Goal: Task Accomplishment & Management: Manage account settings

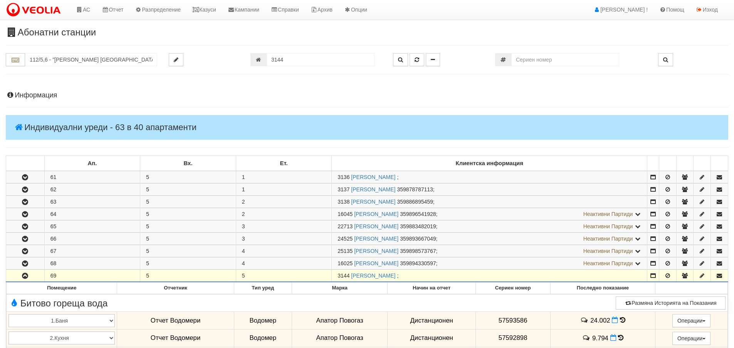
scroll to position [212, 0]
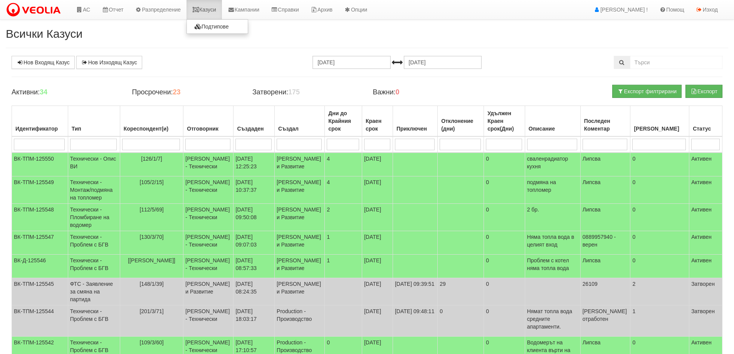
click at [216, 7] on link "Казуси" at bounding box center [203, 9] width 35 height 19
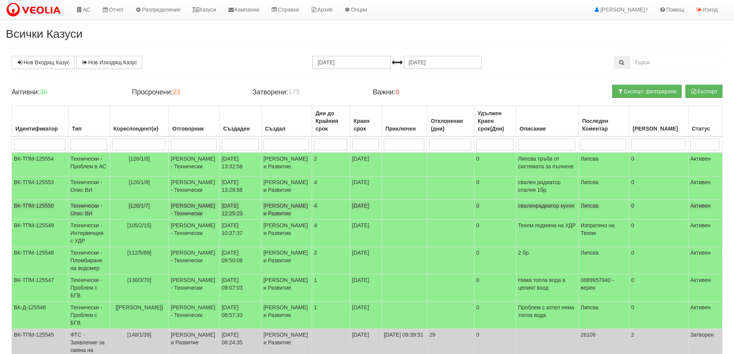
click at [84, 220] on td "Технически - Опис ВИ" at bounding box center [89, 210] width 42 height 20
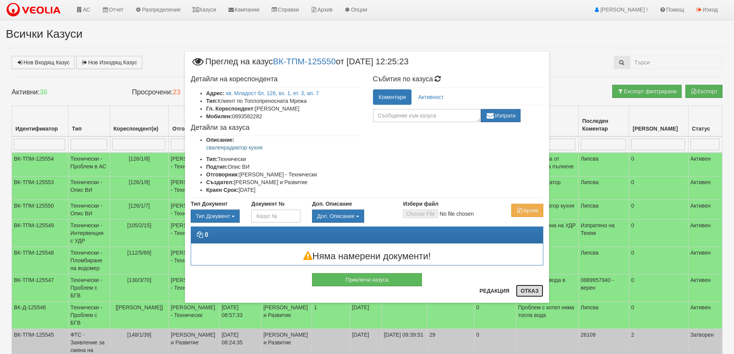
click at [532, 291] on button "Отказ" at bounding box center [529, 291] width 27 height 12
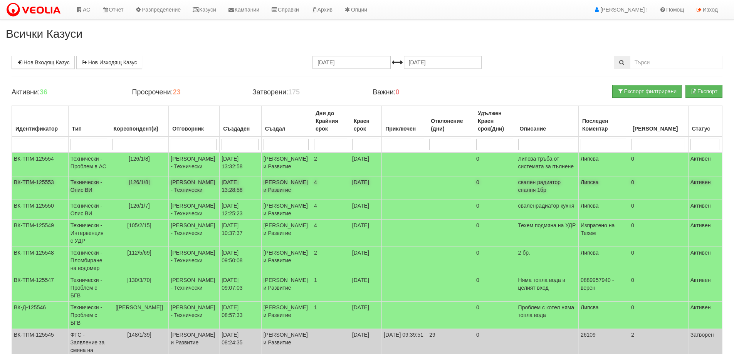
click at [84, 195] on td "Технически - Опис ВИ" at bounding box center [89, 187] width 42 height 23
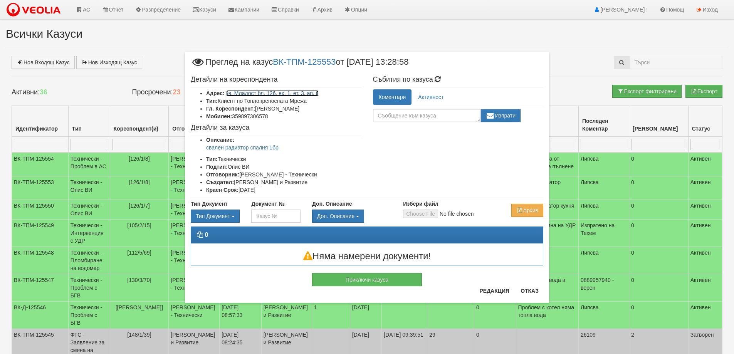
click at [253, 93] on link "кв. Младост бл. 126, вх. 1, ет. 3, ап. 8" at bounding box center [272, 93] width 93 height 6
click at [534, 290] on button "Отказ" at bounding box center [529, 291] width 27 height 12
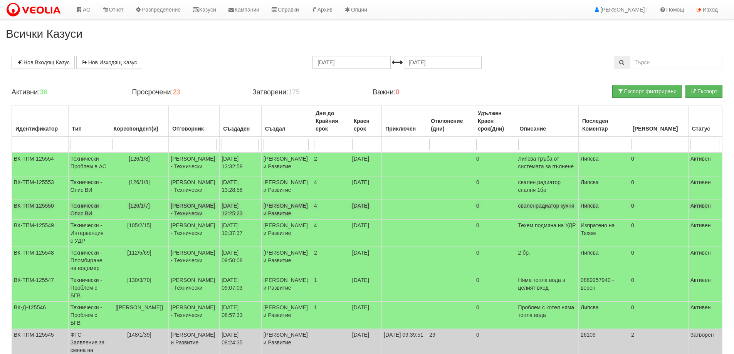
click at [88, 220] on td "Технически - Опис ВИ" at bounding box center [89, 210] width 42 height 20
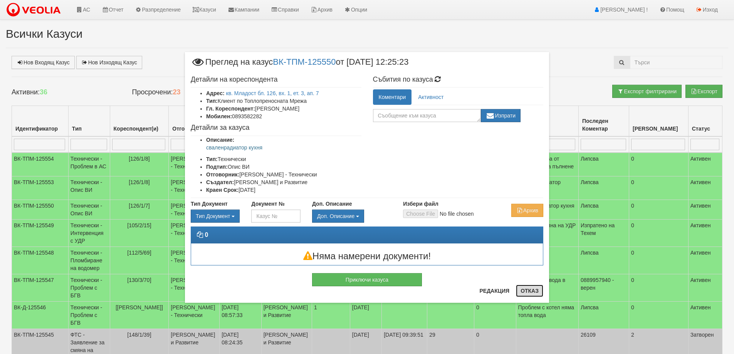
click at [526, 290] on button "Отказ" at bounding box center [529, 291] width 27 height 12
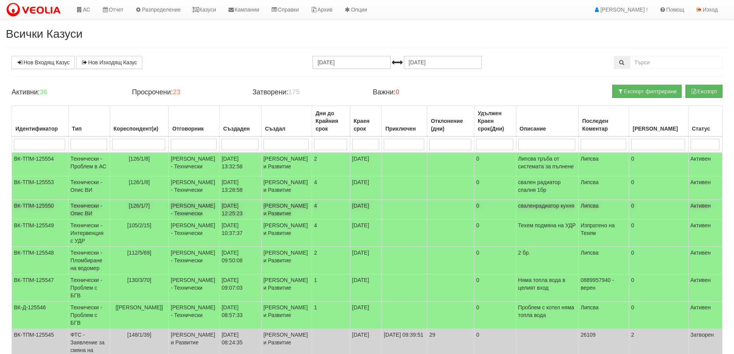
click at [82, 220] on td "Технически - Опис ВИ" at bounding box center [89, 210] width 42 height 20
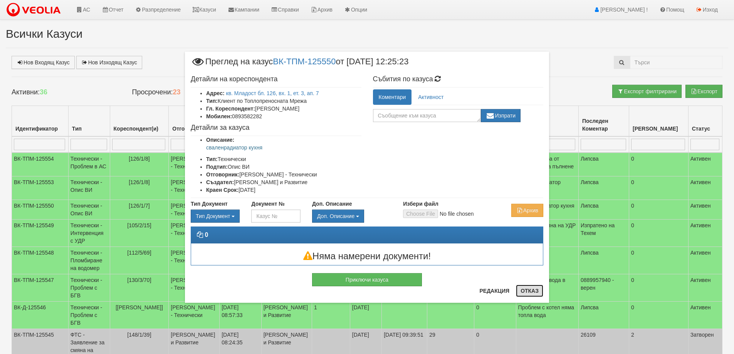
drag, startPoint x: 530, startPoint y: 294, endPoint x: 508, endPoint y: 293, distance: 22.0
click at [528, 294] on button "Отказ" at bounding box center [529, 291] width 27 height 12
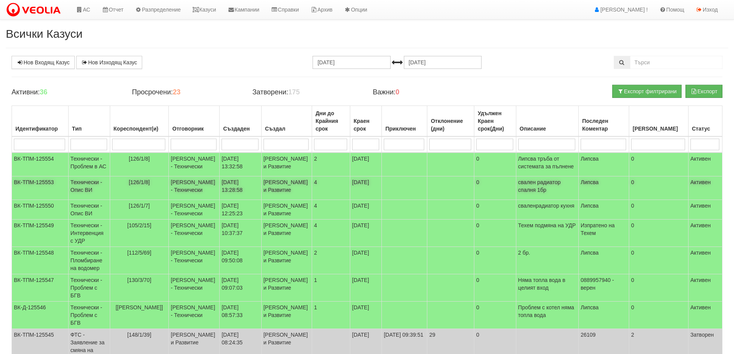
click at [82, 200] on td "Технически - Опис ВИ" at bounding box center [89, 187] width 42 height 23
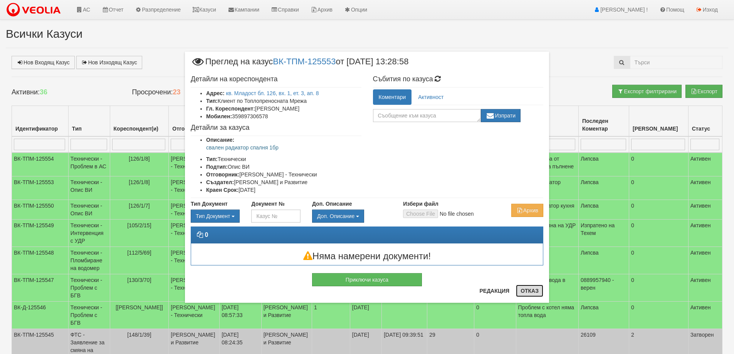
click at [530, 288] on button "Отказ" at bounding box center [529, 291] width 27 height 12
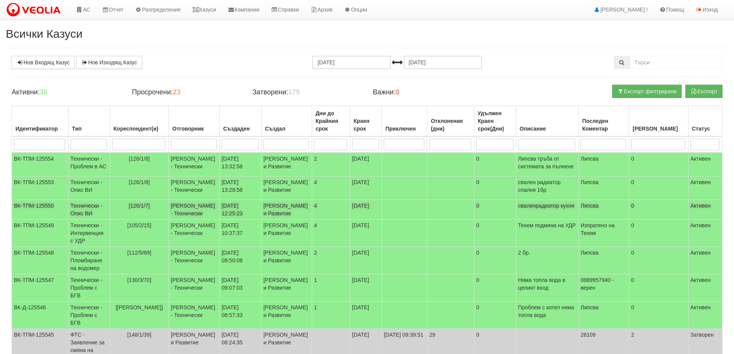
click at [77, 220] on td "Технически - Опис ВИ" at bounding box center [89, 210] width 42 height 20
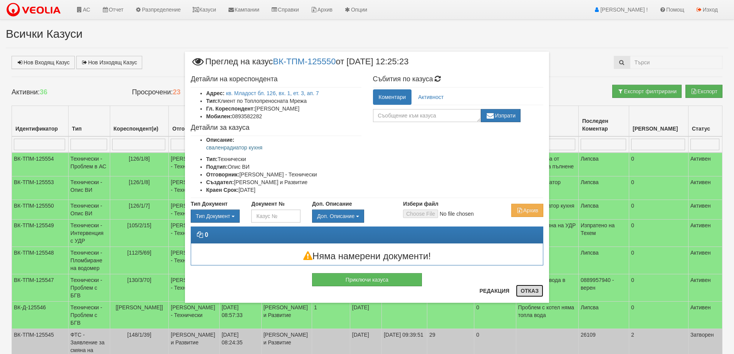
click at [532, 290] on button "Отказ" at bounding box center [529, 291] width 27 height 12
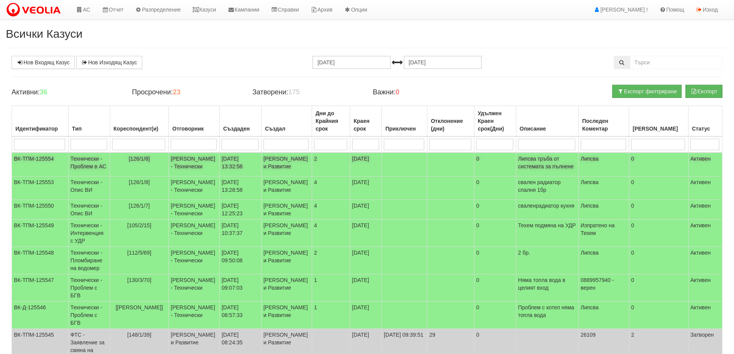
click at [79, 167] on td "Технически - Проблем в АС" at bounding box center [89, 165] width 42 height 24
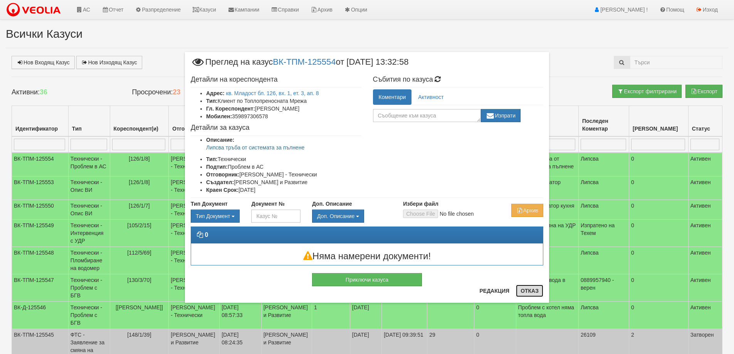
click at [533, 293] on button "Отказ" at bounding box center [529, 291] width 27 height 12
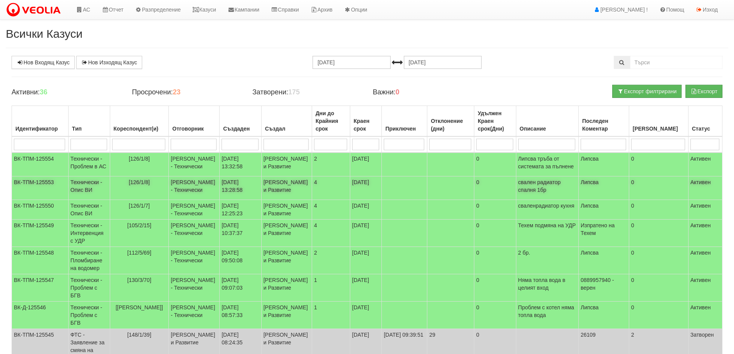
click at [85, 200] on td "Технически - Опис ВИ" at bounding box center [89, 187] width 42 height 23
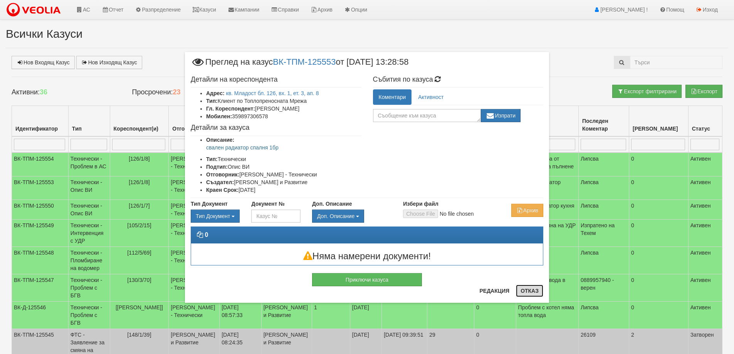
click at [532, 287] on button "Отказ" at bounding box center [529, 291] width 27 height 12
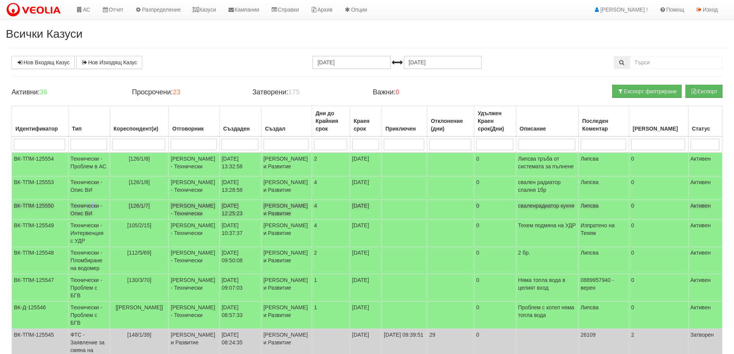
click at [93, 220] on td "Технически - Опис ВИ" at bounding box center [89, 210] width 42 height 20
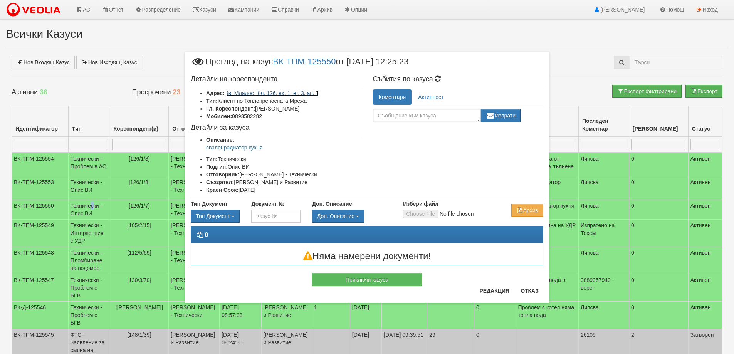
click at [279, 93] on link "кв. Младост бл. 126, вх. 1, ет. 3, ап. 7" at bounding box center [272, 93] width 93 height 6
click at [527, 292] on button "Отказ" at bounding box center [529, 291] width 27 height 12
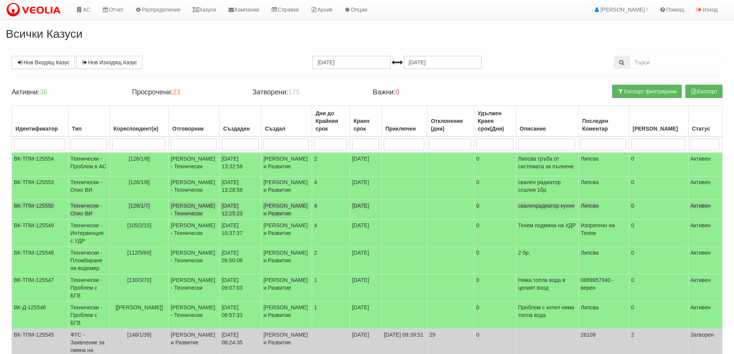
click at [79, 220] on td "Технически - Опис ВИ" at bounding box center [89, 210] width 42 height 20
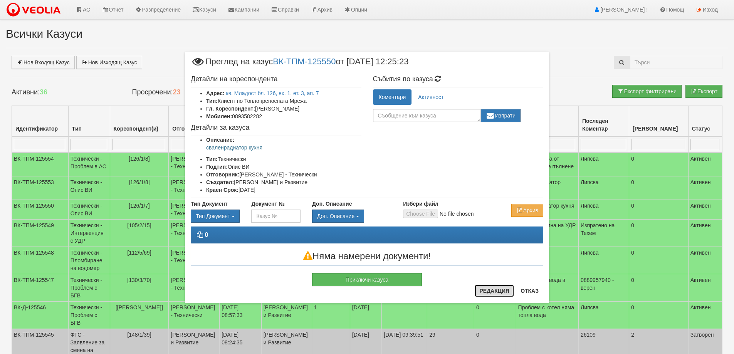
click at [494, 288] on button "Редакция" at bounding box center [494, 291] width 39 height 12
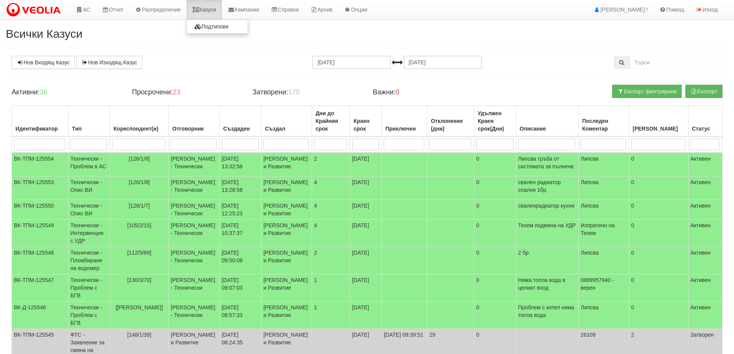
click at [209, 11] on link "Казуси" at bounding box center [203, 9] width 35 height 19
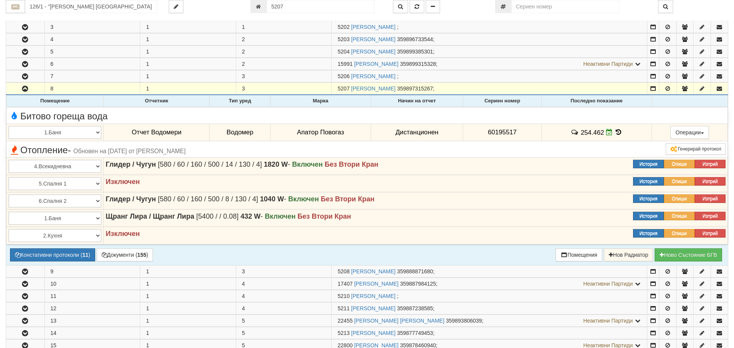
scroll to position [161, 0]
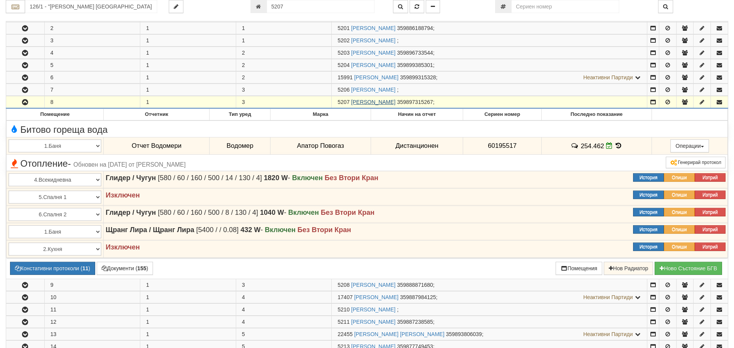
click at [386, 101] on link "НИКОЛАЙ СТОЯНОВ НИКОЛОВ" at bounding box center [373, 102] width 44 height 6
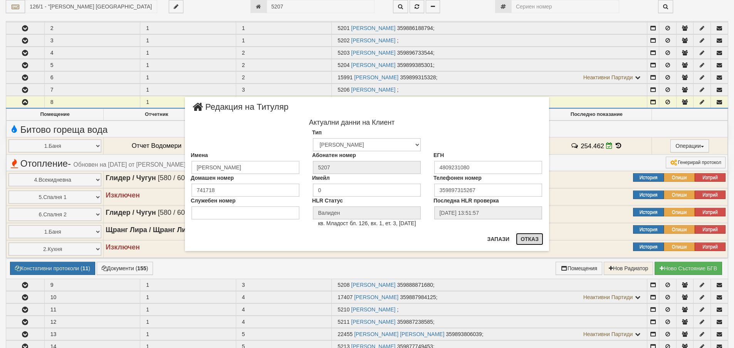
click at [525, 239] on button "Отказ" at bounding box center [529, 239] width 27 height 12
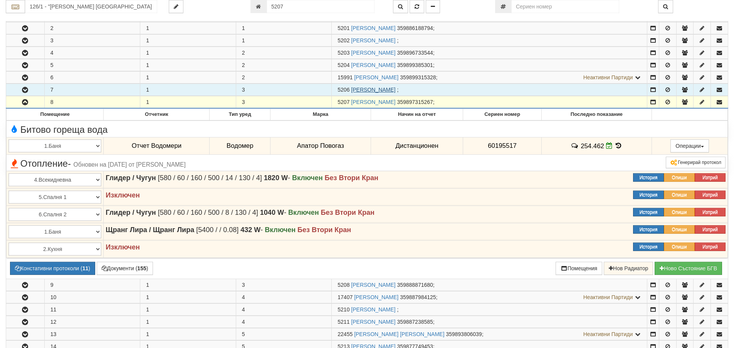
click at [372, 89] on link "[PERSON_NAME]" at bounding box center [373, 90] width 44 height 6
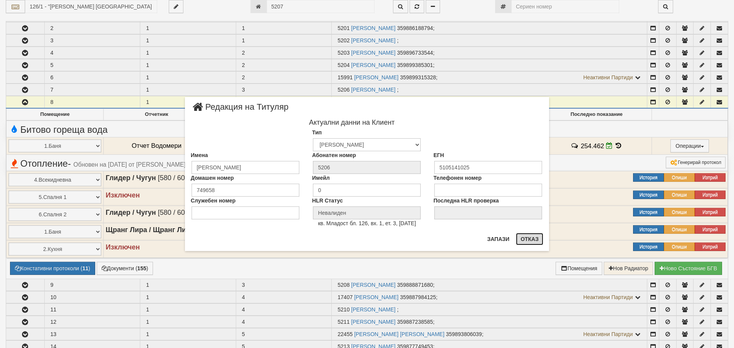
click at [532, 239] on button "Отказ" at bounding box center [529, 239] width 27 height 12
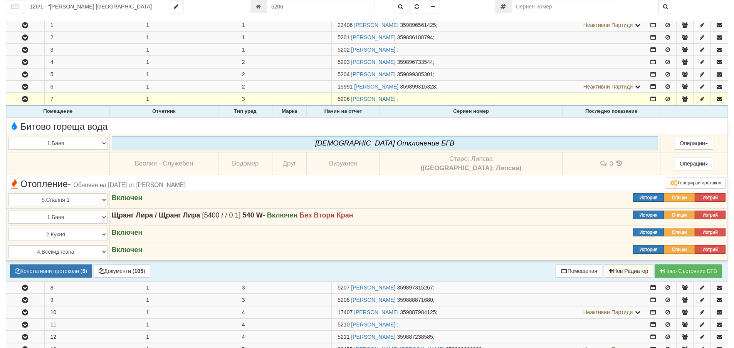
scroll to position [149, 0]
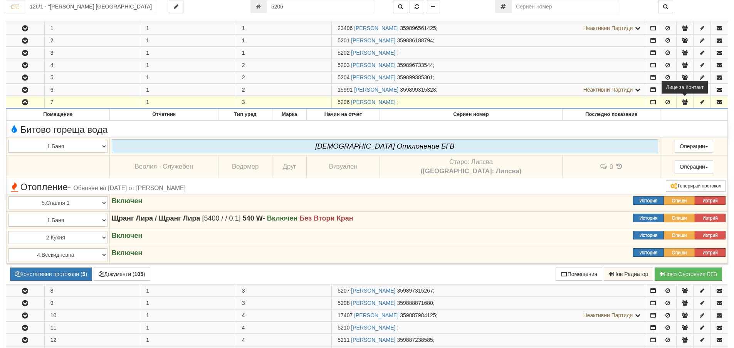
click at [684, 99] on icon "button" at bounding box center [684, 101] width 7 height 5
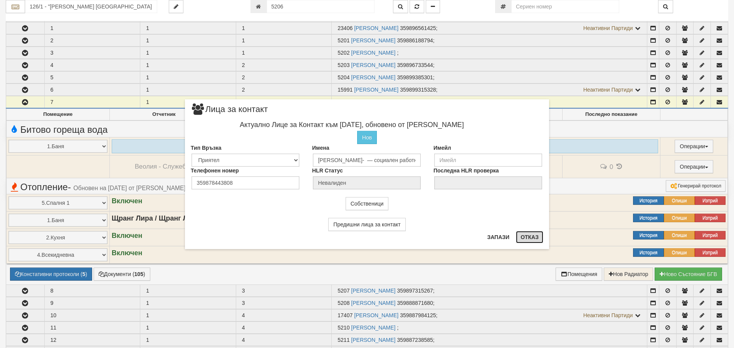
click at [528, 235] on button "Отказ" at bounding box center [529, 237] width 27 height 12
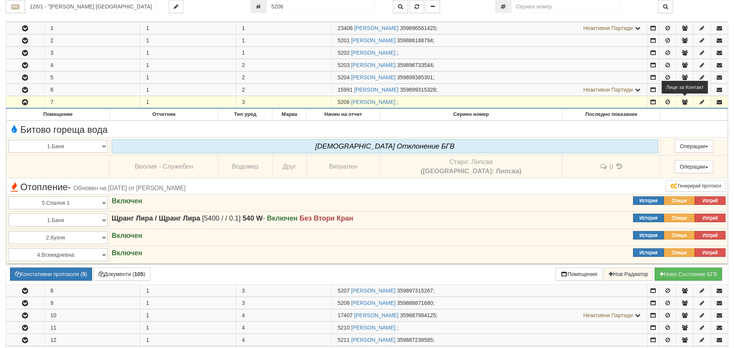
click at [684, 102] on icon "button" at bounding box center [684, 101] width 7 height 5
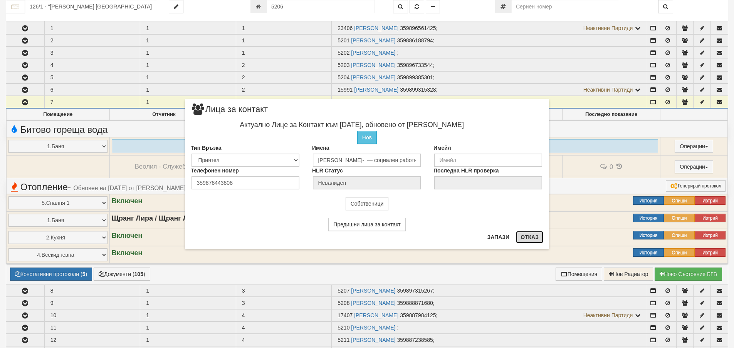
click at [532, 237] on button "Отказ" at bounding box center [529, 237] width 27 height 12
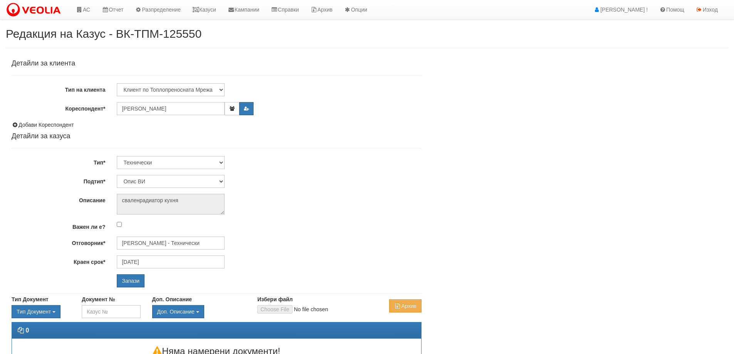
select select "Опис ВИ"
click at [231, 109] on icon "button" at bounding box center [232, 108] width 6 height 5
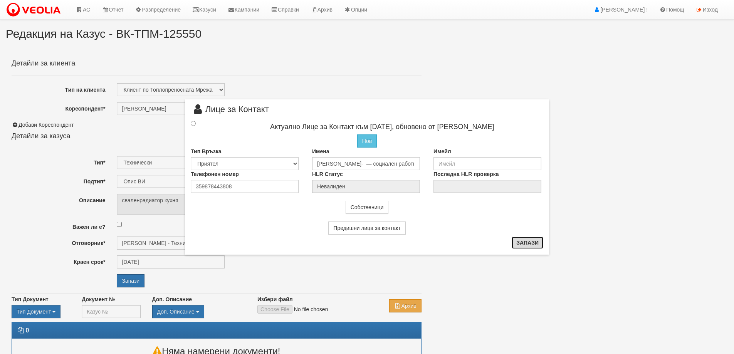
click at [526, 241] on button "Запази" at bounding box center [528, 243] width 32 height 12
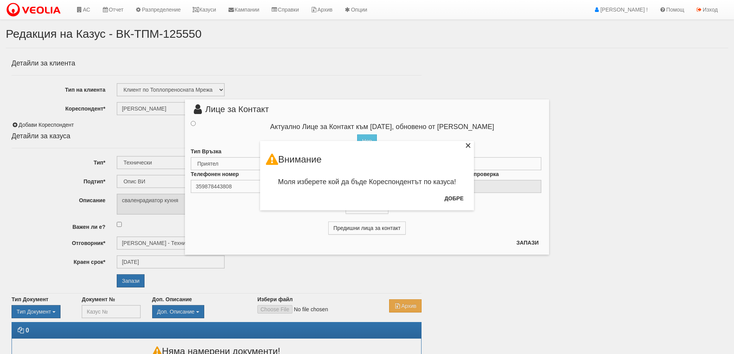
click at [466, 144] on div "×" at bounding box center [468, 147] width 8 height 8
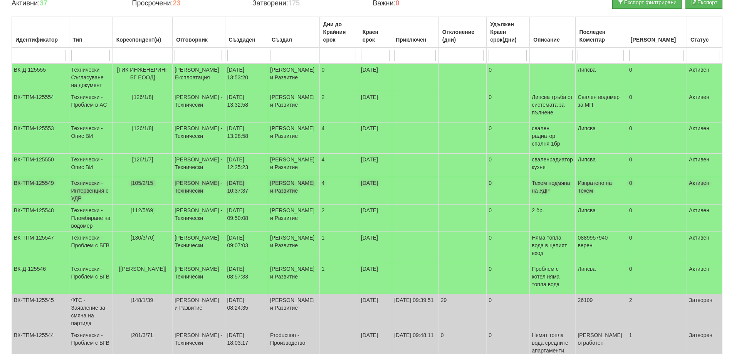
scroll to position [133, 0]
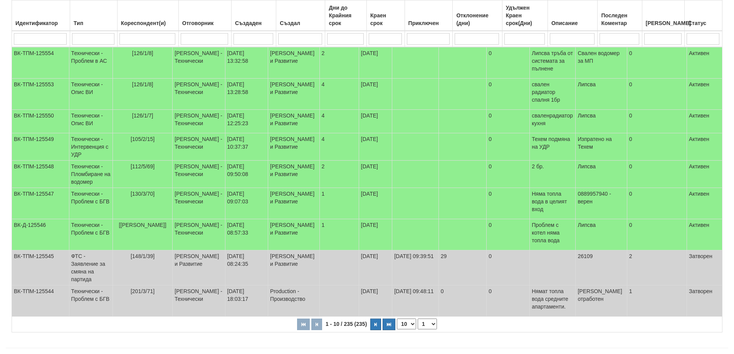
click at [412, 319] on select "10 20 30 40" at bounding box center [406, 324] width 19 height 11
select select "40"
click at [398, 329] on select "10 20 30 40" at bounding box center [406, 324] width 19 height 11
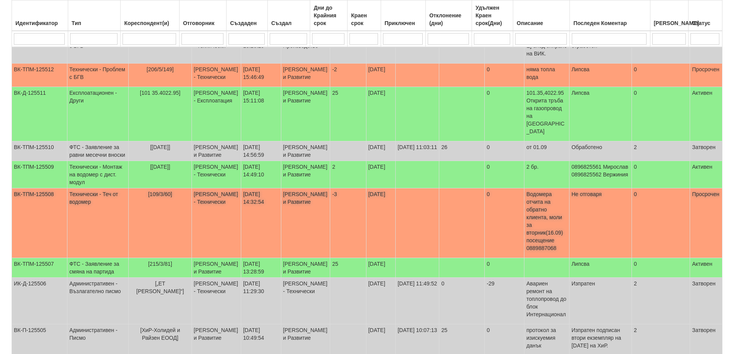
scroll to position [1250, 0]
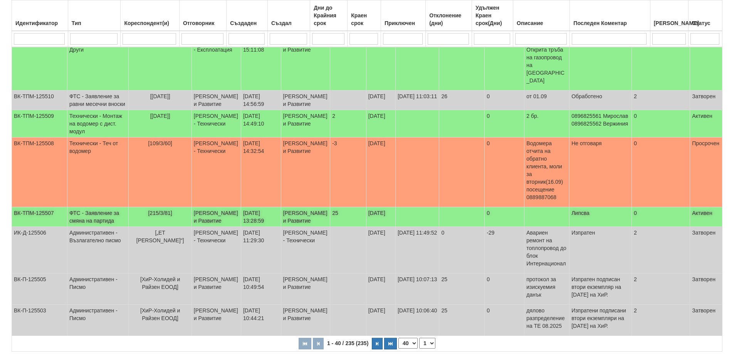
click at [89, 227] on td "ФТС - Заявление за смяна на партида" at bounding box center [97, 217] width 61 height 20
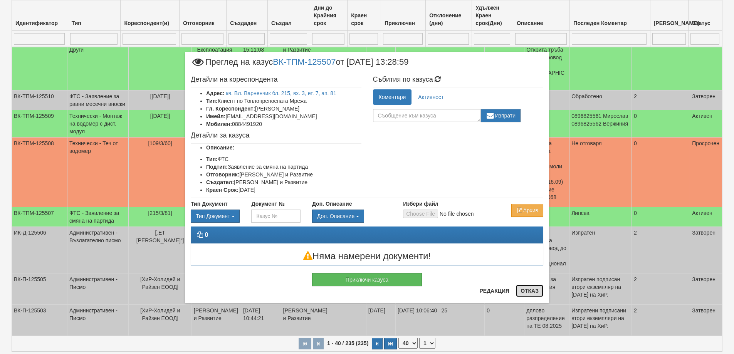
click at [529, 291] on button "Отказ" at bounding box center [529, 291] width 27 height 12
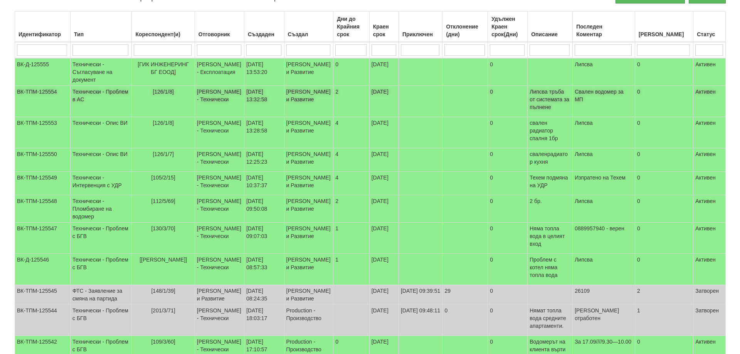
scroll to position [0, 0]
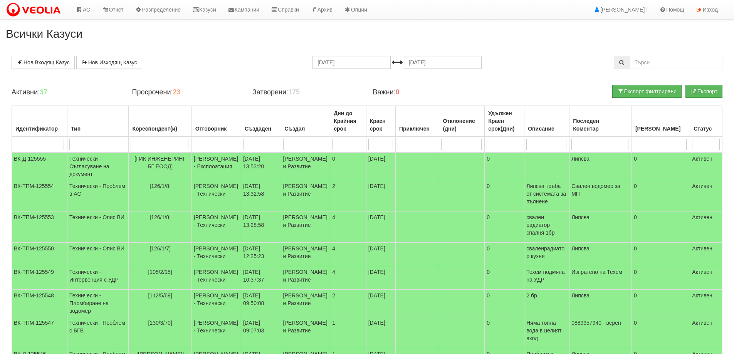
click at [21, 145] on input "search" at bounding box center [39, 145] width 50 height 12
type input "125407"
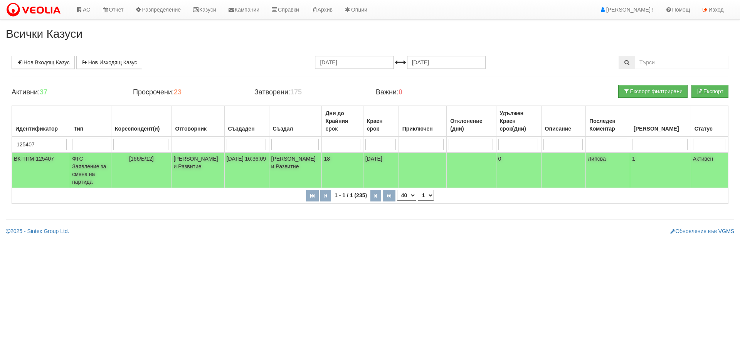
type input "125407"
click at [97, 168] on td "ФТС - Заявление за смяна на партида" at bounding box center [90, 170] width 41 height 35
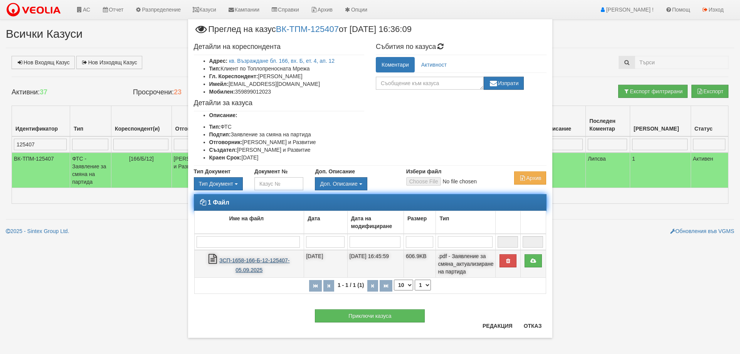
click at [267, 258] on link "ЗСП-1658-166-Б-12-125407-05.09.2025" at bounding box center [254, 265] width 70 height 16
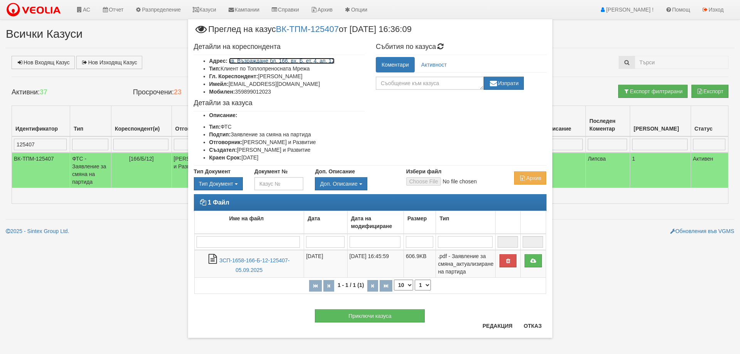
click at [251, 62] on link "кв. Възраждане бл. 166, вх. Б, ет. 4, ап. 12" at bounding box center [282, 61] width 106 height 6
click at [530, 324] on button "Отказ" at bounding box center [532, 326] width 27 height 12
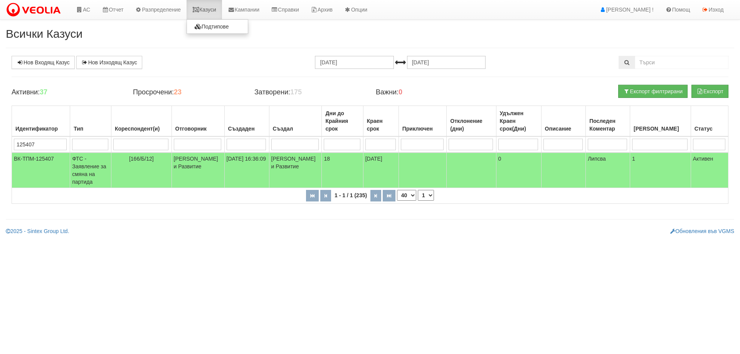
click at [208, 9] on link "Казуси" at bounding box center [203, 9] width 35 height 19
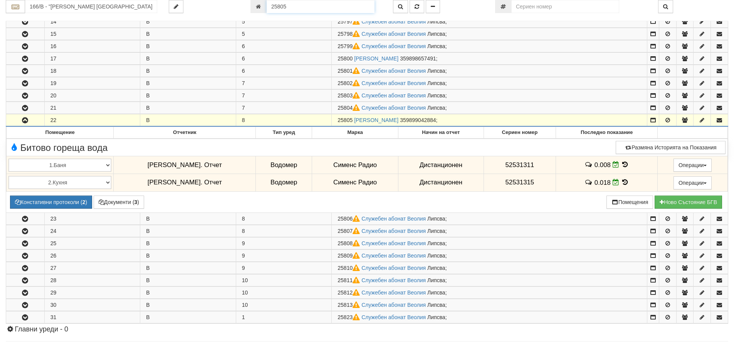
scroll to position [314, 0]
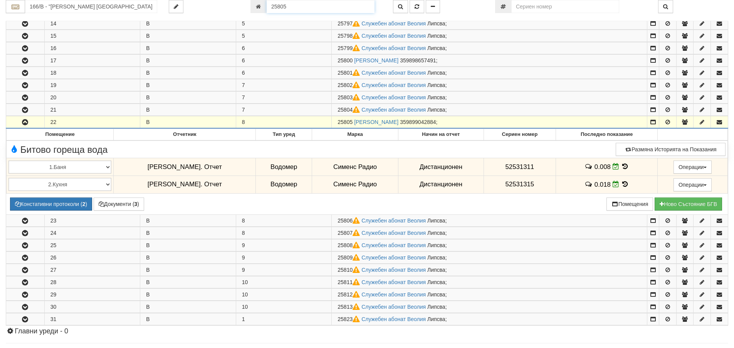
drag, startPoint x: 287, startPoint y: 7, endPoint x: 267, endPoint y: 9, distance: 19.8
click at [267, 9] on input "25805" at bounding box center [321, 6] width 108 height 13
type input "26111"
click at [415, 7] on icon "button" at bounding box center [416, 6] width 5 height 5
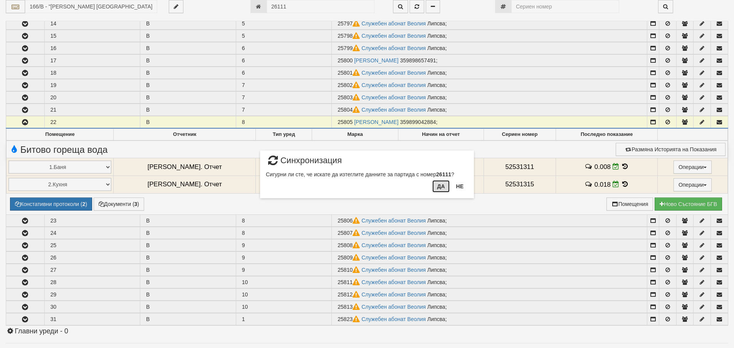
click at [440, 188] on button "Да" at bounding box center [440, 186] width 17 height 12
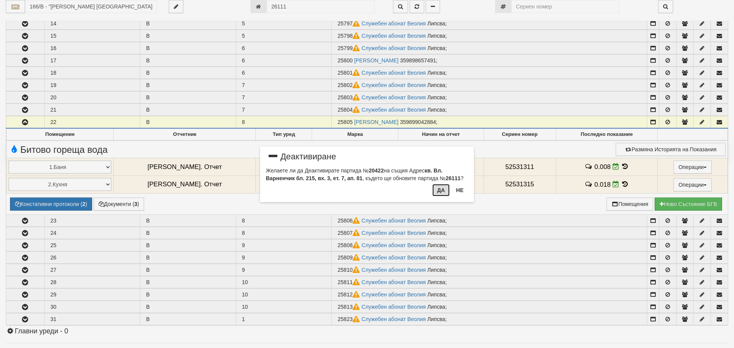
click at [437, 191] on button "Да" at bounding box center [440, 190] width 17 height 12
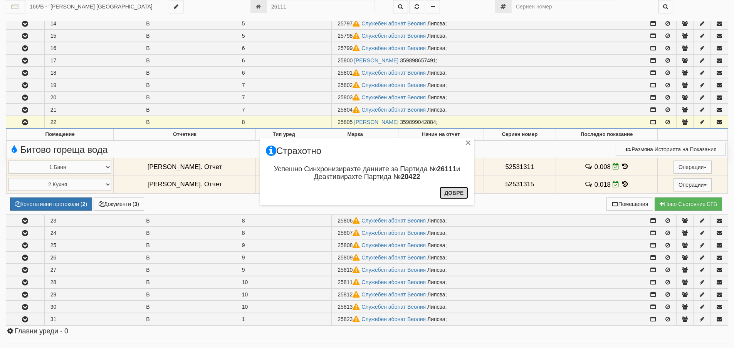
click at [458, 193] on button "Добре" at bounding box center [453, 193] width 29 height 12
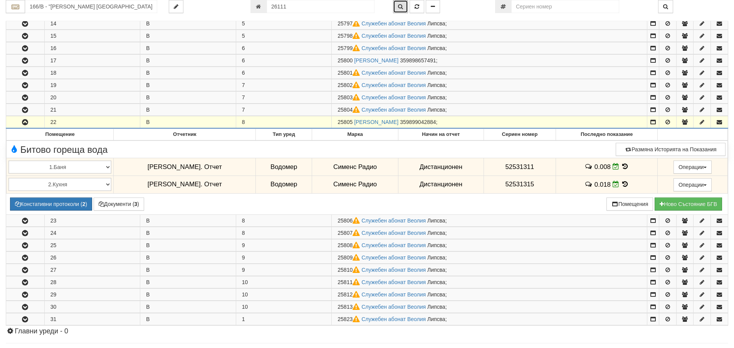
click at [401, 6] on icon "button" at bounding box center [400, 6] width 5 height 5
type input "215/3 - "ВЕОЛИЯ ЕНЕРДЖИ ВАРНА " ЕАД"
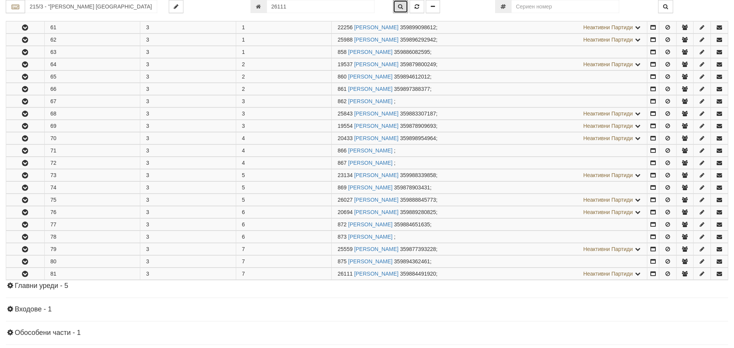
scroll to position [270, 0]
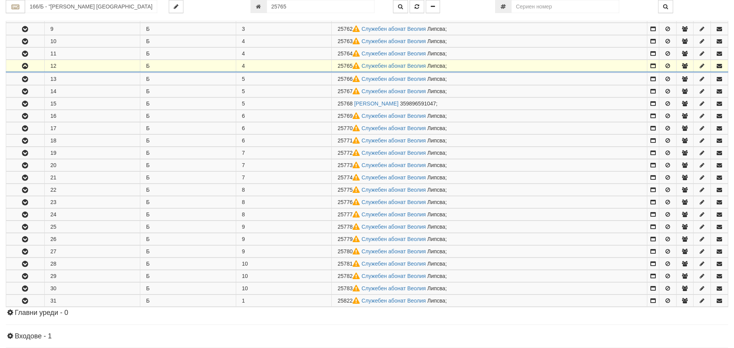
scroll to position [288, 0]
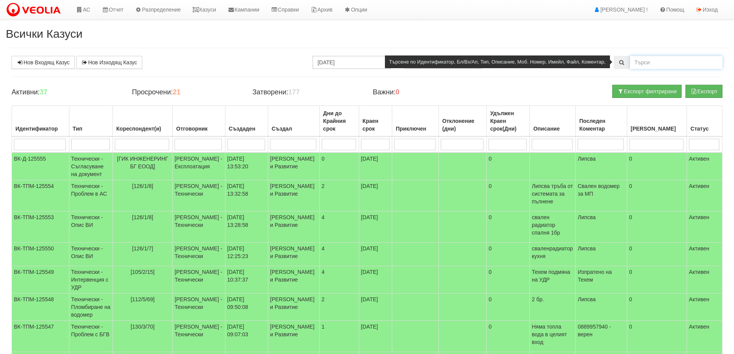
click at [643, 59] on input "text" at bounding box center [676, 62] width 92 height 13
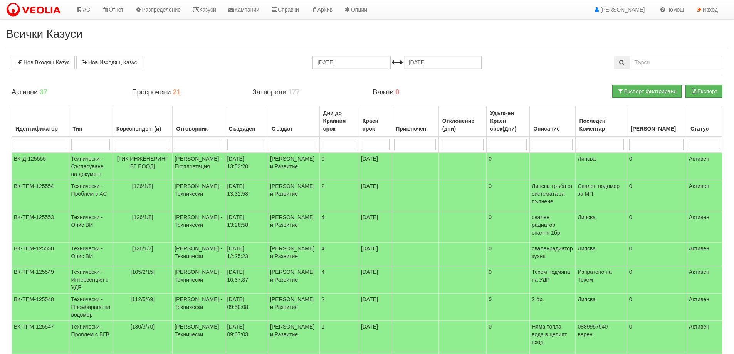
click at [23, 146] on input "search" at bounding box center [40, 145] width 52 height 12
type input "125"
type input "125507"
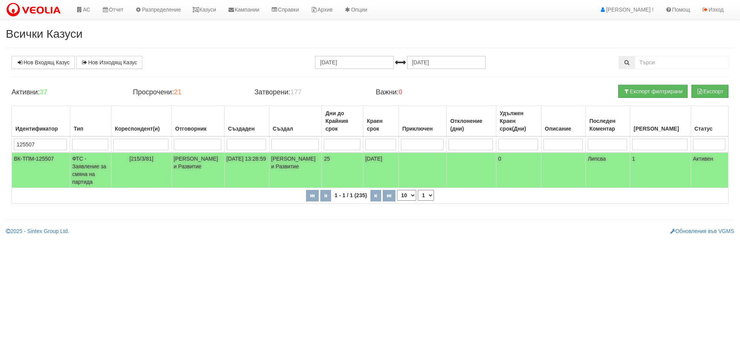
type input "125507"
click at [111, 172] on td "ФТС - Заявление за смяна на партида" at bounding box center [90, 170] width 41 height 35
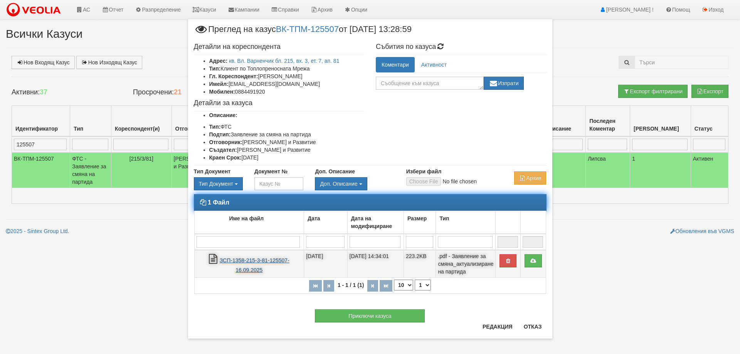
click at [243, 262] on link "ЗСП-1358-215-3-81-125507-16.09.2025" at bounding box center [255, 265] width 70 height 16
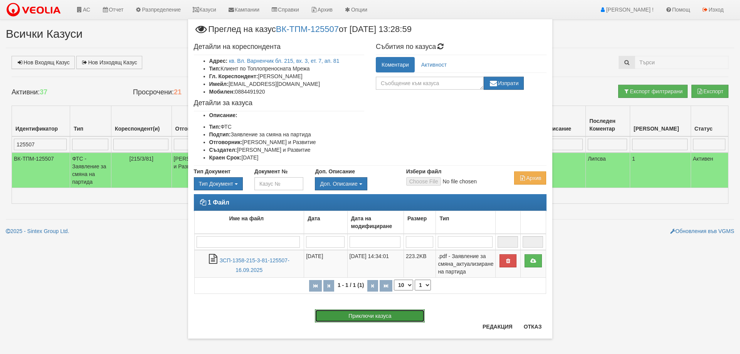
click at [380, 314] on button "Приключи казуса" at bounding box center [370, 315] width 110 height 13
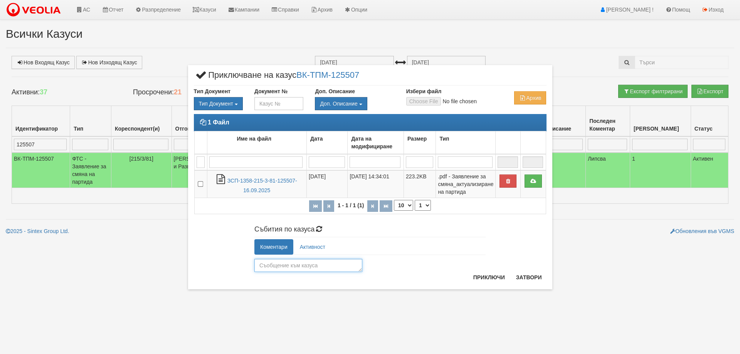
click at [318, 268] on textarea at bounding box center [308, 265] width 108 height 13
type textarea "26111"
click at [483, 276] on button "Приключи" at bounding box center [488, 277] width 41 height 12
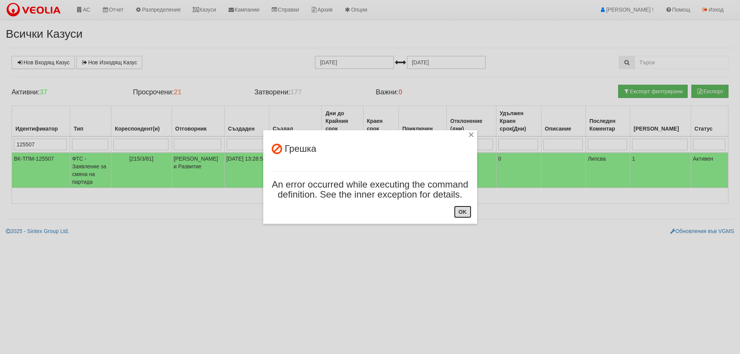
click at [465, 215] on button "OK" at bounding box center [462, 212] width 17 height 12
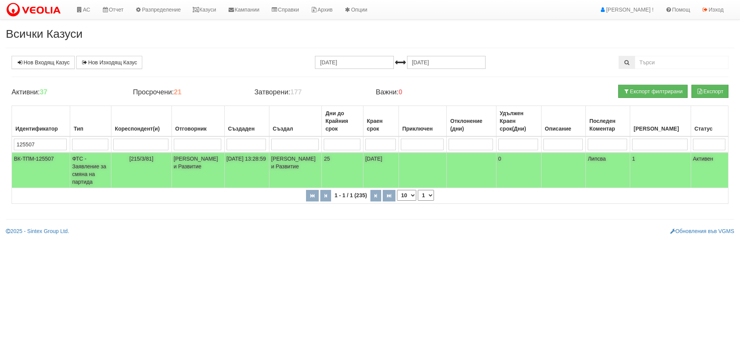
click at [88, 174] on td "ФТС - Заявление за смяна на партида" at bounding box center [90, 170] width 41 height 35
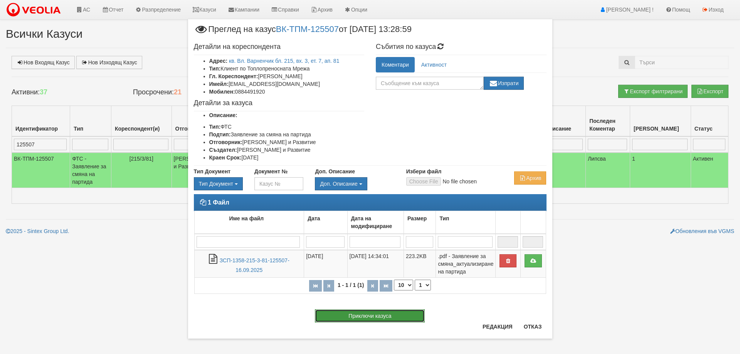
click at [392, 314] on button "Приключи казуса" at bounding box center [370, 315] width 110 height 13
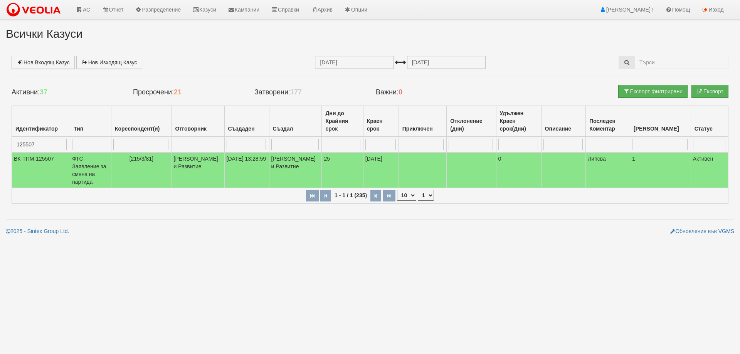
select select "1"
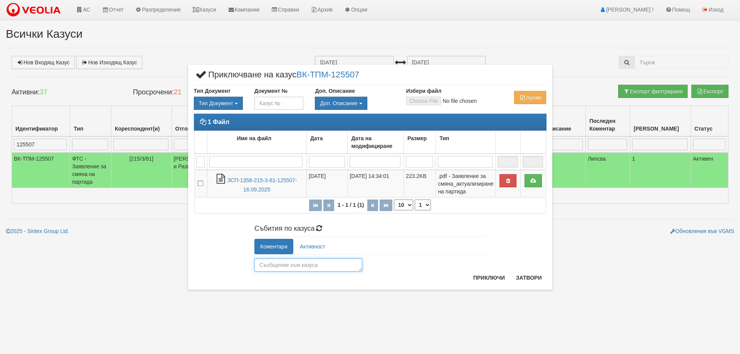
click at [307, 268] on textarea at bounding box center [308, 264] width 108 height 13
type textarea "26111"
click at [485, 278] on button "Приключи" at bounding box center [488, 278] width 41 height 12
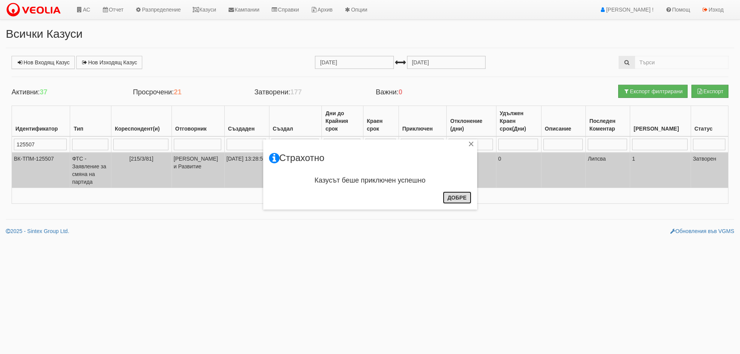
click at [456, 200] on button "Добре" at bounding box center [457, 197] width 29 height 12
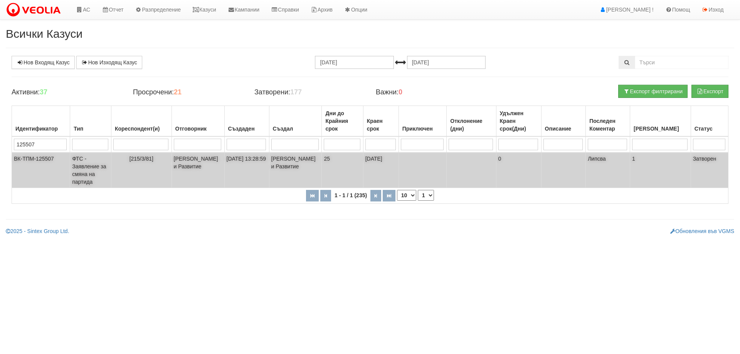
click at [94, 166] on td "ФТС - Заявление за смяна на партида" at bounding box center [90, 170] width 41 height 35
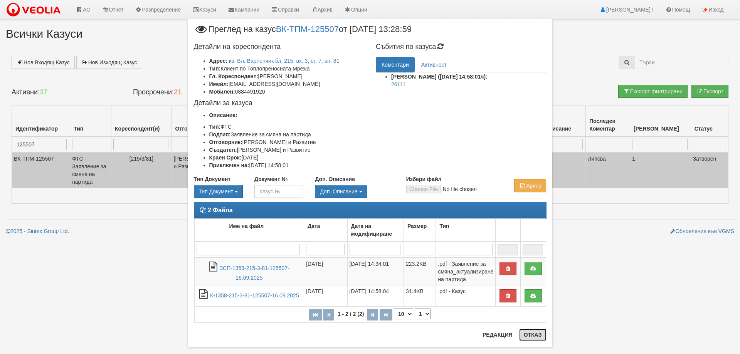
click at [536, 334] on button "Отказ" at bounding box center [532, 335] width 27 height 12
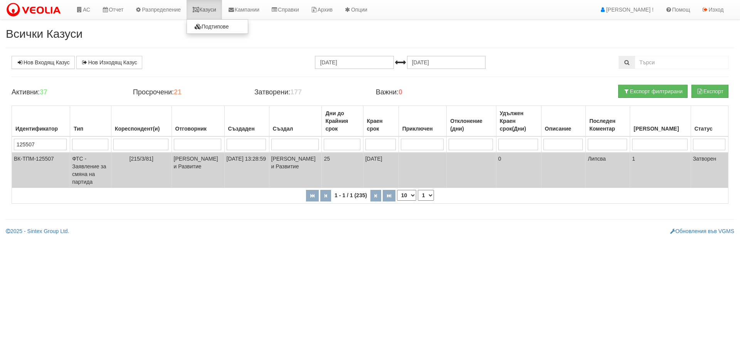
click at [216, 10] on link "Казуси" at bounding box center [203, 9] width 35 height 19
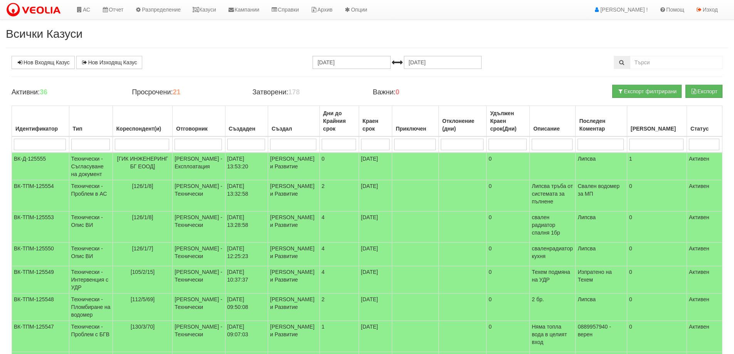
click at [36, 143] on input "search" at bounding box center [40, 145] width 52 height 12
type input "12"
type input "125407"
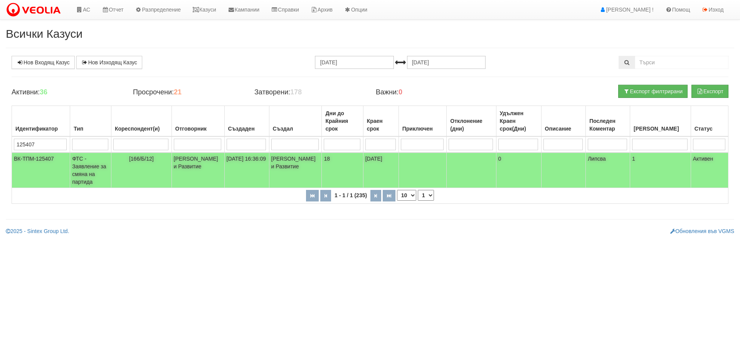
type input "125407"
click at [37, 161] on td "ВК-ТПМ-125407" at bounding box center [41, 170] width 58 height 35
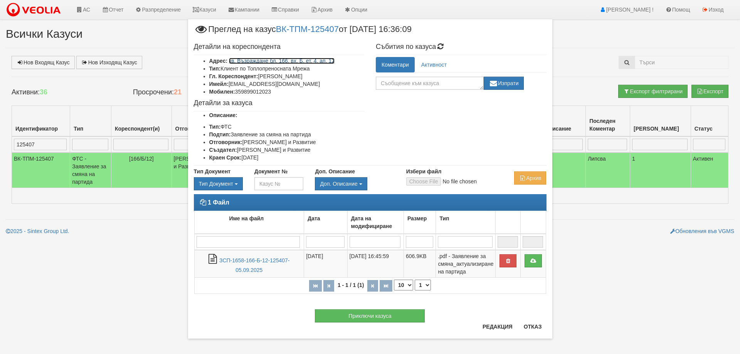
click at [317, 62] on link "кв. Възраждане бл. 166, вх. Б, ет. 4, ап. 12" at bounding box center [282, 61] width 106 height 6
click at [528, 329] on button "Отказ" at bounding box center [532, 326] width 27 height 12
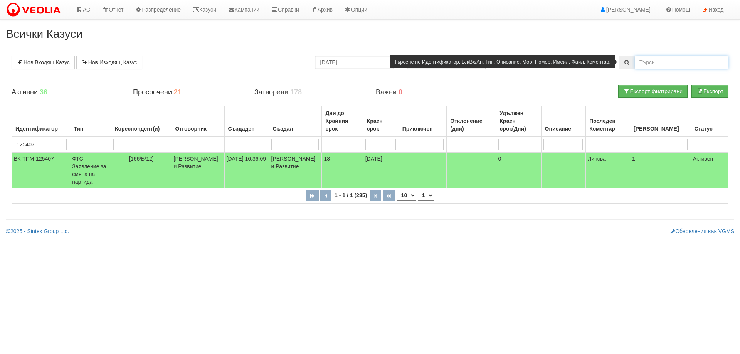
click at [652, 62] on input "text" at bounding box center [681, 62] width 94 height 13
type input "5/2/29"
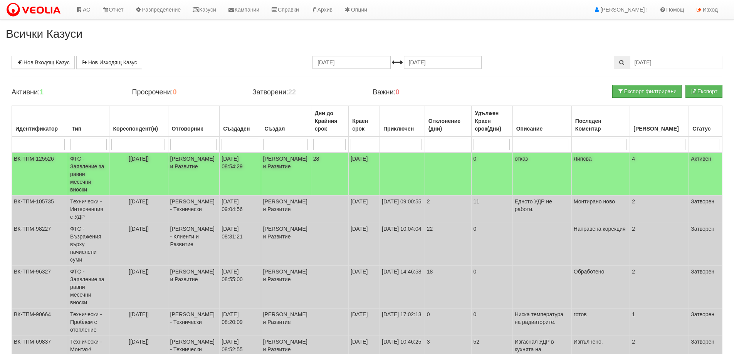
click at [88, 176] on td "ФТС - Заявление за равни месечни вноски" at bounding box center [88, 174] width 41 height 43
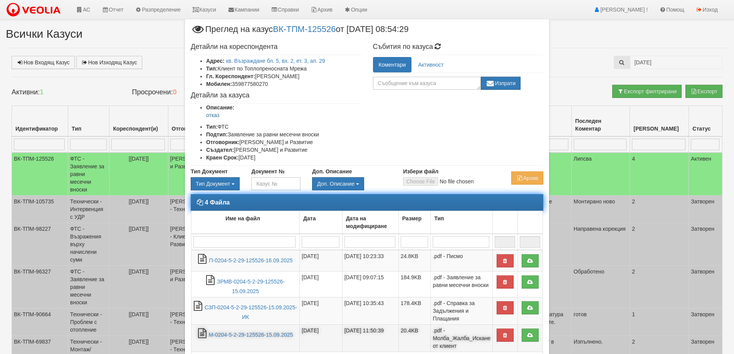
click at [288, 344] on td "М-0204-5-2-29-125526-15.09.2025" at bounding box center [245, 338] width 108 height 27
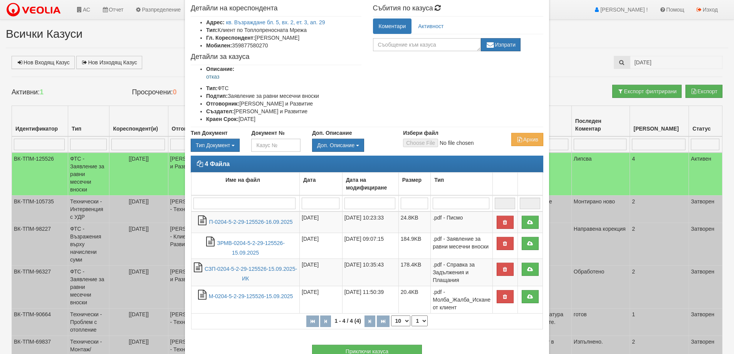
scroll to position [77, 0]
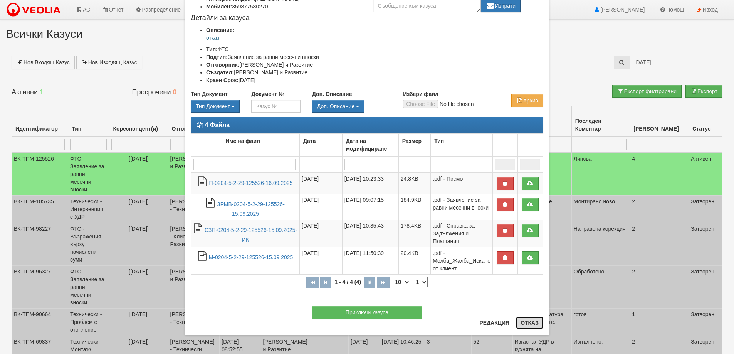
click at [523, 320] on button "Отказ" at bounding box center [529, 323] width 27 height 12
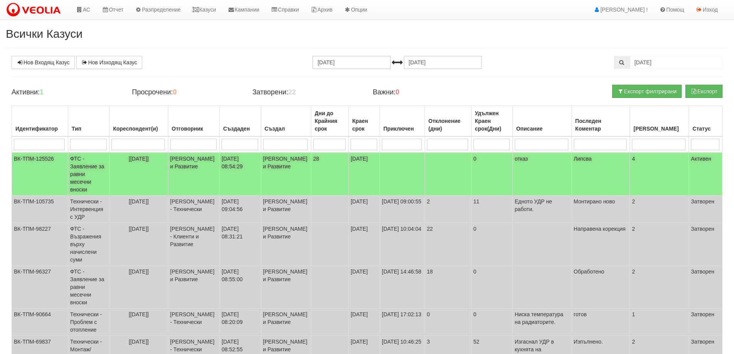
click at [77, 178] on td "ФТС - Заявление за равни месечни вноски" at bounding box center [88, 174] width 41 height 43
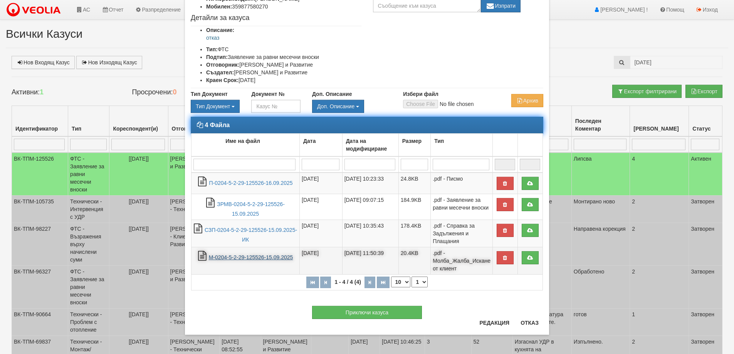
click at [243, 257] on link "М-0204-5-2-29-125526-15.09.2025" at bounding box center [251, 257] width 84 height 6
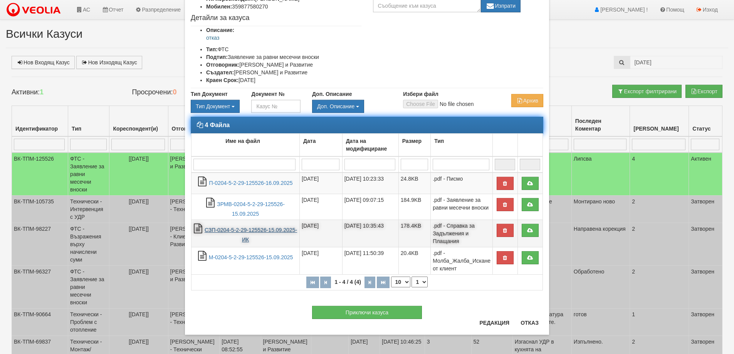
click at [240, 229] on link "СЗП-0204-5-2-29-125526-15.09.2025-ИК" at bounding box center [251, 235] width 92 height 16
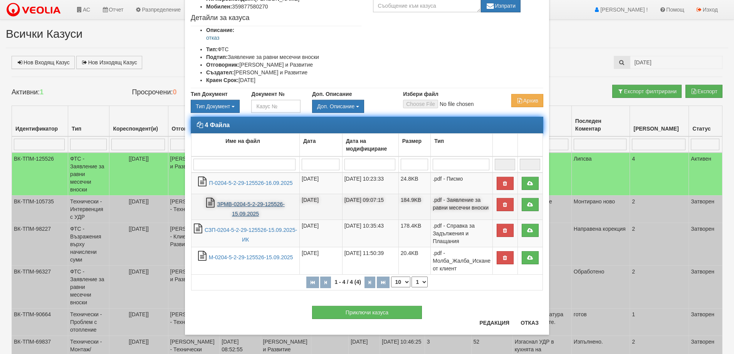
click at [242, 205] on link "ЗРМВ-0204-5-2-29-125526-15.09.2025" at bounding box center [251, 209] width 68 height 16
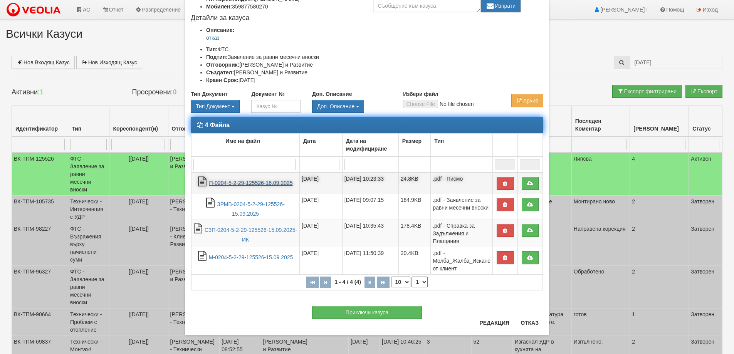
click at [250, 181] on link "П-0204-5-2-29-125526-16.09.2025" at bounding box center [251, 183] width 84 height 6
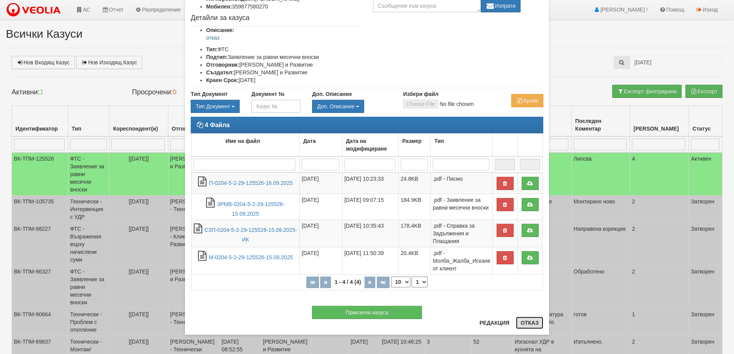
drag, startPoint x: 530, startPoint y: 322, endPoint x: 503, endPoint y: 315, distance: 27.7
click at [530, 322] on button "Отказ" at bounding box center [529, 323] width 27 height 12
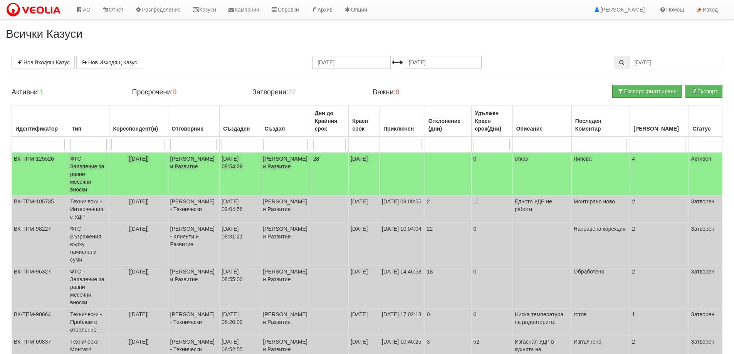
click at [89, 162] on td "ФТС - Заявление за равни месечни вноски" at bounding box center [88, 174] width 41 height 43
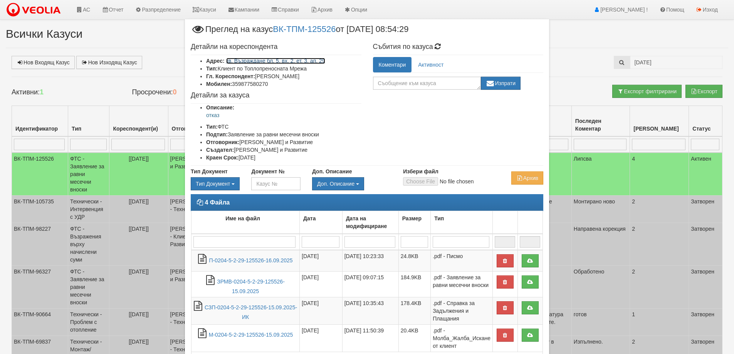
click at [302, 62] on link "кв. Възраждане бл. 5, вх. 2, ет. 3, ап. 29" at bounding box center [275, 61] width 99 height 6
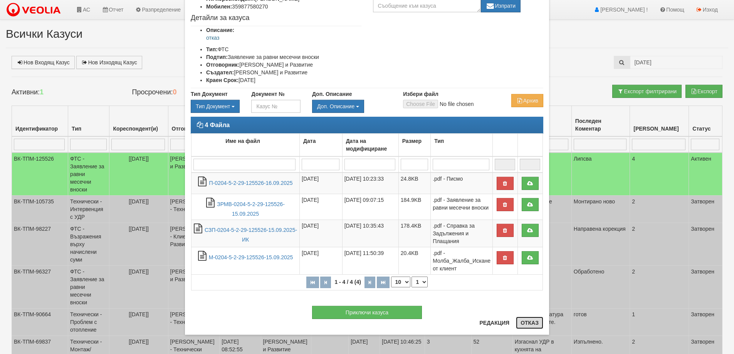
click at [530, 322] on button "Отказ" at bounding box center [529, 323] width 27 height 12
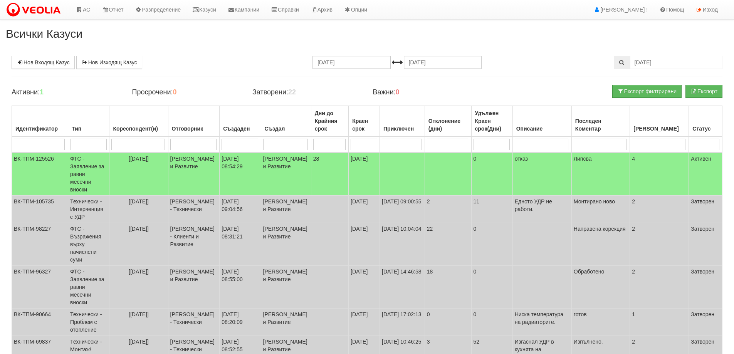
click at [21, 145] on input "search" at bounding box center [39, 145] width 51 height 12
type input "125407"
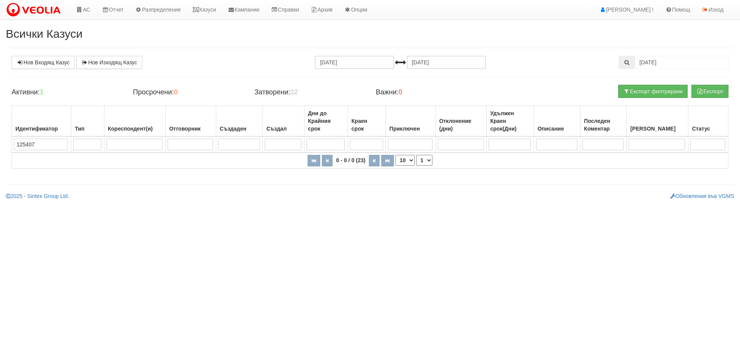
drag, startPoint x: 39, startPoint y: 145, endPoint x: 0, endPoint y: 145, distance: 38.5
click at [0, 145] on div "Всички Казуси Нов Входящ Казус Нов Изходящ Казус 16.08.2025 16.09.2025 5/2/29 З…" at bounding box center [370, 113] width 740 height 173
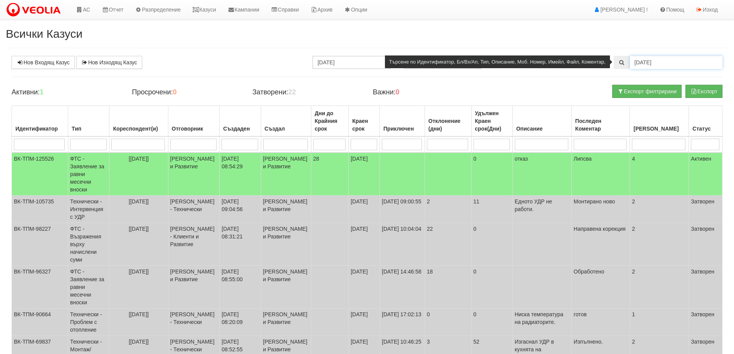
drag, startPoint x: 652, startPoint y: 64, endPoint x: 624, endPoint y: 63, distance: 28.1
click at [624, 63] on div "5/2/29" at bounding box center [668, 62] width 109 height 13
type input "125407"
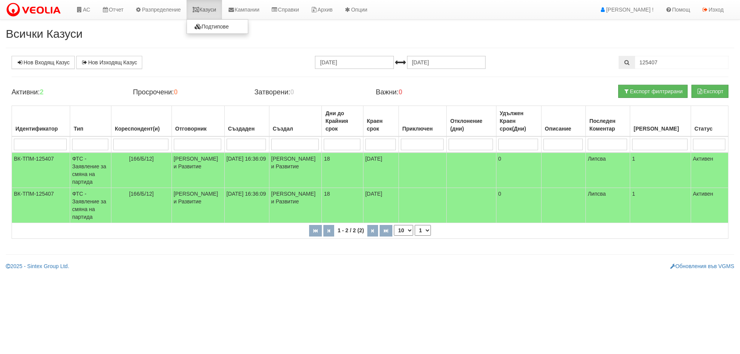
click at [208, 9] on link "Казуси" at bounding box center [203, 9] width 35 height 19
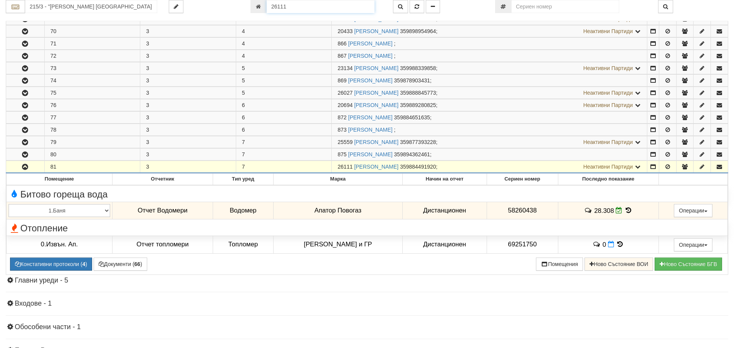
drag, startPoint x: 288, startPoint y: 7, endPoint x: 266, endPoint y: 7, distance: 22.7
click at [266, 7] on div "26111" at bounding box center [315, 6] width 131 height 13
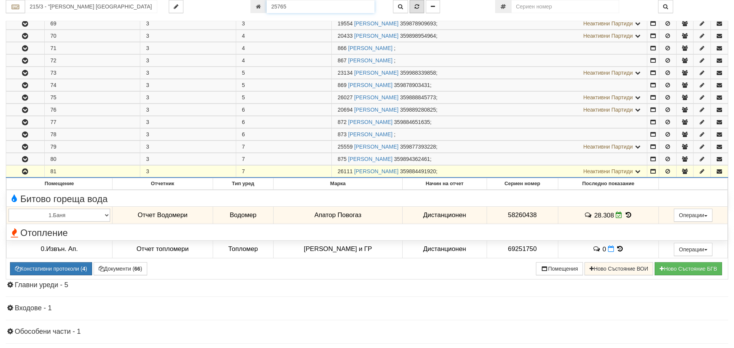
type input "25765"
click at [416, 7] on icon "button" at bounding box center [416, 6] width 5 height 5
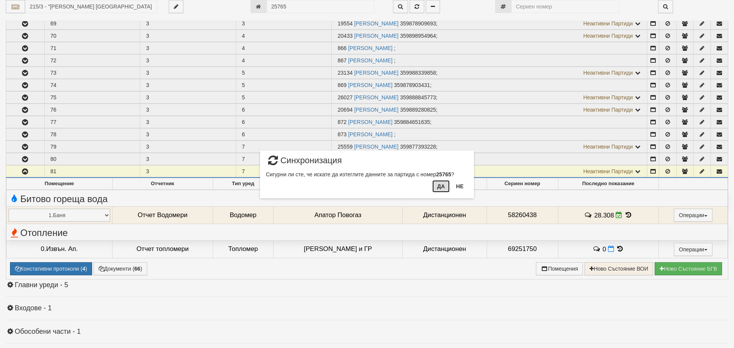
click at [439, 188] on button "Да" at bounding box center [440, 186] width 17 height 12
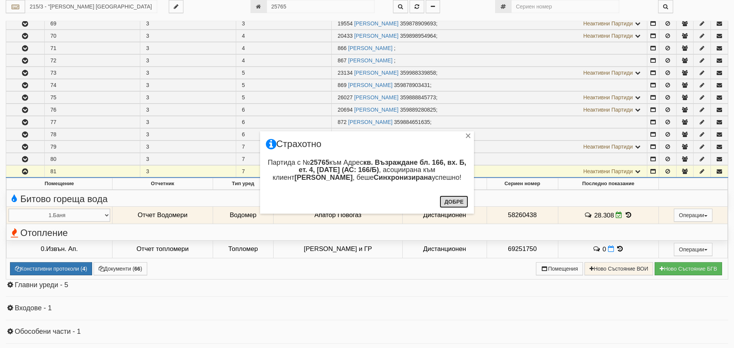
click at [453, 200] on button "Добре" at bounding box center [453, 202] width 29 height 12
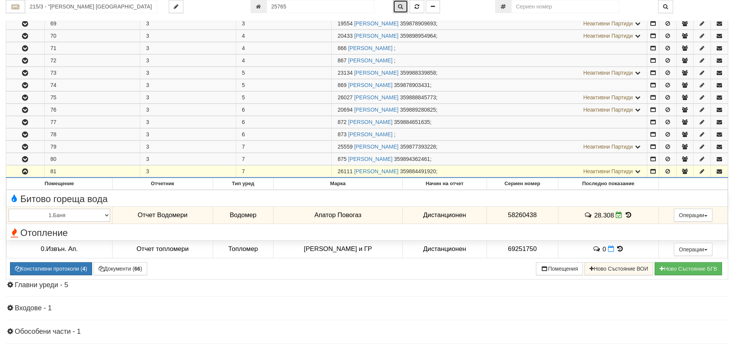
click at [398, 2] on button "button" at bounding box center [400, 6] width 15 height 13
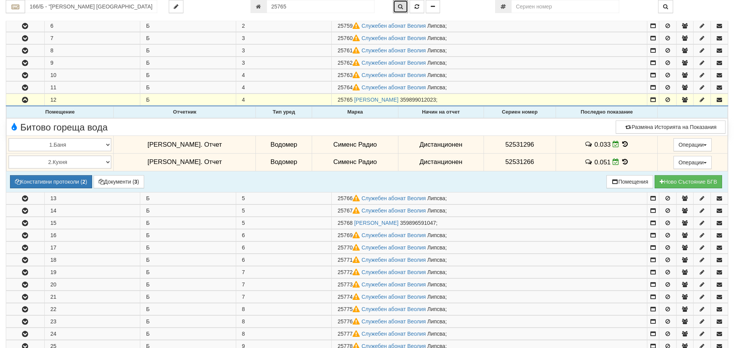
scroll to position [211, 0]
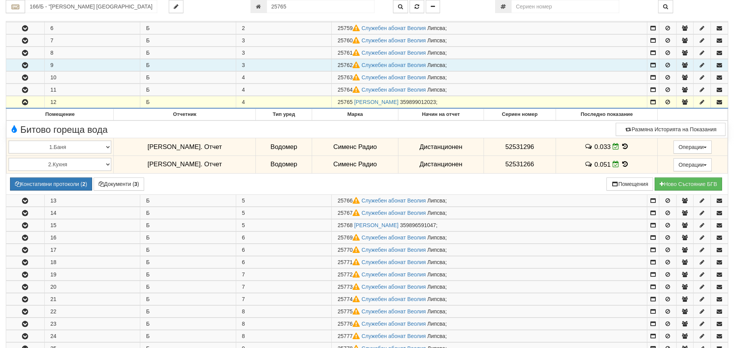
click at [23, 64] on icon "button" at bounding box center [24, 65] width 9 height 5
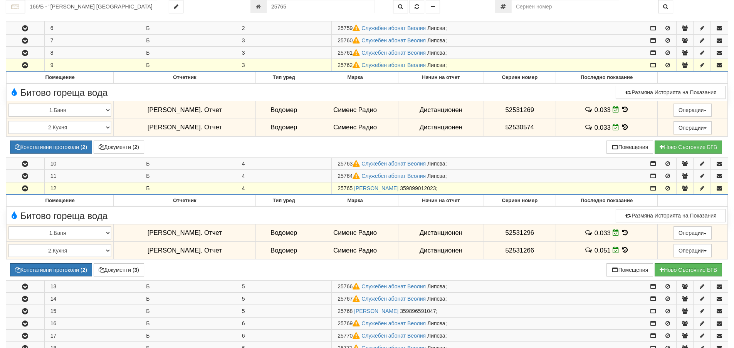
click at [23, 64] on icon "button" at bounding box center [24, 65] width 9 height 5
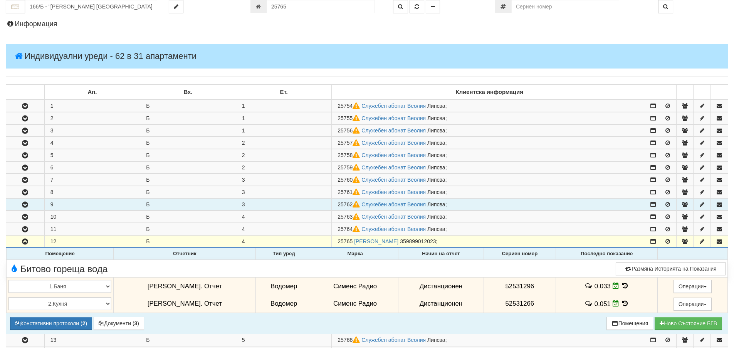
scroll to position [0, 0]
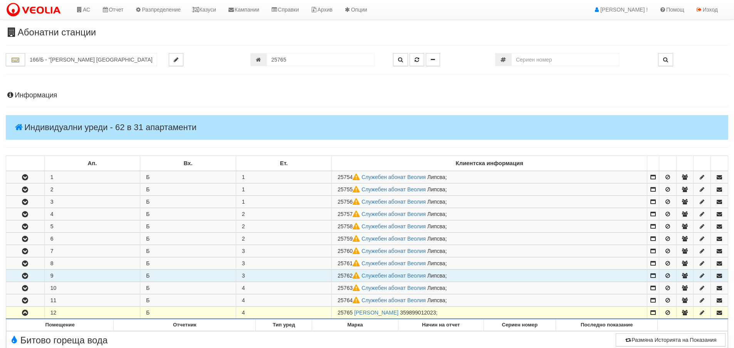
click at [31, 94] on h4 "Информация" at bounding box center [367, 96] width 722 height 8
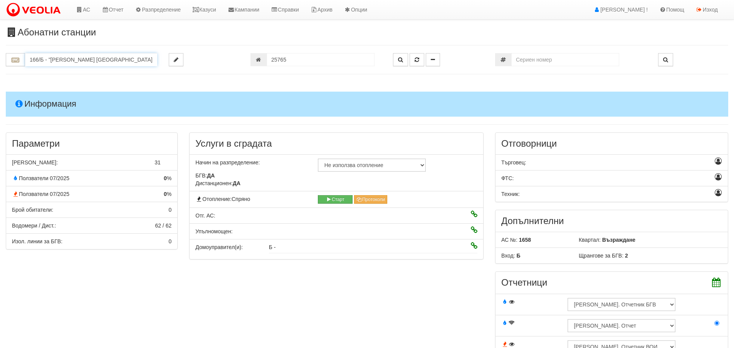
click at [36, 62] on input "166/Б - "ВЕОЛИЯ ЕНЕРДЖИ ВАРНА " ЕАД" at bounding box center [91, 59] width 132 height 13
drag, startPoint x: 45, startPoint y: 59, endPoint x: 5, endPoint y: 60, distance: 40.5
click at [5, 60] on div "0166" at bounding box center [81, 59] width 163 height 13
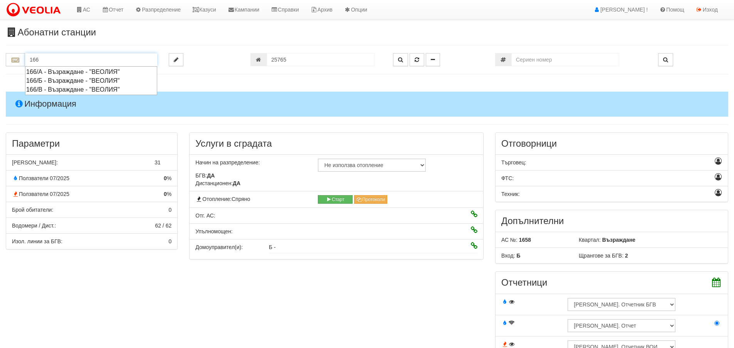
click at [68, 71] on div "166/А - Възраждане - "ВЕОЛИЯ"" at bounding box center [91, 71] width 130 height 9
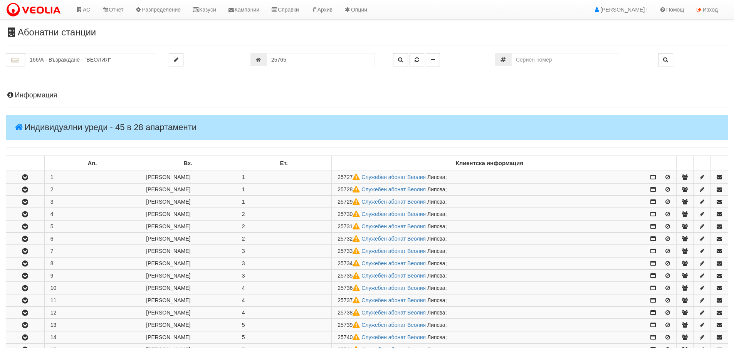
click at [38, 97] on h4 "Информация" at bounding box center [367, 96] width 722 height 8
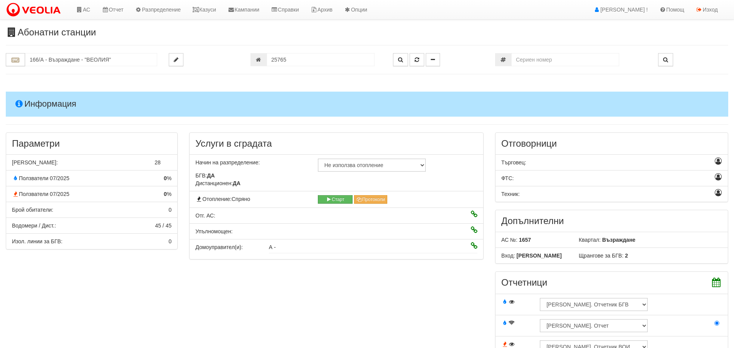
click at [38, 96] on h4 "Информация" at bounding box center [367, 104] width 722 height 25
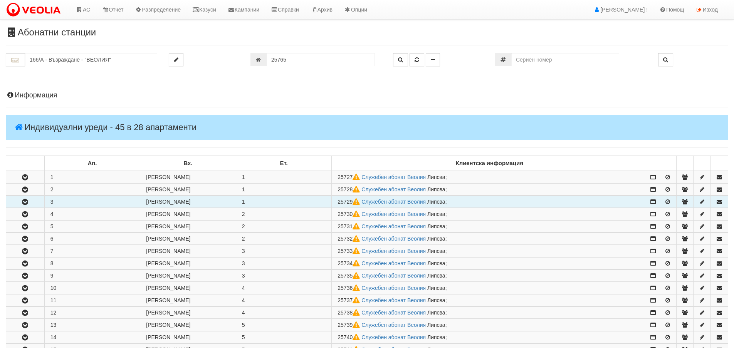
click at [23, 201] on icon "button" at bounding box center [24, 202] width 9 height 5
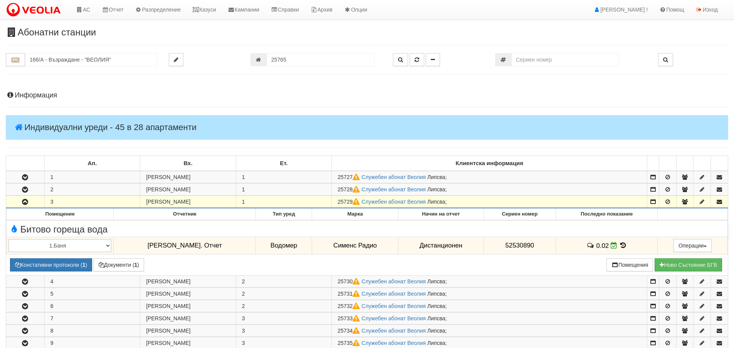
click at [23, 201] on icon "button" at bounding box center [24, 202] width 9 height 5
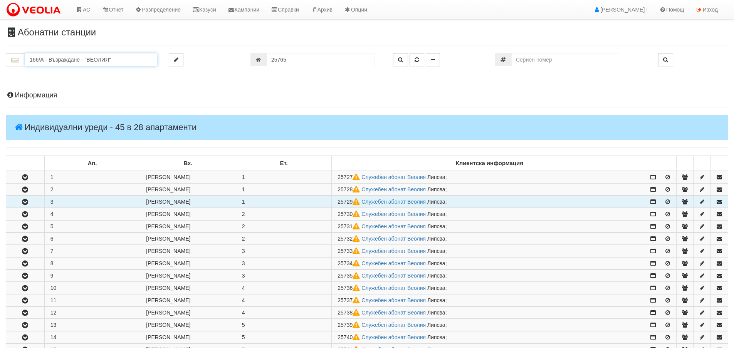
click at [51, 57] on input "166/А - Възраждане - "ВЕОЛИЯ"" at bounding box center [91, 59] width 132 height 13
click at [62, 89] on div "166/В - Възраждане - "ВЕОЛИЯ"" at bounding box center [91, 89] width 130 height 9
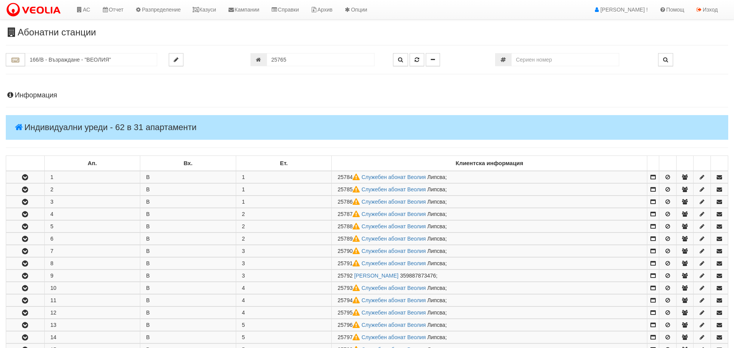
click at [40, 96] on h4 "Информация" at bounding box center [367, 96] width 722 height 8
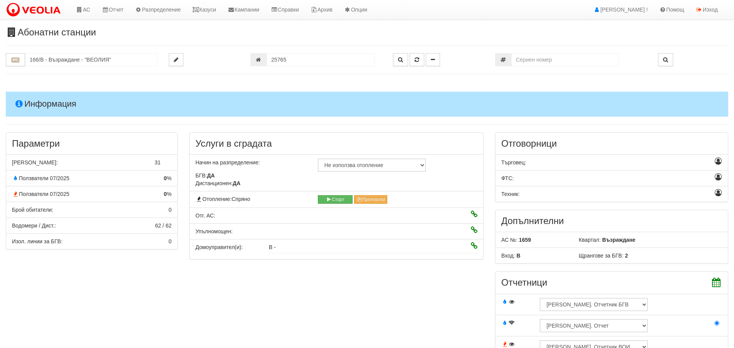
click at [42, 100] on h4 "Информация" at bounding box center [367, 104] width 722 height 25
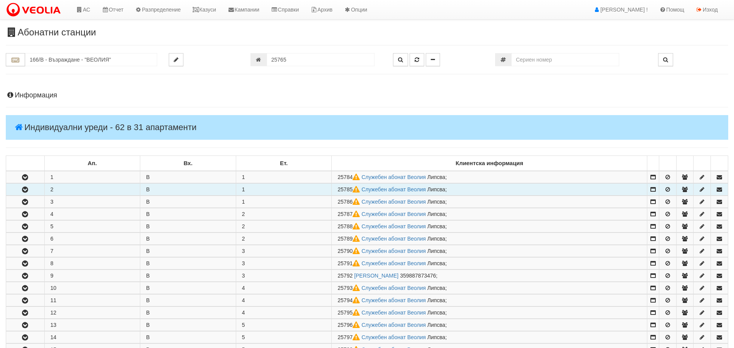
click at [29, 190] on icon "button" at bounding box center [24, 189] width 9 height 5
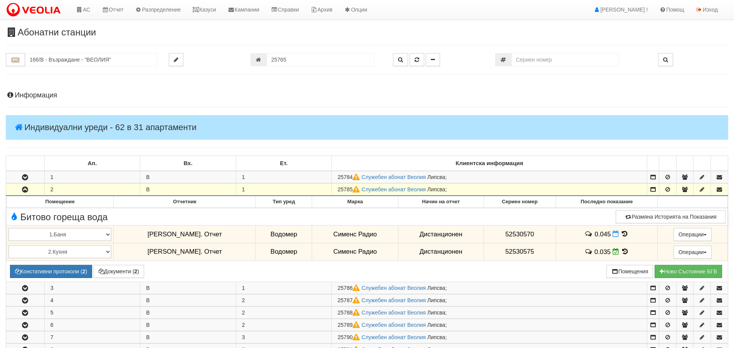
click at [29, 190] on icon "button" at bounding box center [24, 189] width 9 height 5
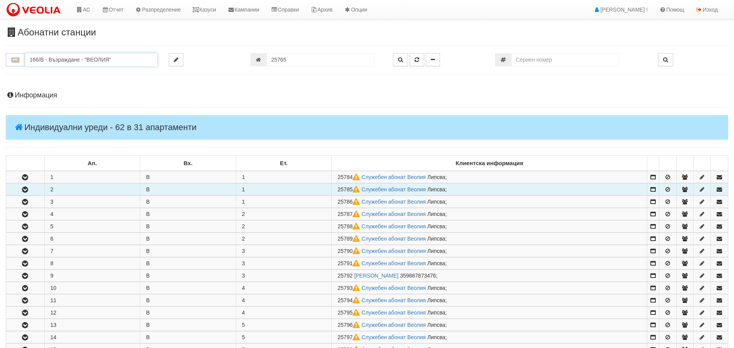
click at [42, 61] on input "166/В - Възраждане - "ВЕОЛИЯ"" at bounding box center [91, 59] width 132 height 13
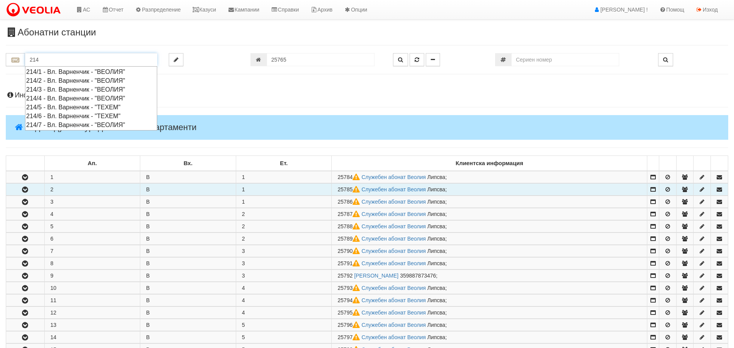
click at [51, 79] on div "214/2 - Вл. Варненчик - "ВЕОЛИЯ"" at bounding box center [91, 80] width 130 height 9
type input "214/2 - Вл. Варненчик - "ВЕОЛИЯ""
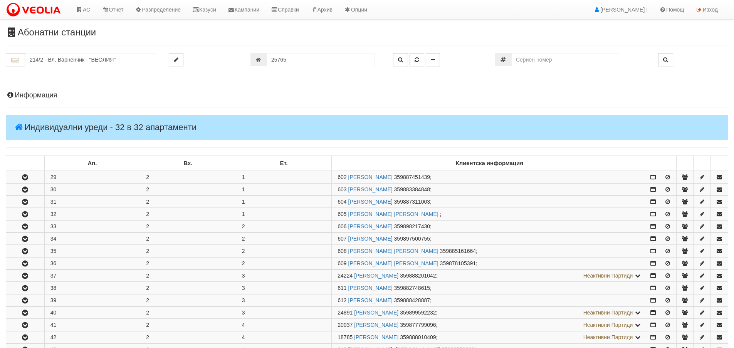
click at [42, 96] on h4 "Информация" at bounding box center [367, 96] width 722 height 8
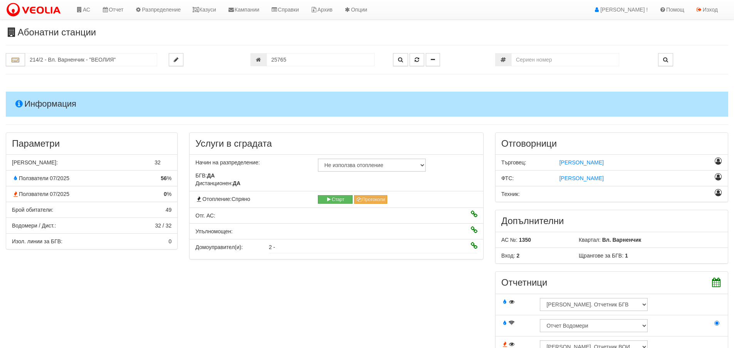
click at [55, 104] on h4 "Информация" at bounding box center [367, 104] width 722 height 25
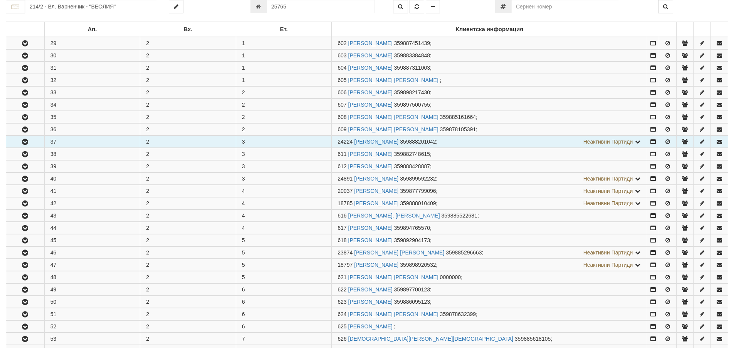
scroll to position [308, 0]
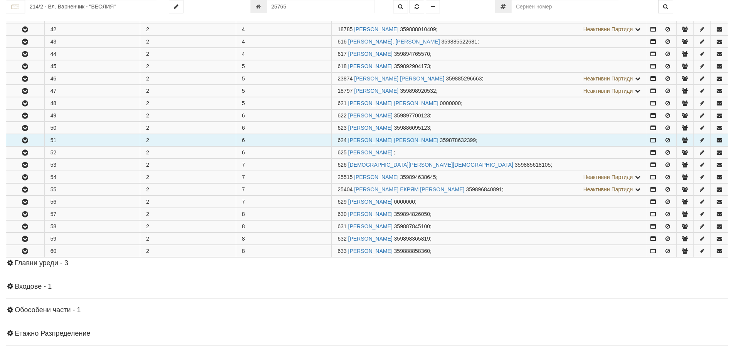
click at [27, 143] on icon "button" at bounding box center [24, 140] width 9 height 5
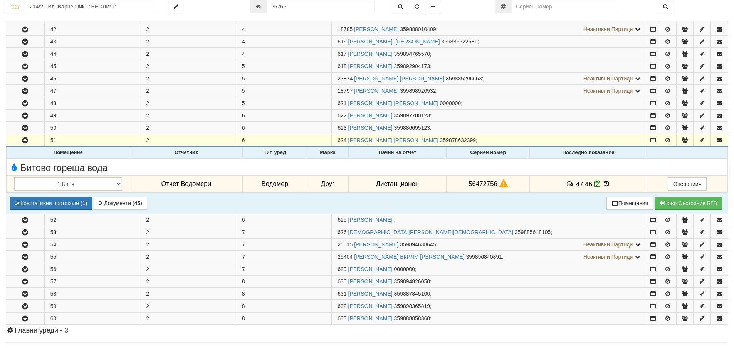
click at [605, 184] on icon at bounding box center [606, 184] width 8 height 7
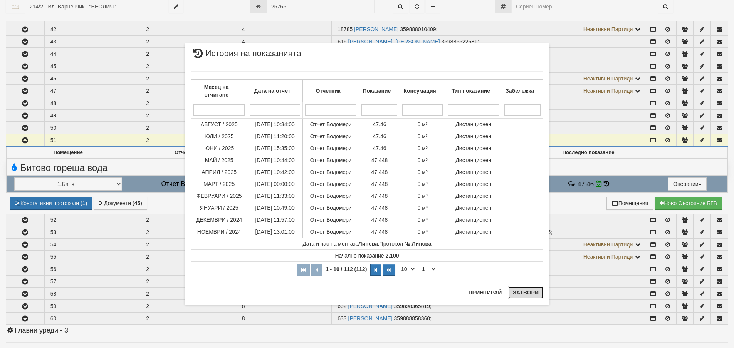
click at [527, 292] on button "Затвори" at bounding box center [525, 293] width 35 height 12
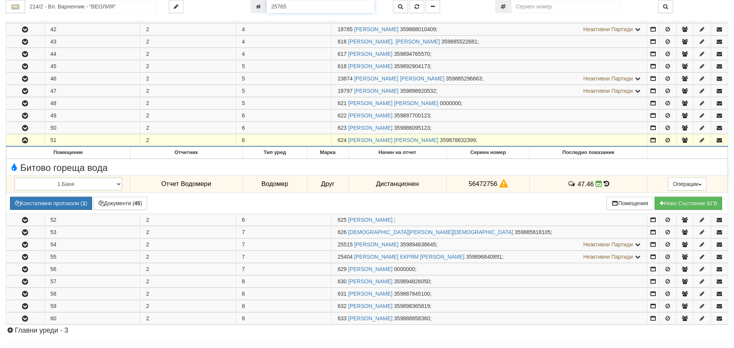
scroll to position [305, 0]
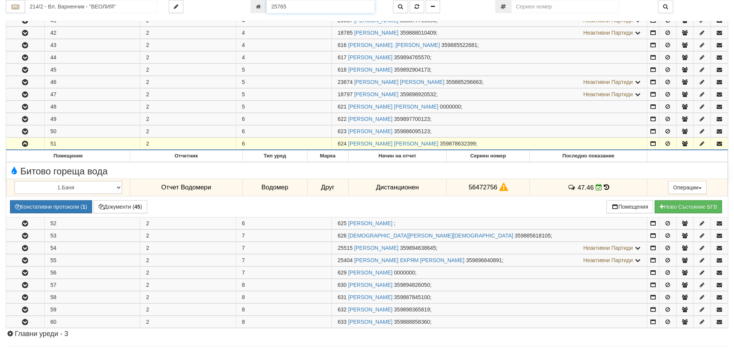
drag, startPoint x: 288, startPoint y: 6, endPoint x: 250, endPoint y: 9, distance: 37.5
click at [250, 9] on div "25765" at bounding box center [315, 6] width 131 height 13
type input "26112"
click at [417, 5] on icon "button" at bounding box center [416, 6] width 5 height 5
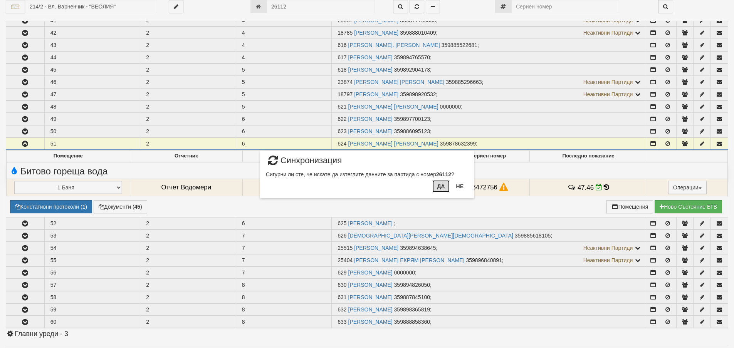
click at [440, 185] on button "Да" at bounding box center [440, 186] width 17 height 12
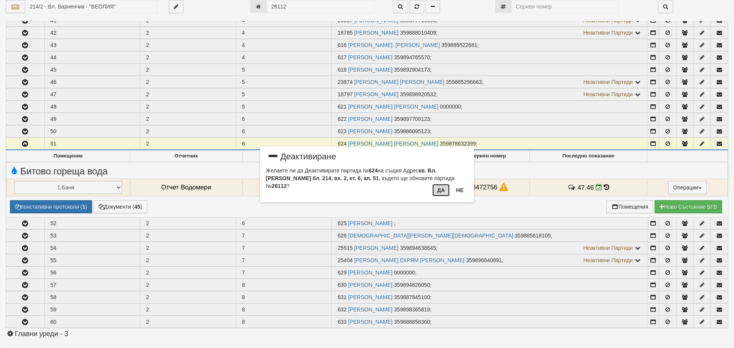
click at [441, 188] on button "Да" at bounding box center [440, 190] width 17 height 12
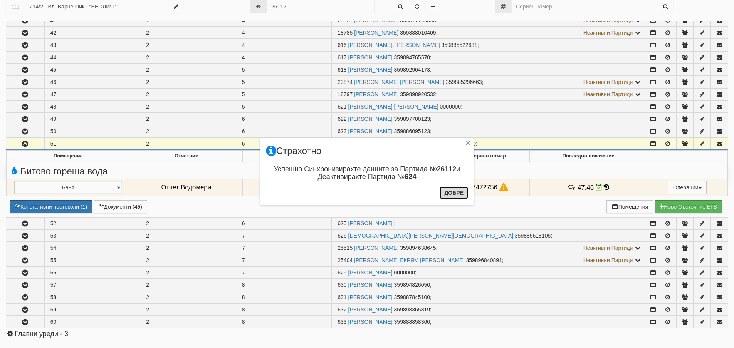
click at [452, 193] on button "Добре" at bounding box center [453, 193] width 29 height 12
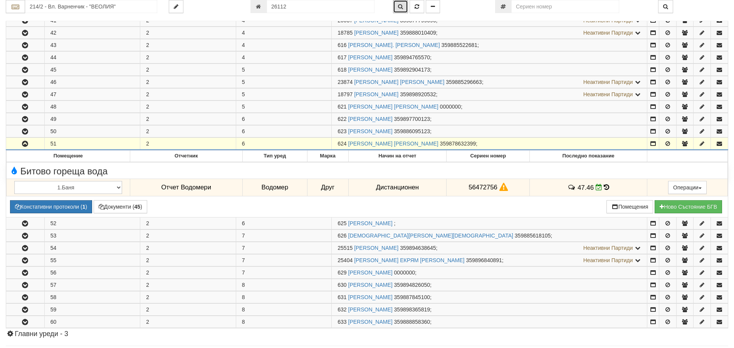
click at [399, 3] on button "button" at bounding box center [400, 6] width 15 height 13
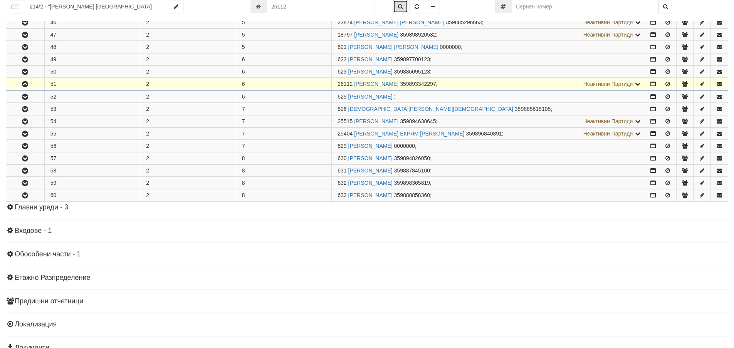
scroll to position [405, 0]
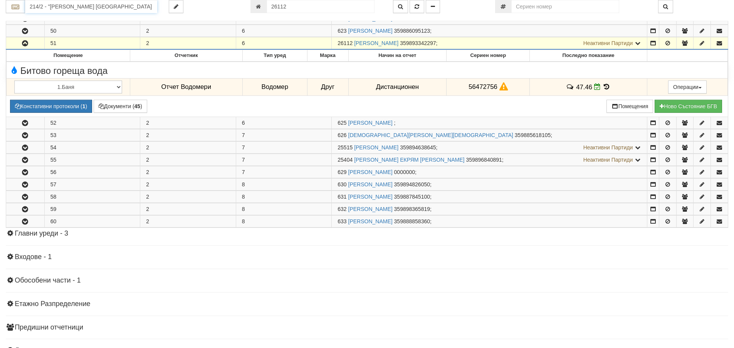
click at [38, 8] on input "214/2 - "ВЕОЛИЯ ЕНЕРДЖИ ВАРНА " ЕАД" at bounding box center [91, 6] width 132 height 13
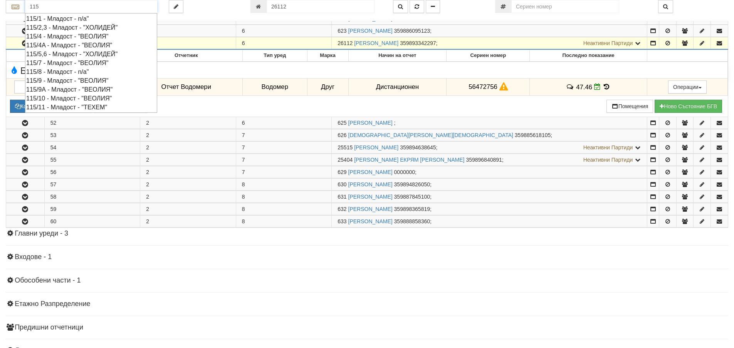
click at [66, 90] on div "115/9А - Младост - "ВЕОЛИЯ"" at bounding box center [91, 89] width 130 height 9
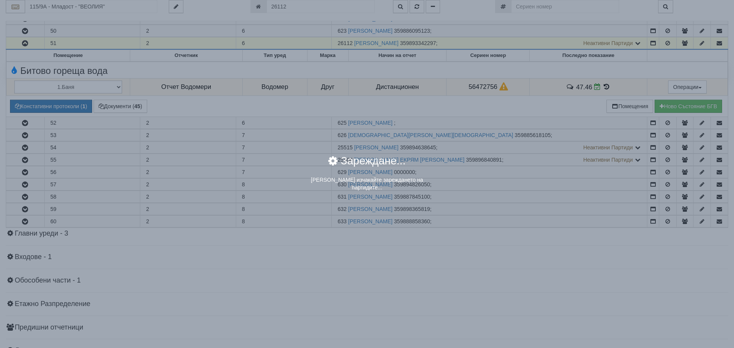
scroll to position [0, 0]
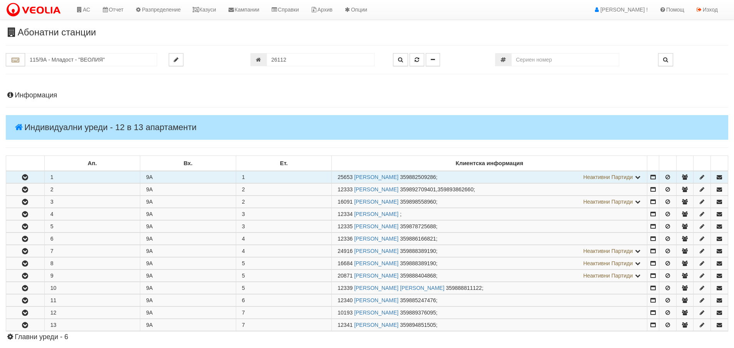
click at [25, 178] on icon "button" at bounding box center [24, 177] width 9 height 5
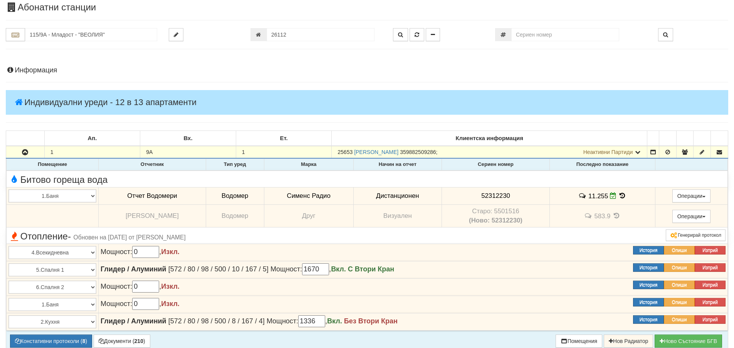
scroll to position [39, 0]
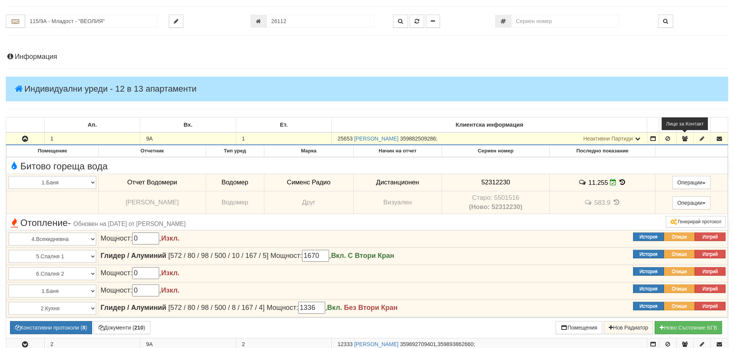
click at [685, 137] on icon "button" at bounding box center [684, 138] width 7 height 5
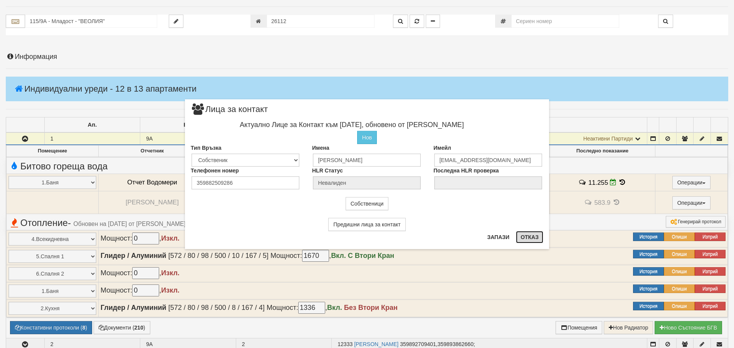
click at [528, 236] on button "Отказ" at bounding box center [529, 237] width 27 height 12
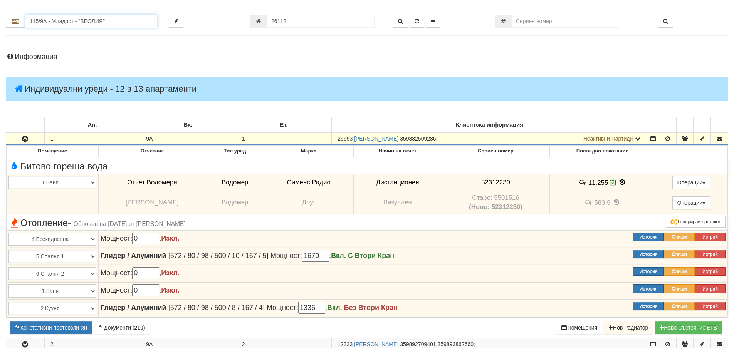
click at [47, 19] on input "115/9А - Младост - "ВЕОЛИЯ"" at bounding box center [91, 21] width 132 height 13
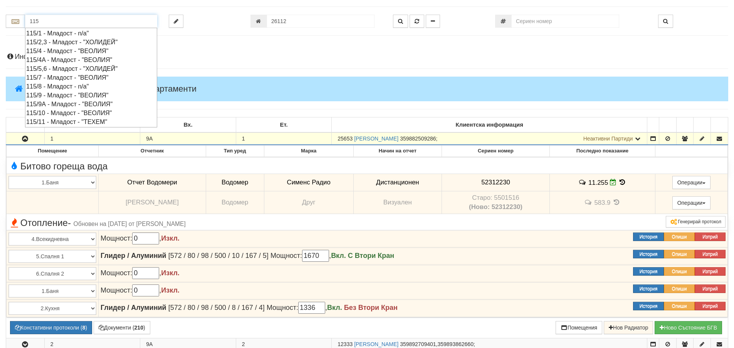
click at [62, 96] on div "115/9 - Младост - "ВЕОЛИЯ"" at bounding box center [91, 95] width 130 height 9
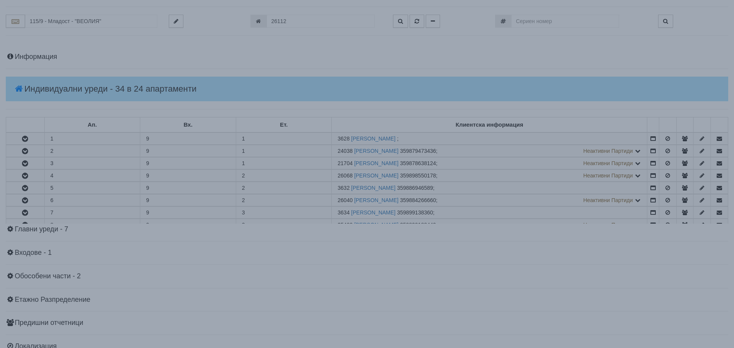
scroll to position [0, 0]
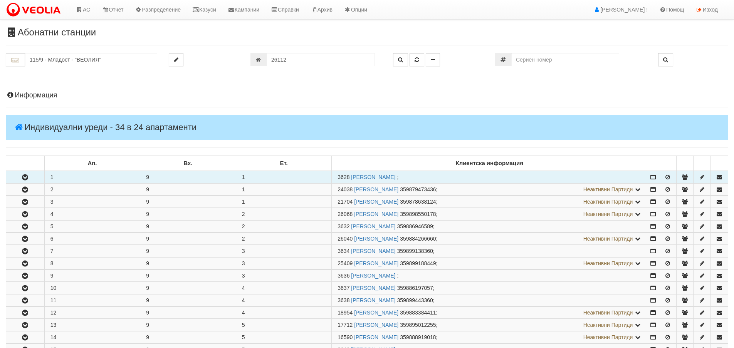
click at [22, 177] on icon "button" at bounding box center [24, 177] width 9 height 5
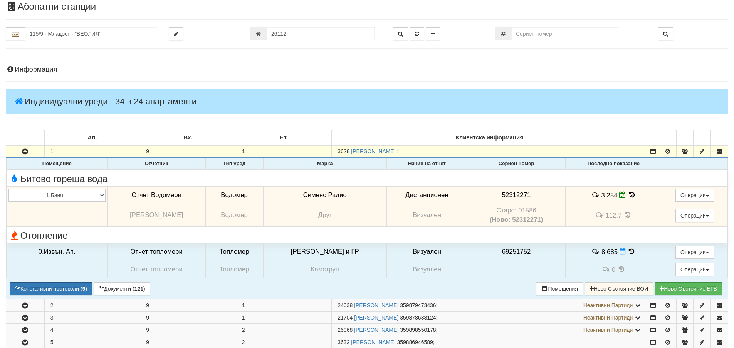
scroll to position [77, 0]
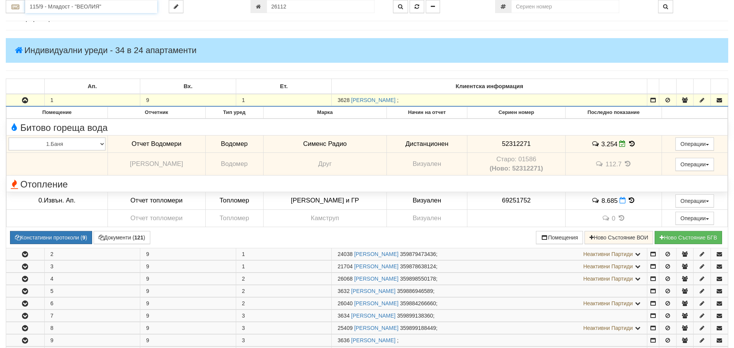
click at [48, 4] on input "115/9 - Младост - "ВЕОЛИЯ"" at bounding box center [91, 6] width 132 height 13
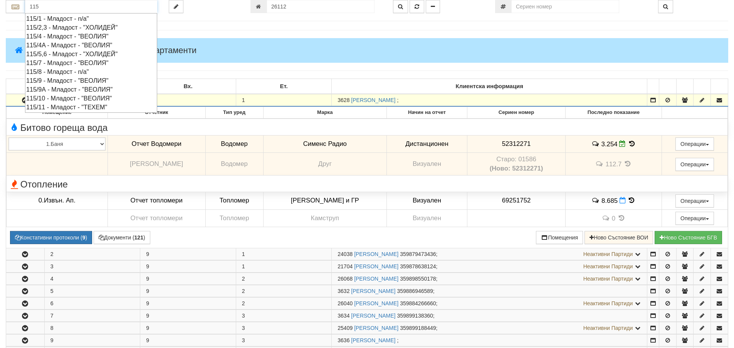
click at [59, 90] on div "115/9А - Младост - "ВЕОЛИЯ"" at bounding box center [91, 89] width 130 height 9
type input "115/9А - Младост - "ВЕОЛИЯ""
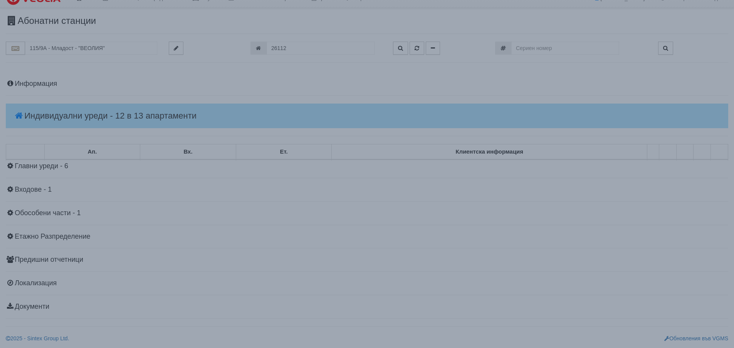
scroll to position [0, 0]
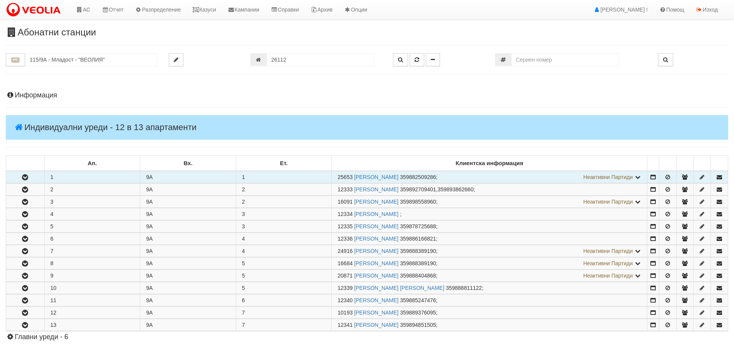
click at [26, 177] on icon "button" at bounding box center [24, 177] width 9 height 5
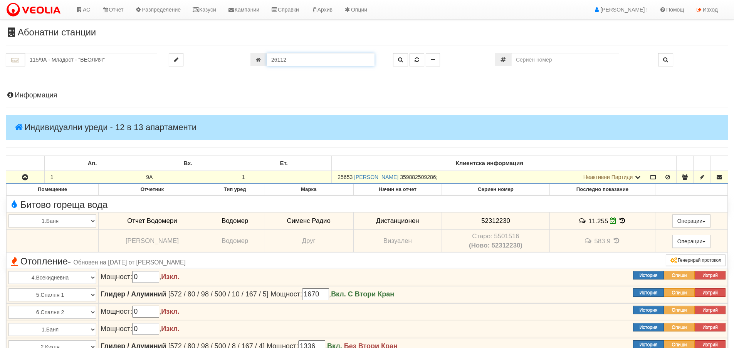
drag, startPoint x: 288, startPoint y: 57, endPoint x: 258, endPoint y: 58, distance: 29.7
click at [258, 58] on div "26112" at bounding box center [315, 59] width 131 height 13
type input "25822"
click at [418, 61] on icon "button" at bounding box center [416, 59] width 5 height 5
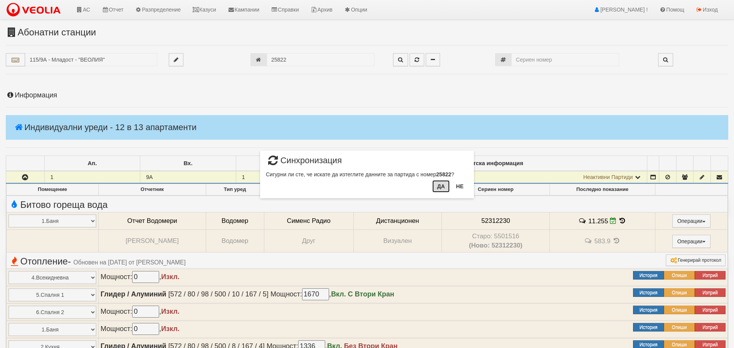
click at [436, 187] on button "Да" at bounding box center [440, 186] width 17 height 12
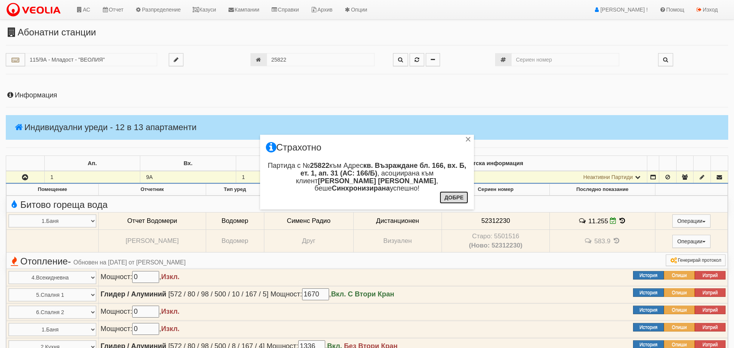
click at [450, 198] on button "Добре" at bounding box center [453, 197] width 29 height 12
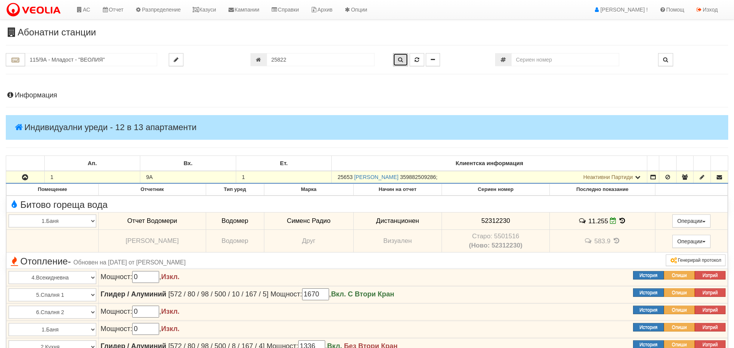
click at [401, 57] on icon "button" at bounding box center [400, 59] width 5 height 5
type input "166/Б - "ВЕОЛИЯ ЕНЕРДЖИ ВАРНА " ЕАД"
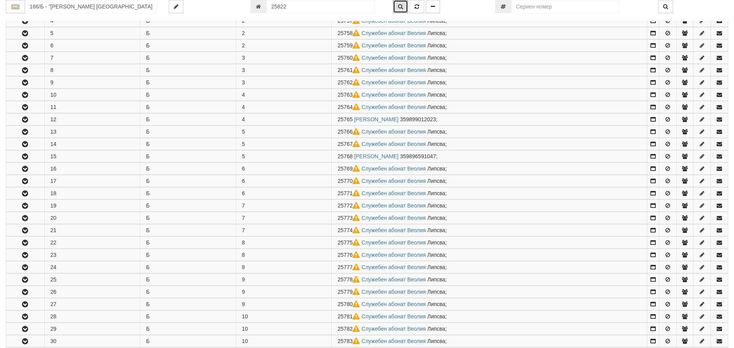
scroll to position [393, 0]
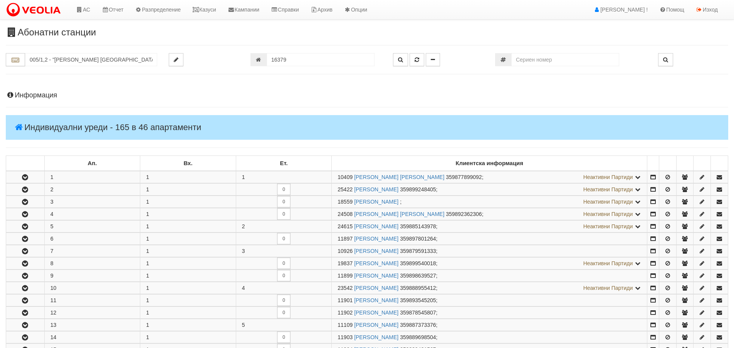
click at [34, 96] on h4 "Информация" at bounding box center [367, 96] width 722 height 8
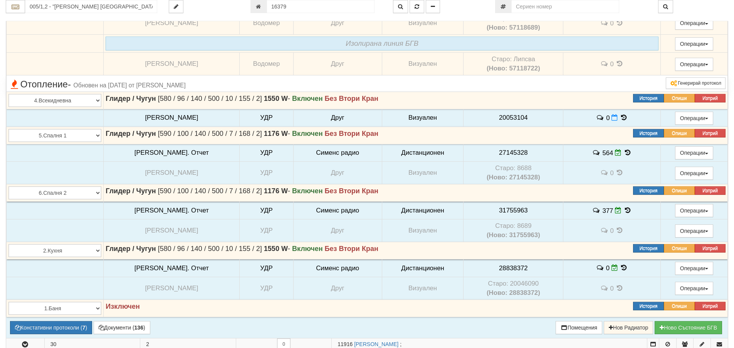
scroll to position [886, 0]
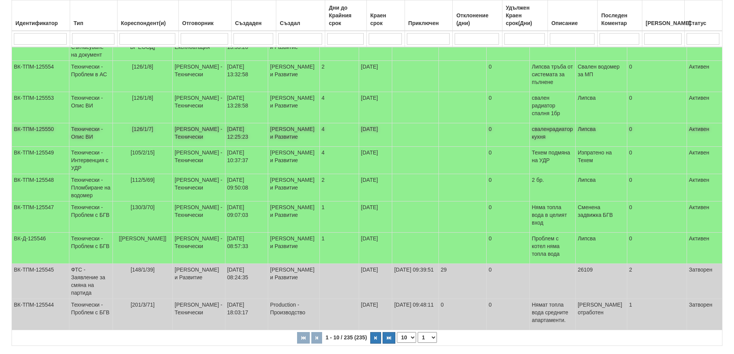
scroll to position [133, 0]
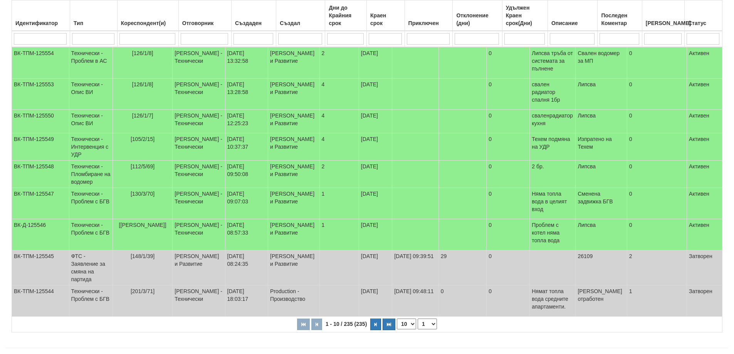
click at [413, 319] on select "10 20 30 40" at bounding box center [406, 324] width 19 height 11
select select "40"
click at [398, 329] on select "10 20 30 40" at bounding box center [406, 324] width 19 height 11
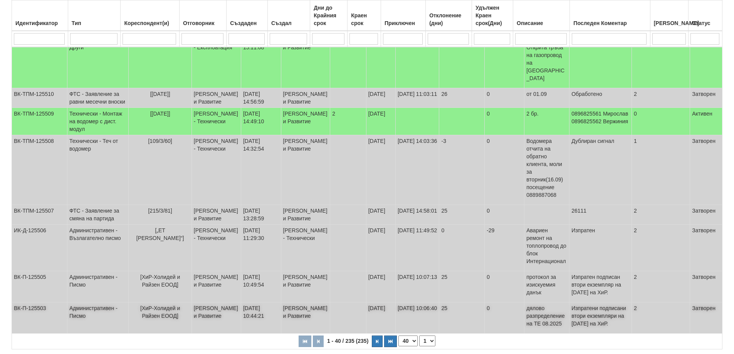
scroll to position [1312, 0]
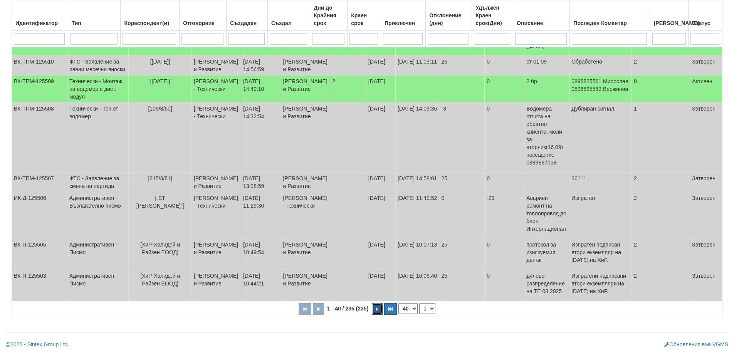
click at [379, 309] on button "button" at bounding box center [377, 309] width 11 height 12
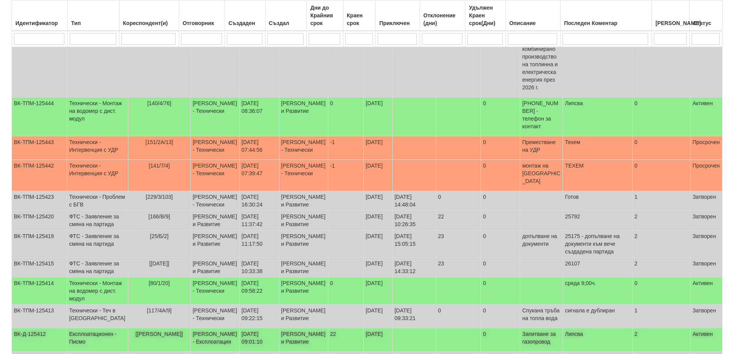
scroll to position [1543, 0]
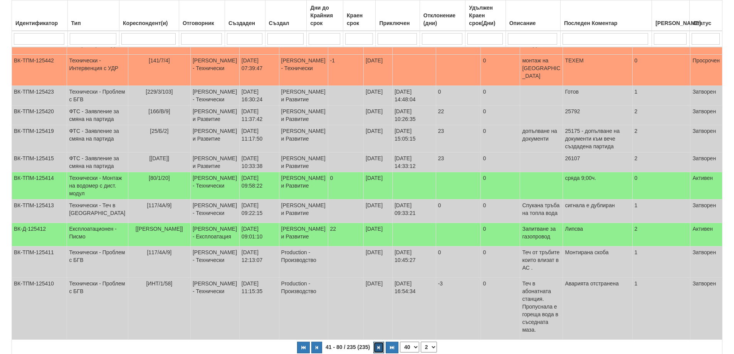
click at [379, 346] on icon "button" at bounding box center [378, 348] width 2 height 4
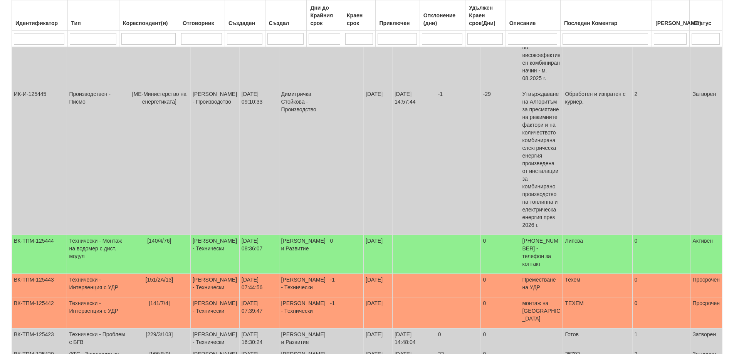
select select "3"
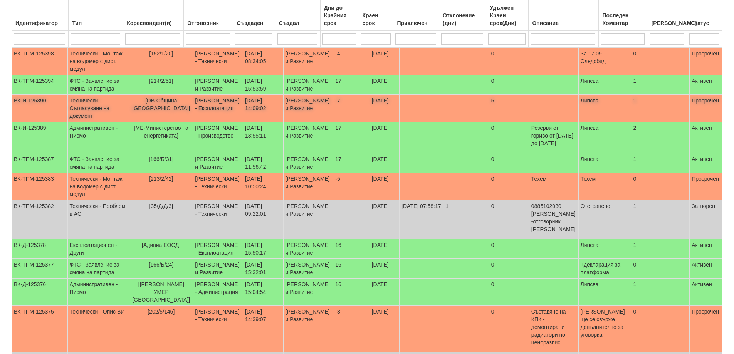
scroll to position [106, 0]
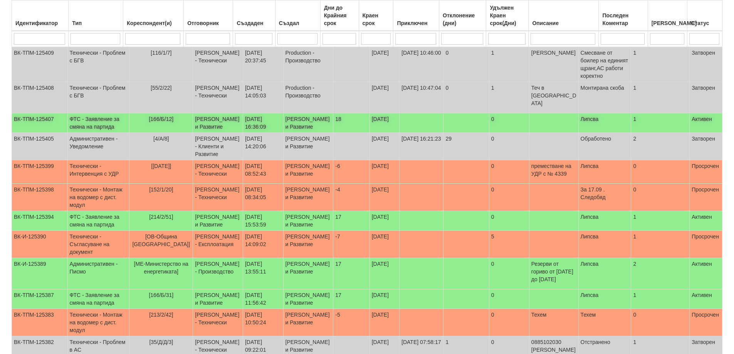
click at [96, 124] on td "ФТС - Заявление за смяна на партида" at bounding box center [98, 123] width 62 height 20
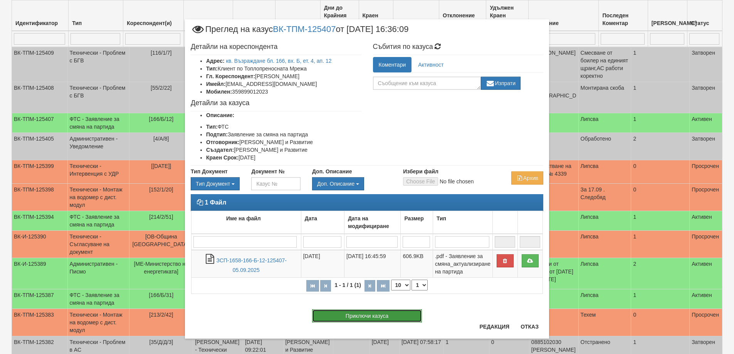
click at [377, 314] on button "Приключи казуса" at bounding box center [367, 315] width 110 height 13
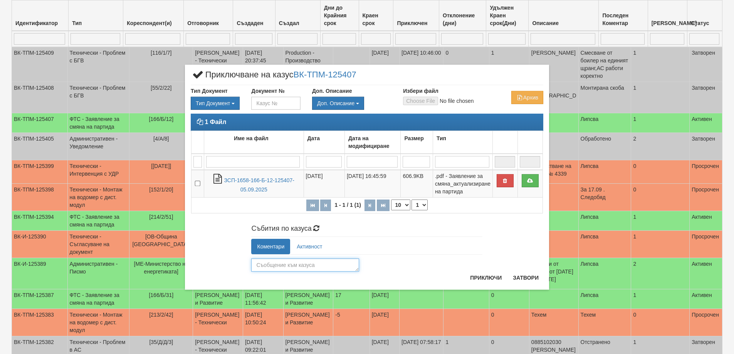
click at [315, 265] on textarea at bounding box center [305, 264] width 108 height 13
type textarea "25765"
click at [480, 280] on button "Приключи" at bounding box center [485, 278] width 41 height 12
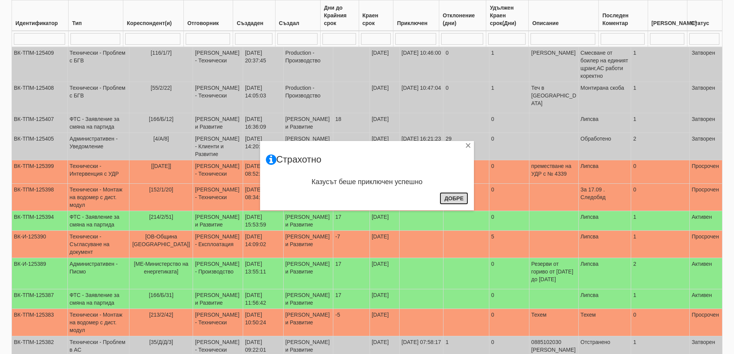
click at [451, 198] on button "Добре" at bounding box center [453, 198] width 29 height 12
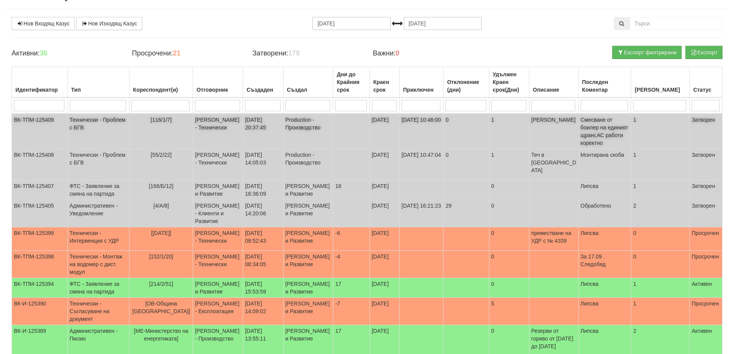
scroll to position [0, 0]
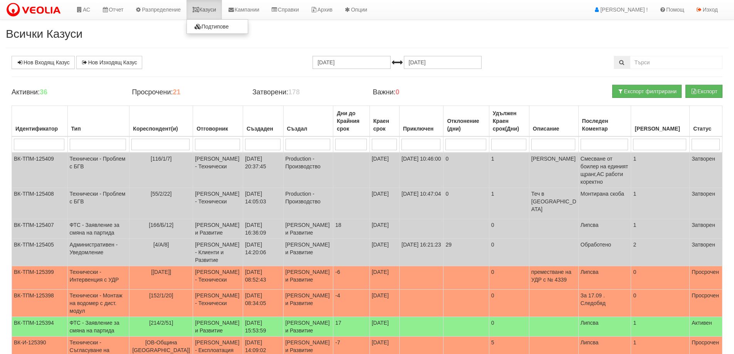
click at [213, 7] on link "Казуси" at bounding box center [203, 9] width 35 height 19
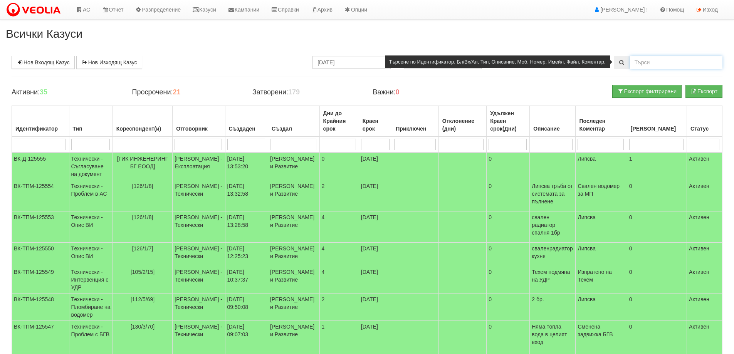
click at [652, 63] on input "text" at bounding box center [676, 62] width 92 height 13
type input "125394"
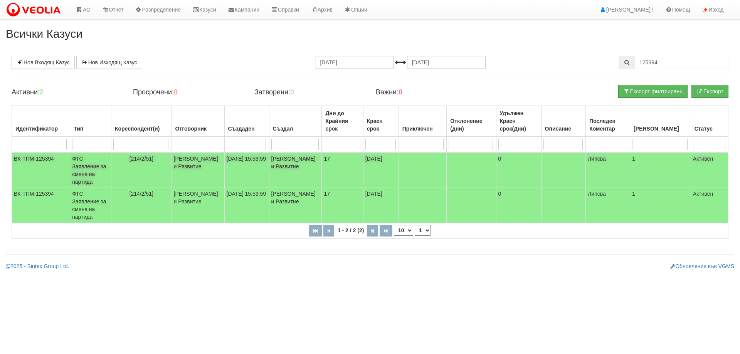
click at [97, 166] on td "ФТС - Заявление за смяна на партида" at bounding box center [90, 170] width 41 height 35
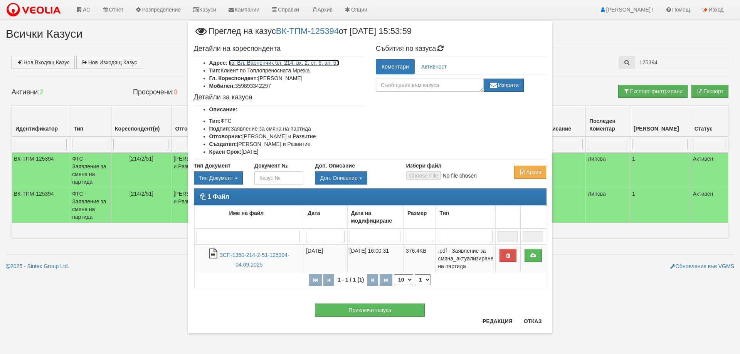
click at [308, 62] on link "кв. Вл. Варненчик бл. 214, вх. 2, ет. 6, ап. 51" at bounding box center [284, 63] width 110 height 6
click at [535, 319] on button "Отказ" at bounding box center [532, 321] width 27 height 12
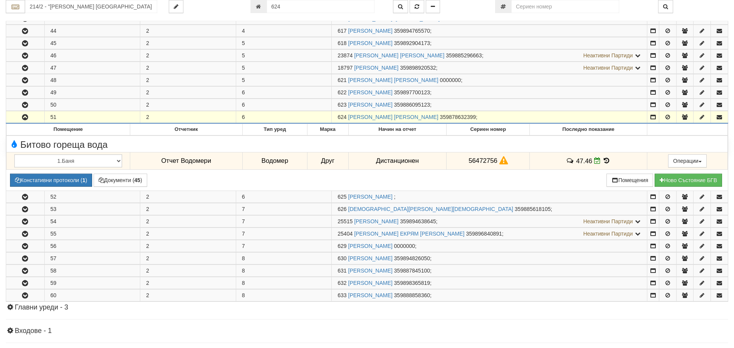
scroll to position [328, 0]
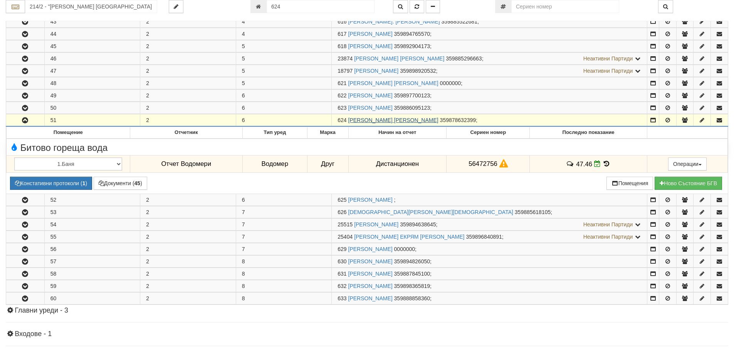
click at [380, 117] on link "[PERSON_NAME] [PERSON_NAME]" at bounding box center [393, 120] width 90 height 6
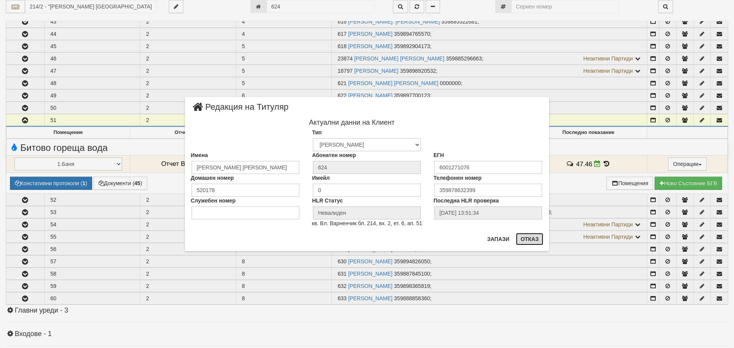
click at [533, 239] on button "Отказ" at bounding box center [529, 239] width 27 height 12
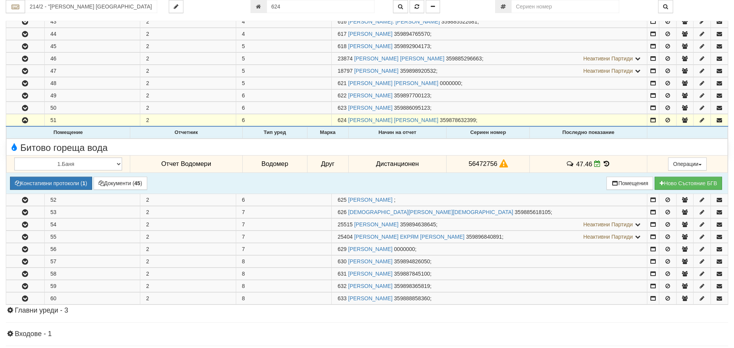
click at [604, 161] on icon at bounding box center [606, 164] width 8 height 7
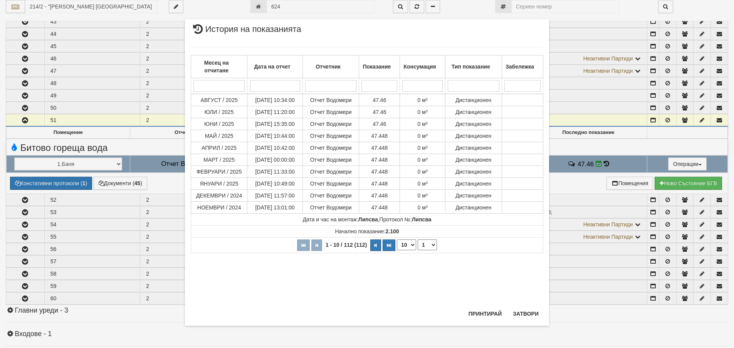
click at [413, 245] on select "10 20 30 40" at bounding box center [406, 245] width 19 height 11
select select "40"
click at [397, 250] on select "10 20 30 40" at bounding box center [406, 245] width 19 height 11
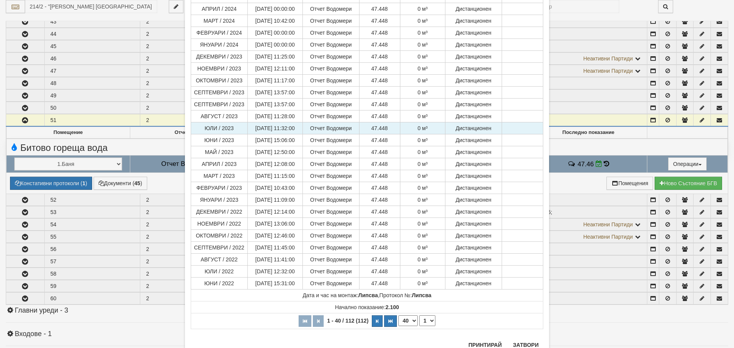
scroll to position [308, 0]
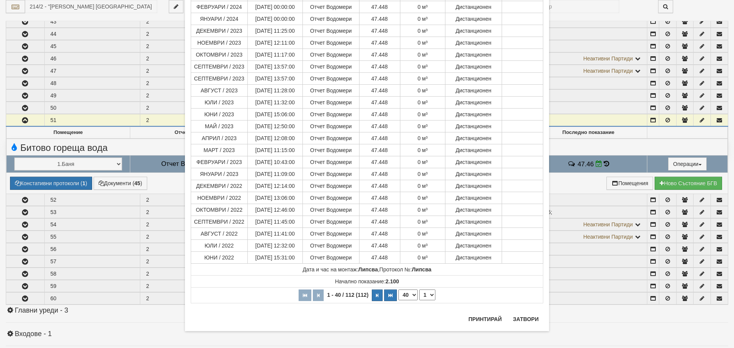
click at [413, 295] on select "10 20 30 40" at bounding box center [407, 295] width 19 height 11
click at [398, 290] on select "10 20 30 40" at bounding box center [407, 295] width 19 height 11
click at [376, 297] on icon "button" at bounding box center [377, 296] width 2 height 4
select select "2"
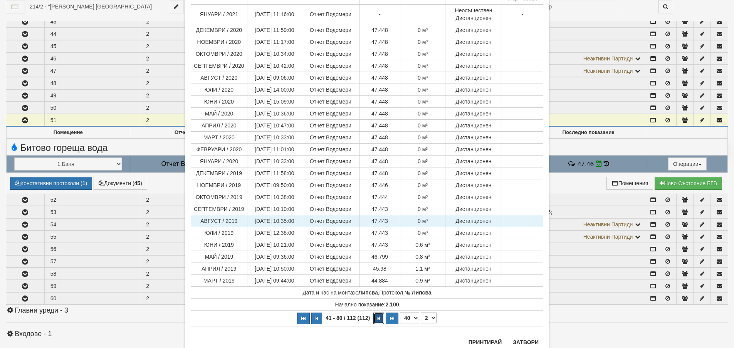
scroll to position [334, 0]
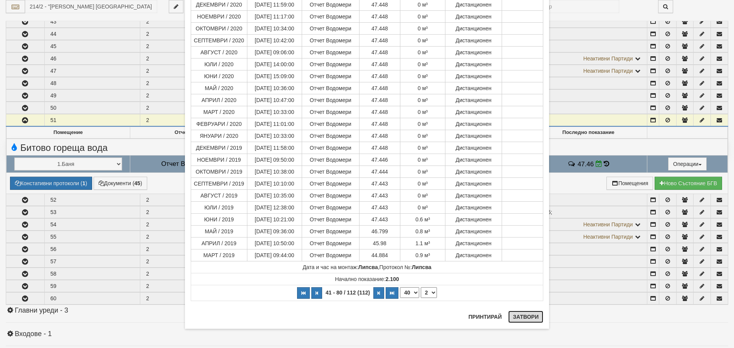
click at [528, 318] on button "Затвори" at bounding box center [525, 317] width 35 height 12
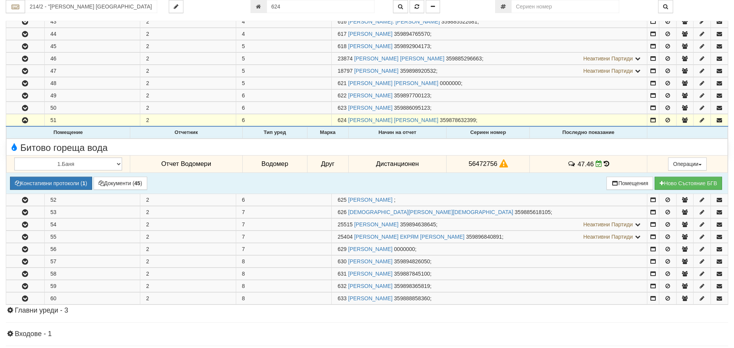
click at [604, 164] on icon at bounding box center [606, 164] width 5 height 7
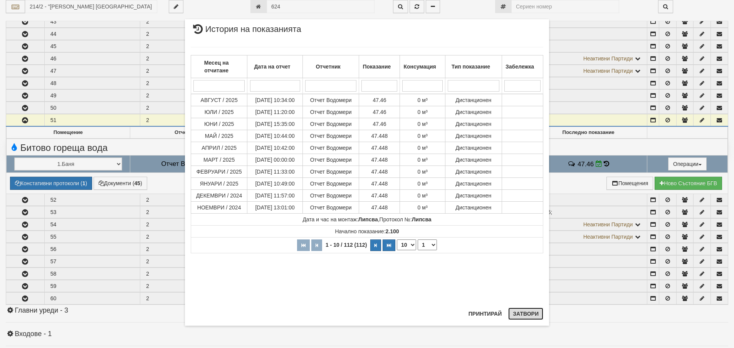
click at [530, 311] on button "Затвори" at bounding box center [525, 314] width 35 height 12
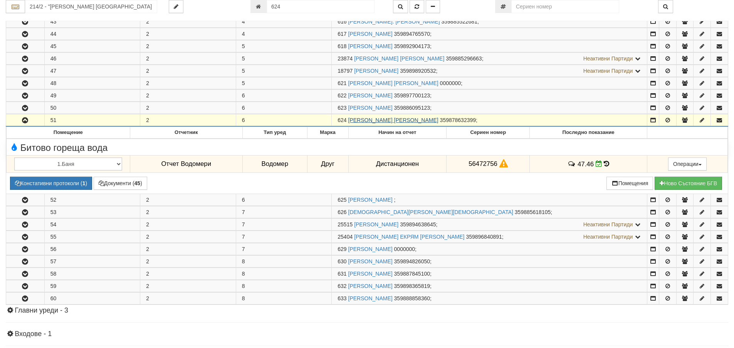
click at [400, 120] on link "КРАСИМИРА КАШЛЕВА КАТЕЛИЕВА" at bounding box center [393, 120] width 90 height 6
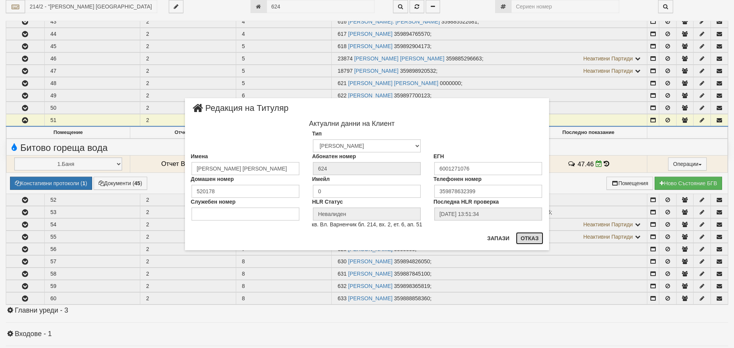
click at [529, 237] on button "Отказ" at bounding box center [529, 238] width 27 height 12
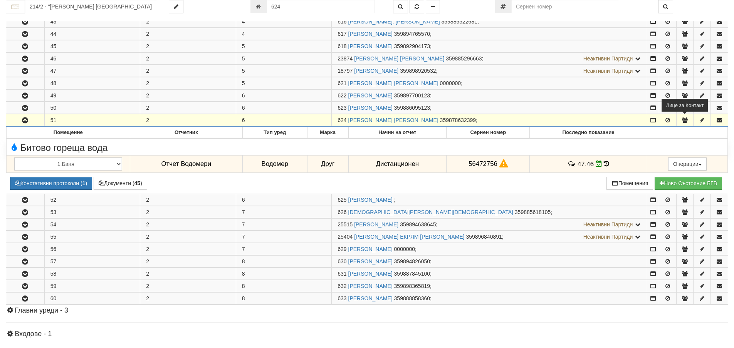
click at [683, 120] on icon "button" at bounding box center [684, 119] width 7 height 5
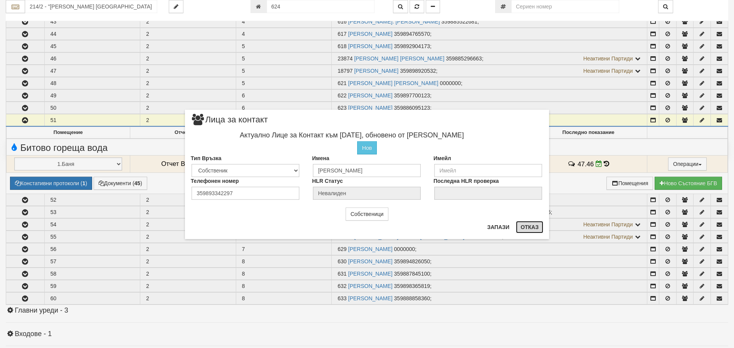
click at [531, 225] on button "Отказ" at bounding box center [529, 227] width 27 height 12
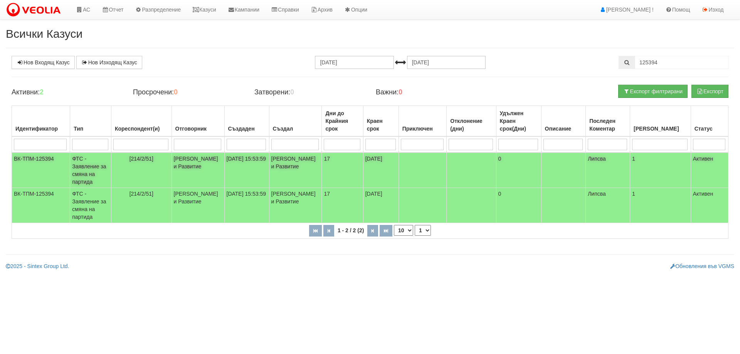
click at [86, 167] on td "ФТС - Заявление за смяна на партида" at bounding box center [90, 170] width 41 height 35
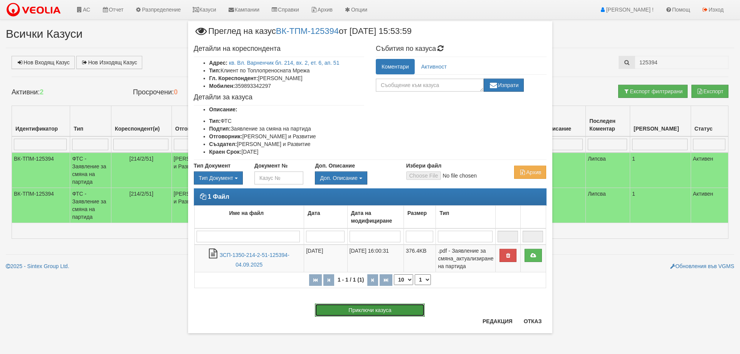
click at [367, 310] on button "Приключи казуса" at bounding box center [370, 310] width 110 height 13
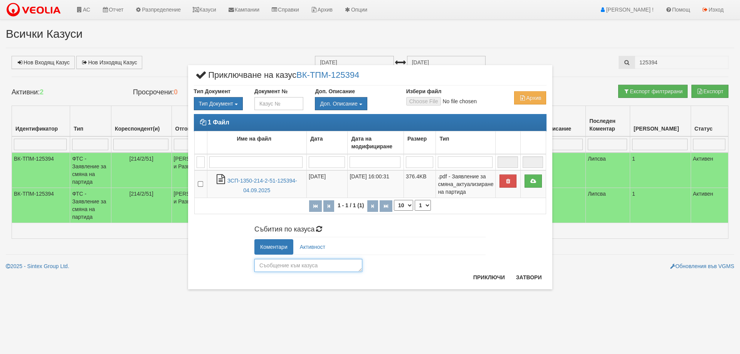
click at [271, 267] on textarea at bounding box center [308, 265] width 108 height 13
type textarea "26112"
click at [491, 278] on button "Приключи" at bounding box center [488, 277] width 41 height 12
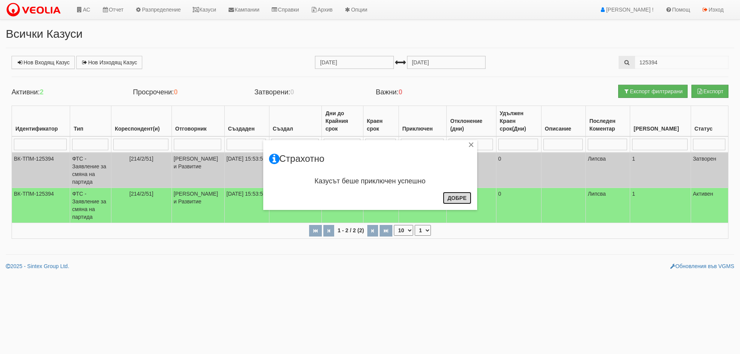
click at [465, 199] on button "Добре" at bounding box center [457, 198] width 29 height 12
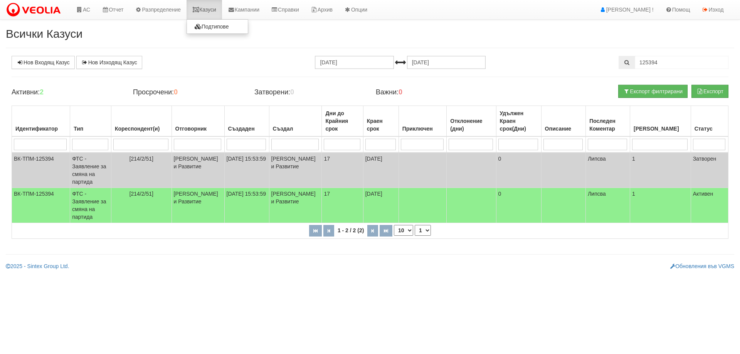
click at [203, 13] on link "Казуси" at bounding box center [203, 9] width 35 height 19
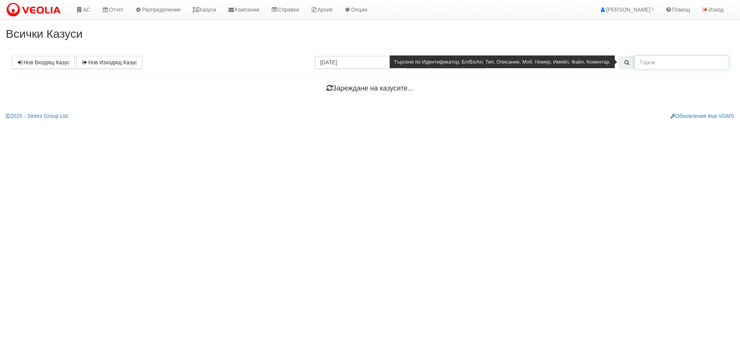
click at [660, 65] on input "text" at bounding box center [681, 62] width 94 height 13
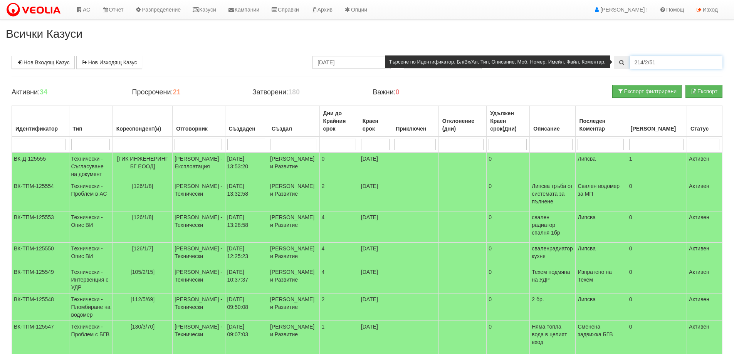
type input "214/2/51"
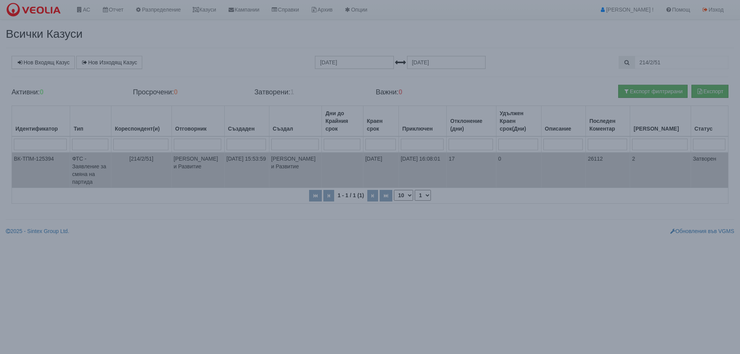
select select "1"
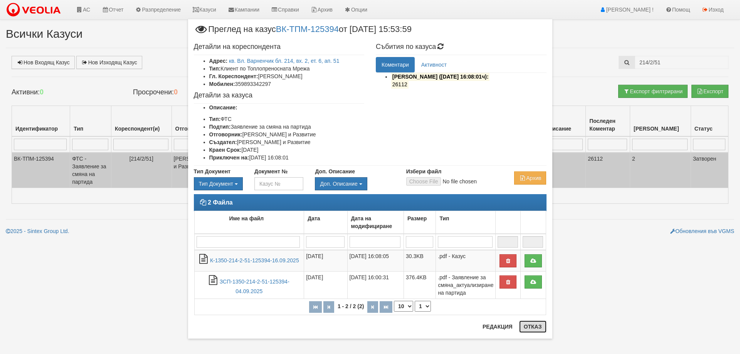
click at [533, 329] on button "Отказ" at bounding box center [532, 326] width 27 height 12
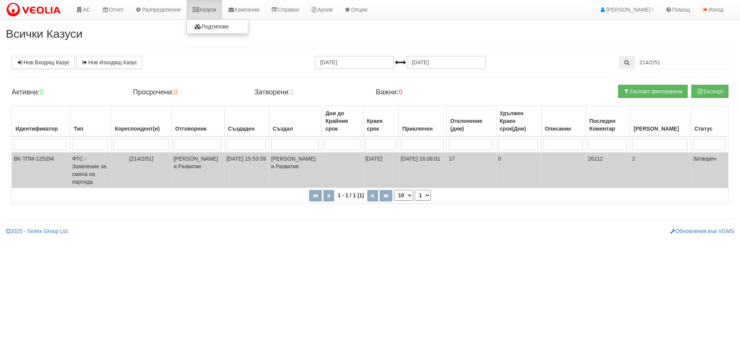
click at [206, 11] on link "Казуси" at bounding box center [203, 9] width 35 height 19
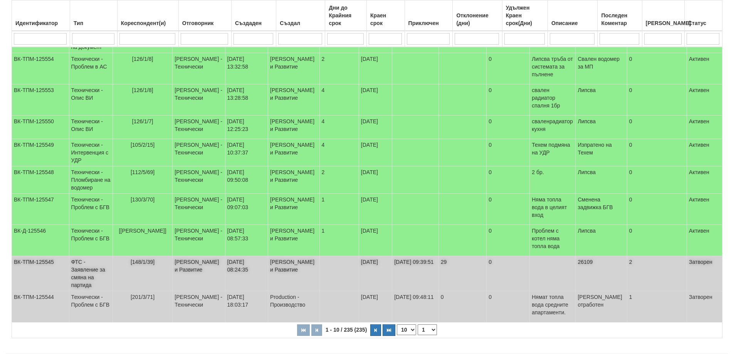
scroll to position [133, 0]
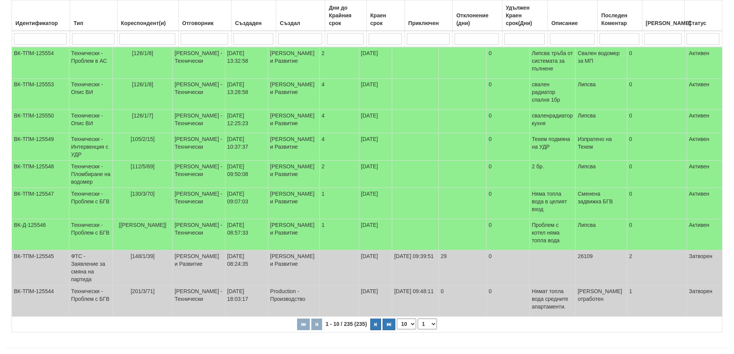
drag, startPoint x: 412, startPoint y: 309, endPoint x: 410, endPoint y: 313, distance: 4.8
click at [412, 319] on select "10 20 30 40" at bounding box center [406, 324] width 19 height 11
select select "40"
click at [398, 329] on select "10 20 30 40" at bounding box center [406, 324] width 19 height 11
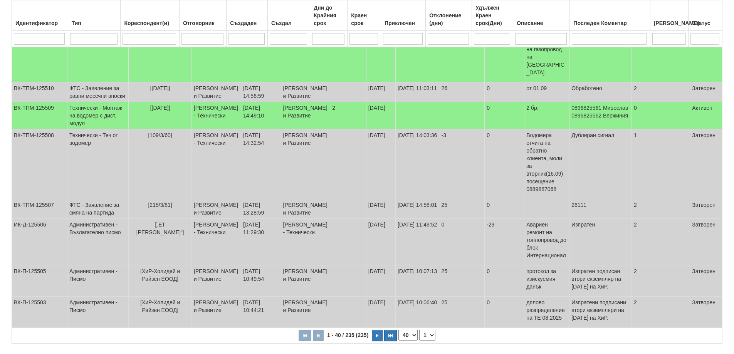
scroll to position [1312, 0]
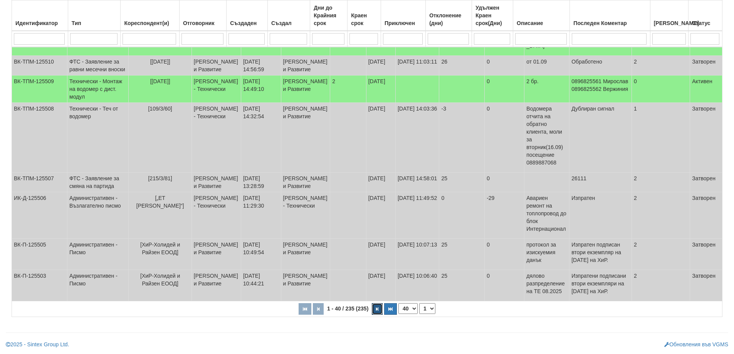
click at [375, 310] on button "button" at bounding box center [377, 309] width 11 height 12
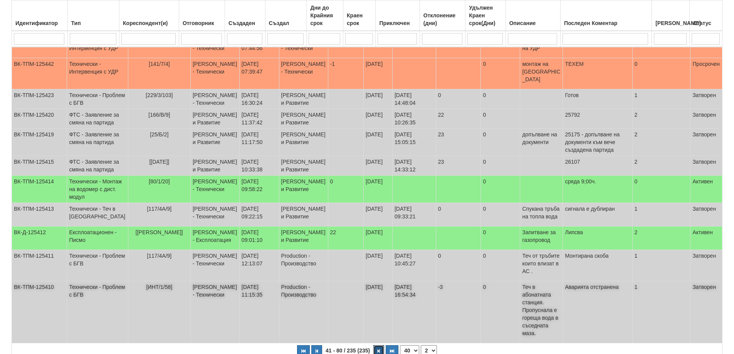
scroll to position [1546, 0]
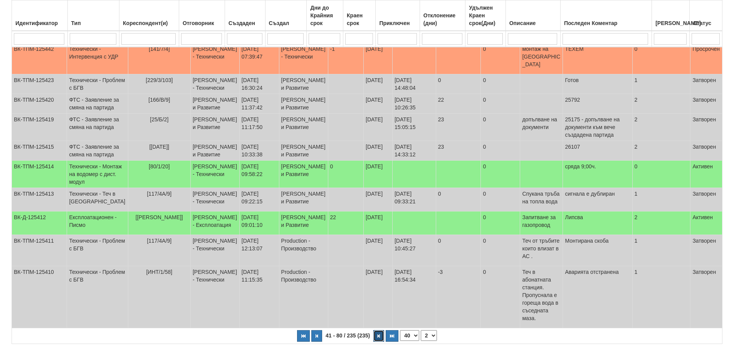
click at [378, 334] on icon "button" at bounding box center [378, 336] width 2 height 4
select select "3"
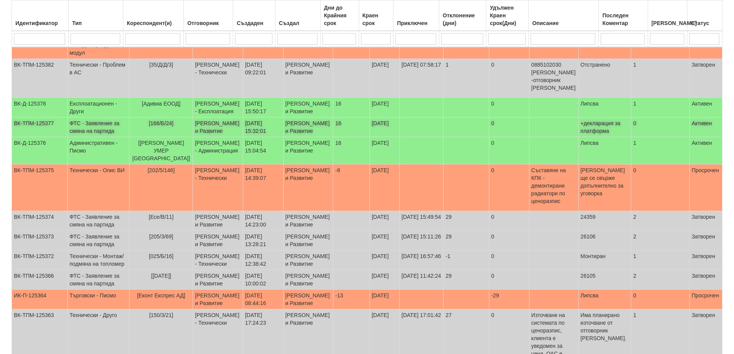
scroll to position [260, 0]
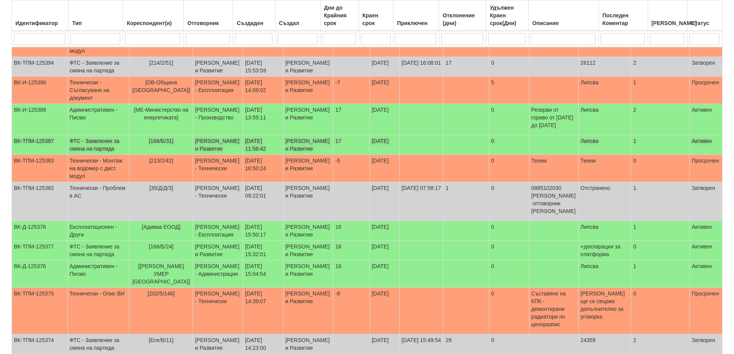
click at [95, 155] on td "ФТС - Заявление за смяна на партида" at bounding box center [98, 145] width 62 height 20
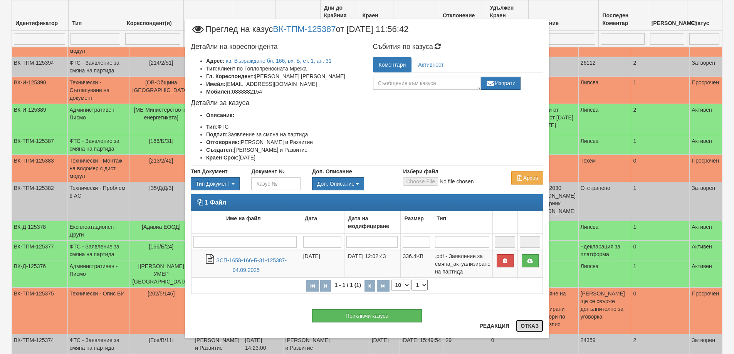
click at [528, 327] on button "Отказ" at bounding box center [529, 326] width 27 height 12
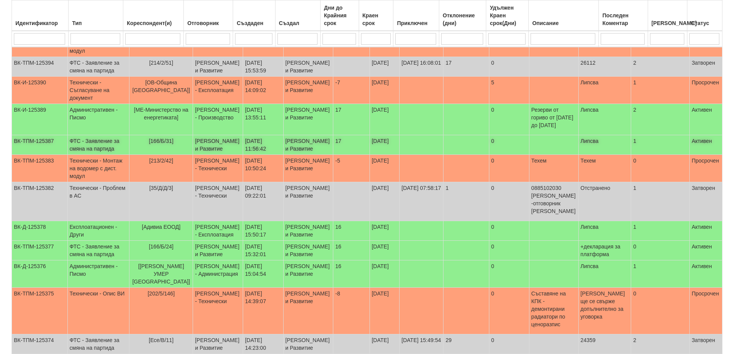
click at [91, 155] on td "ФТС - Заявление за смяна на партида" at bounding box center [98, 145] width 62 height 20
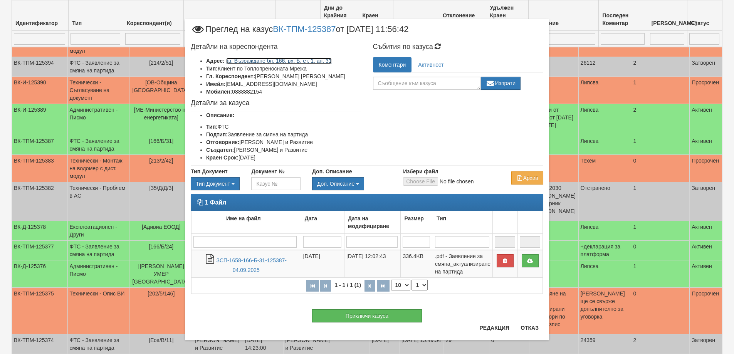
click at [284, 60] on link "кв. Възраждане бл. 166, вх. Б, ет. 1, ап. 31" at bounding box center [279, 61] width 106 height 6
click at [532, 329] on button "Отказ" at bounding box center [529, 328] width 27 height 12
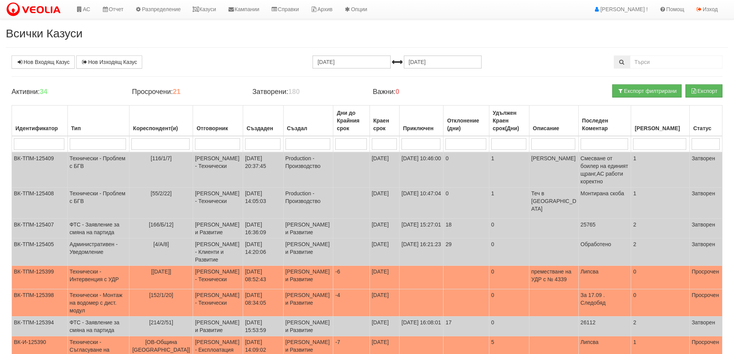
scroll to position [0, 0]
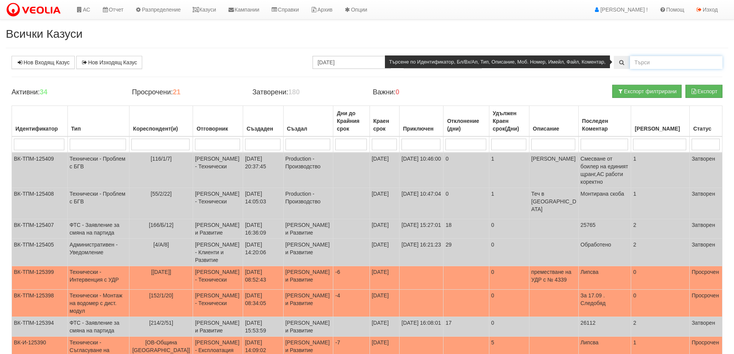
click at [645, 61] on input "text" at bounding box center [676, 62] width 92 height 13
type input "25653"
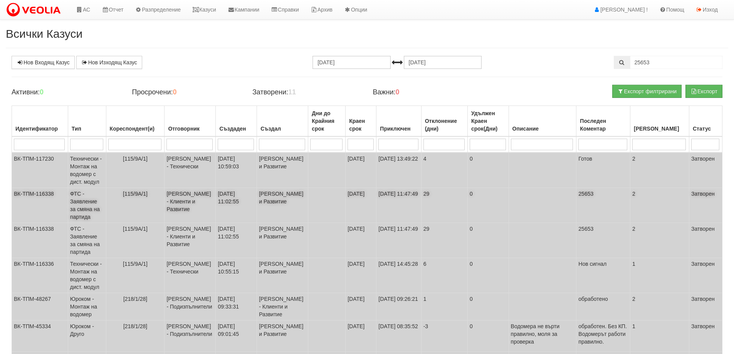
click at [94, 210] on td "ФТС - Заявление за смяна на партида" at bounding box center [87, 205] width 38 height 35
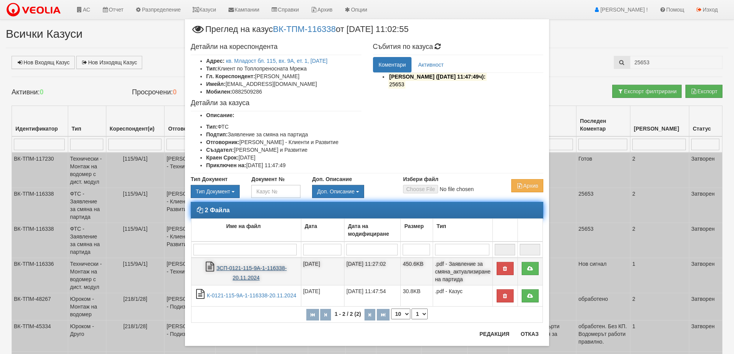
click at [243, 268] on link "ЗСП-0121-115-9А-1-116338-20.11.2024" at bounding box center [251, 273] width 70 height 16
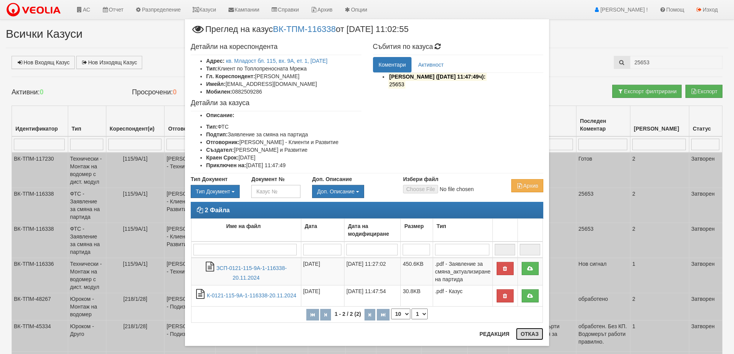
drag, startPoint x: 533, startPoint y: 335, endPoint x: 374, endPoint y: 276, distance: 169.8
click at [532, 335] on button "Отказ" at bounding box center [529, 334] width 27 height 12
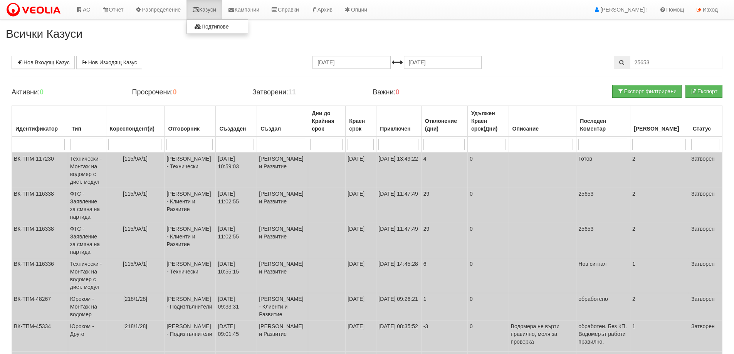
click at [211, 6] on link "Казуси" at bounding box center [203, 9] width 35 height 19
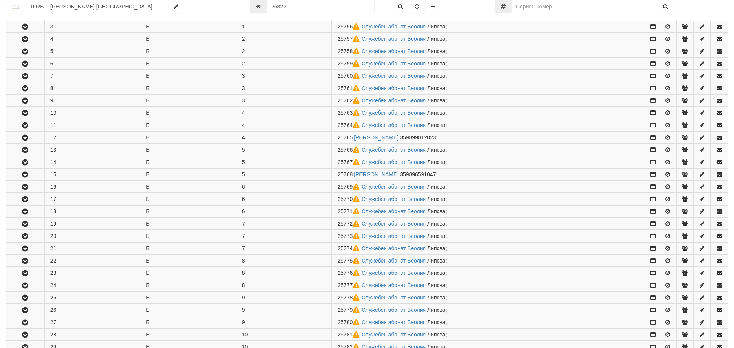
scroll to position [393, 0]
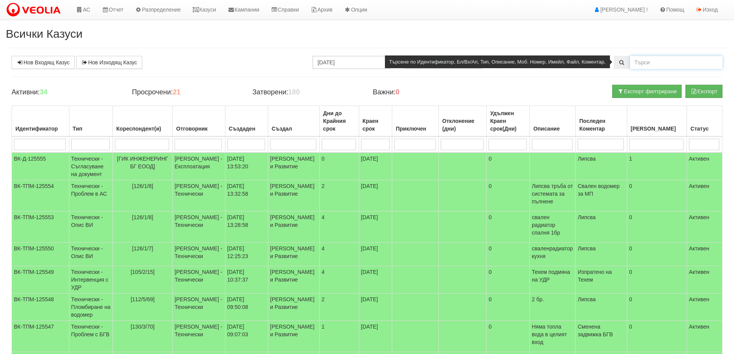
click at [644, 65] on input "text" at bounding box center [676, 62] width 92 height 13
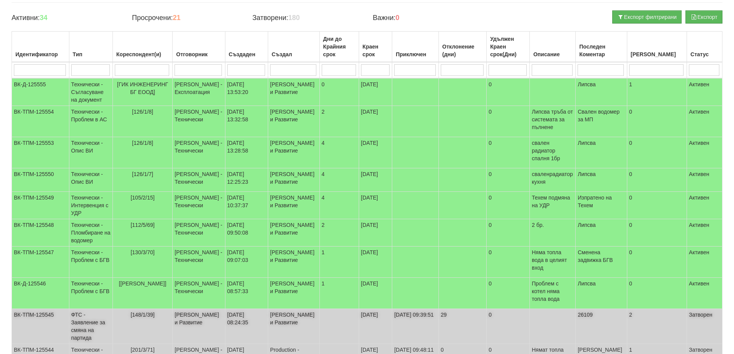
scroll to position [133, 0]
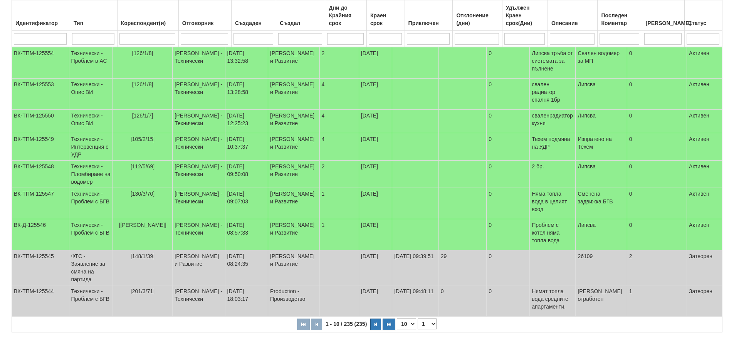
drag, startPoint x: 414, startPoint y: 309, endPoint x: 406, endPoint y: 312, distance: 8.4
click at [414, 319] on select "10 20 30 40" at bounding box center [406, 324] width 19 height 11
select select "40"
click at [398, 329] on select "10 20 30 40" at bounding box center [406, 324] width 19 height 11
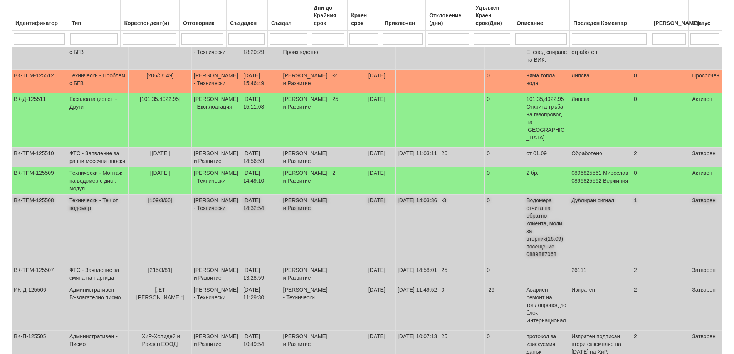
scroll to position [1312, 0]
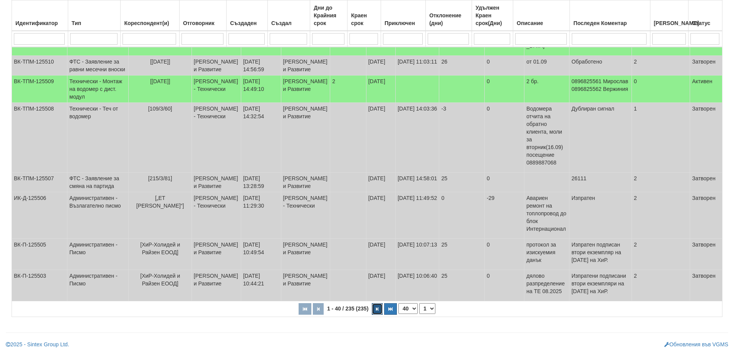
click at [378, 307] on icon "button" at bounding box center [377, 309] width 2 height 4
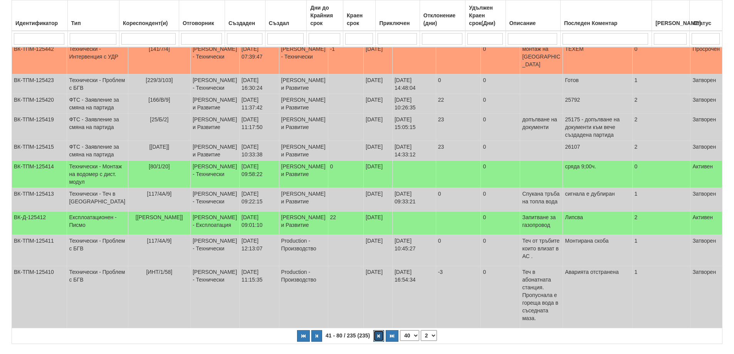
click at [377, 334] on icon "button" at bounding box center [378, 336] width 2 height 4
select select "3"
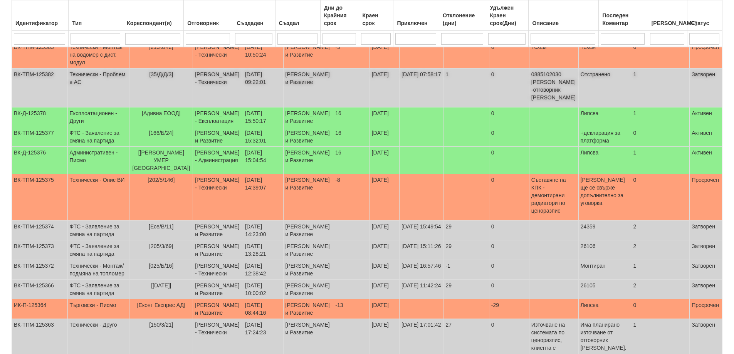
scroll to position [337, 0]
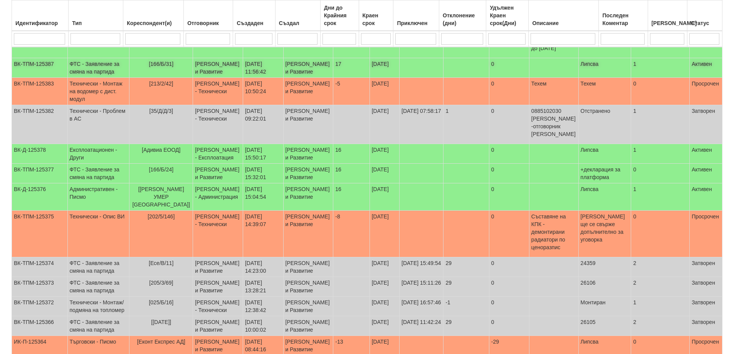
click at [102, 78] on td "ФТС - Заявление за смяна на партида" at bounding box center [98, 68] width 62 height 20
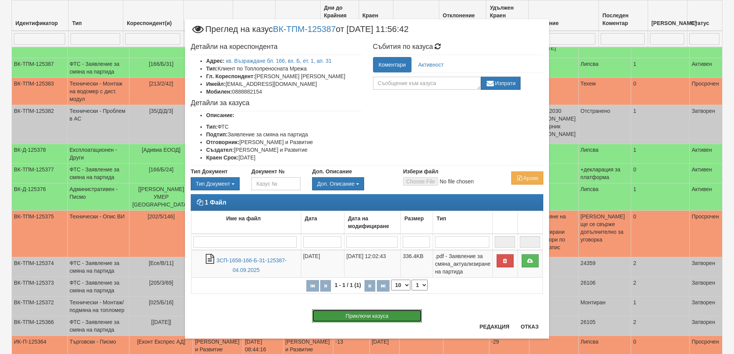
click at [365, 315] on button "Приключи казуса" at bounding box center [367, 315] width 110 height 13
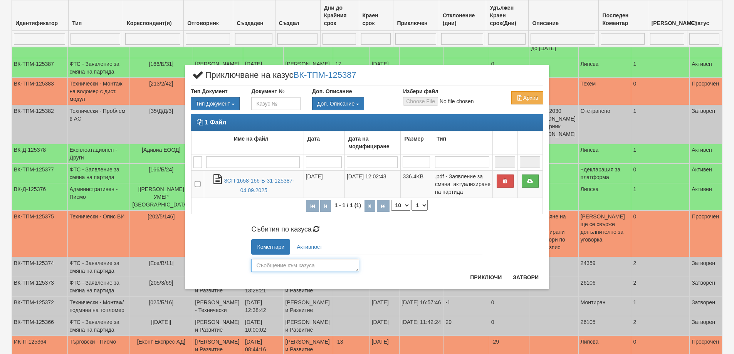
click at [264, 265] on textarea at bounding box center [305, 265] width 108 height 13
type textarea "25822"
click at [485, 272] on button "Приключи" at bounding box center [485, 277] width 41 height 12
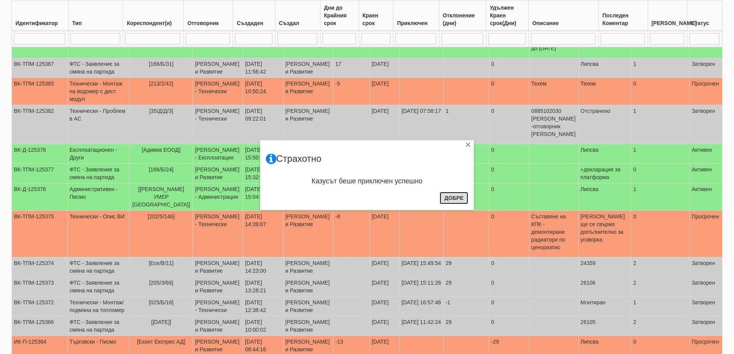
click at [451, 201] on button "Добре" at bounding box center [453, 198] width 29 height 12
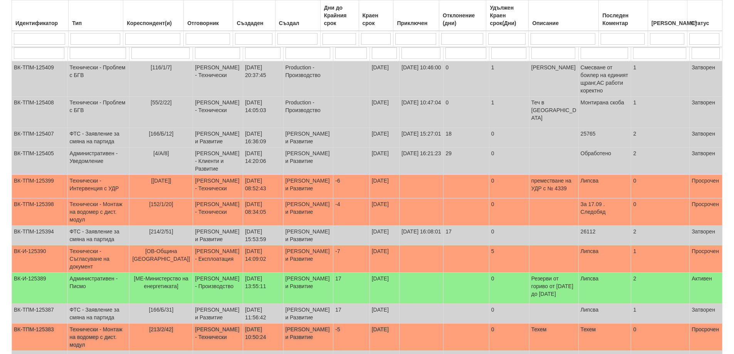
scroll to position [0, 0]
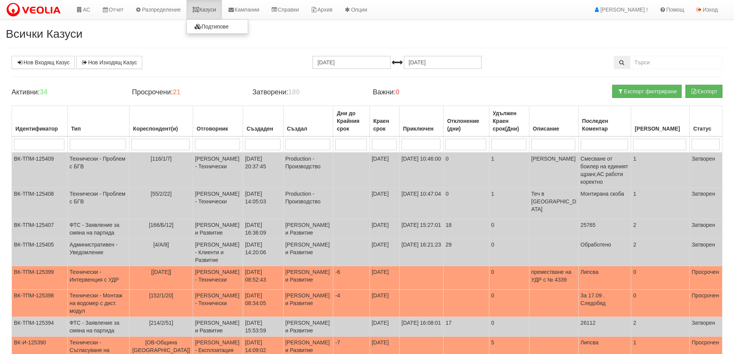
click at [211, 12] on link "Казуси" at bounding box center [203, 9] width 35 height 19
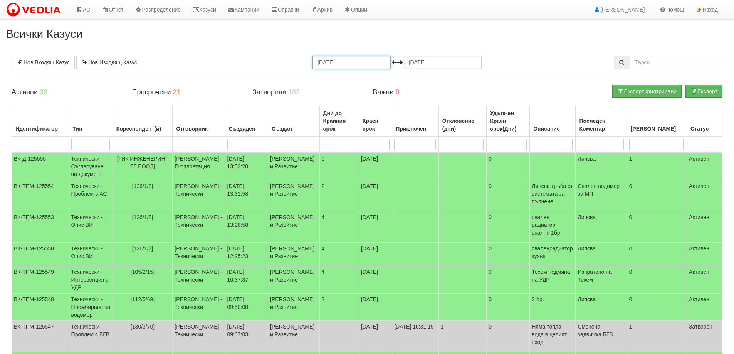
click at [324, 62] on input "[DATE]" at bounding box center [351, 62] width 78 height 13
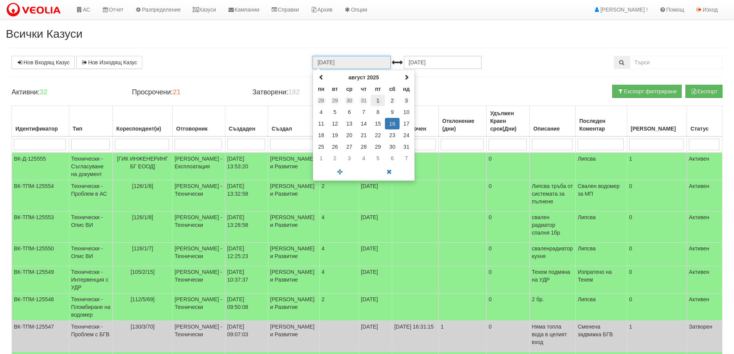
click at [378, 99] on td "1" at bounding box center [378, 101] width 14 height 12
type input "[DATE]"
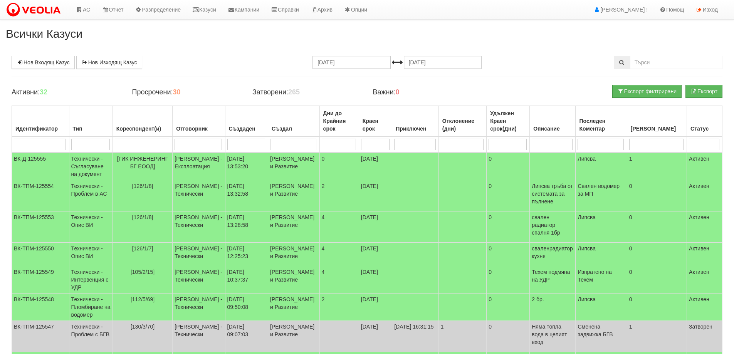
click at [26, 144] on input "search" at bounding box center [40, 145] width 52 height 12
type input "125"
type input "125387"
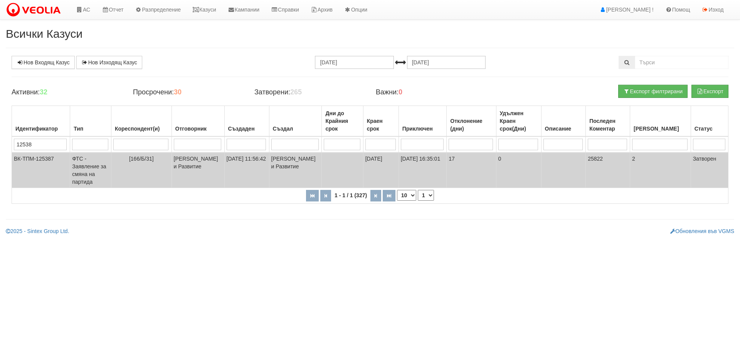
type input "1253"
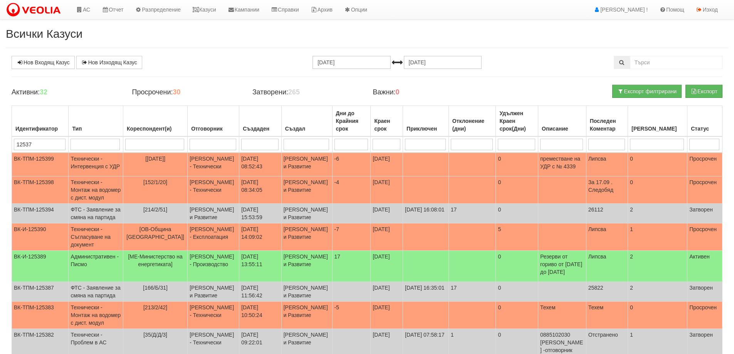
type input "125377"
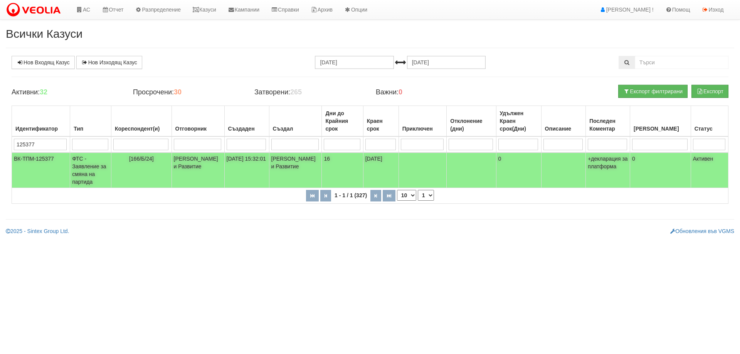
type input "125377"
click at [86, 169] on td "ФТС - Заявление за смяна на партида" at bounding box center [90, 170] width 41 height 35
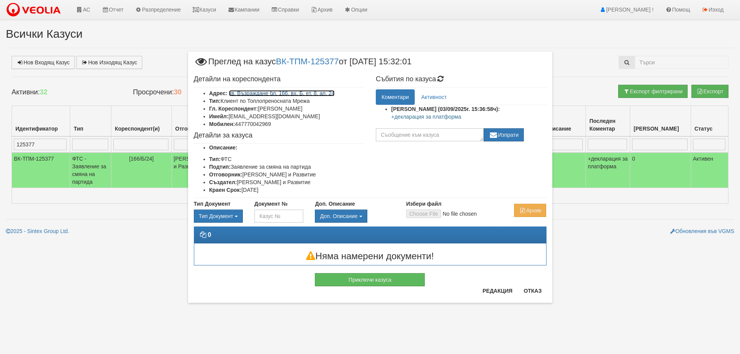
click at [326, 91] on link "кв. Възраждане бл. 166, вх. Б, ет. 8, ап. 24" at bounding box center [282, 93] width 106 height 6
click at [537, 290] on button "Отказ" at bounding box center [532, 291] width 27 height 12
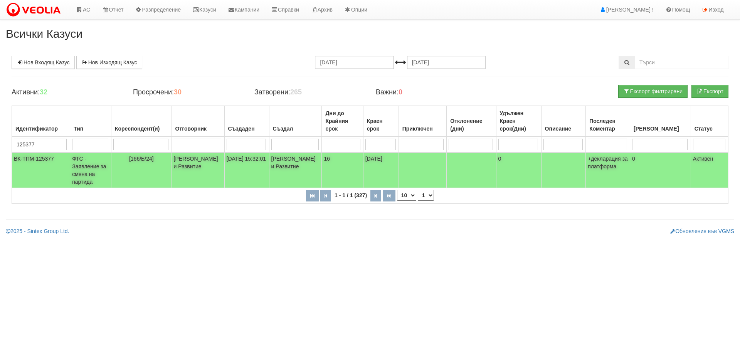
click at [81, 173] on td "ФТС - Заявление за смяна на партида" at bounding box center [90, 170] width 41 height 35
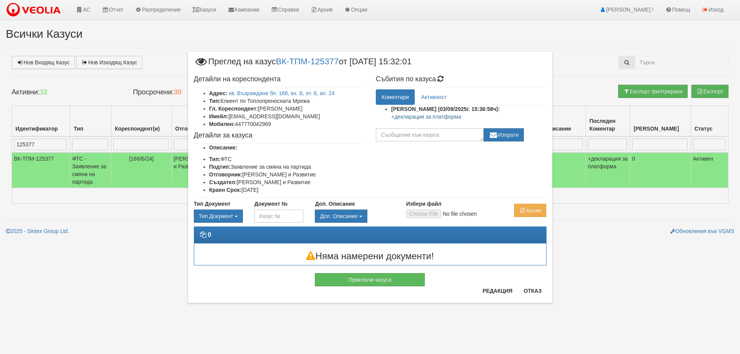
click at [100, 273] on div "× Преглед на казус ВК-ТПМ-125377 от [DATE] 15:32:01 Детайли на кореспондента Ад…" at bounding box center [370, 177] width 740 height 354
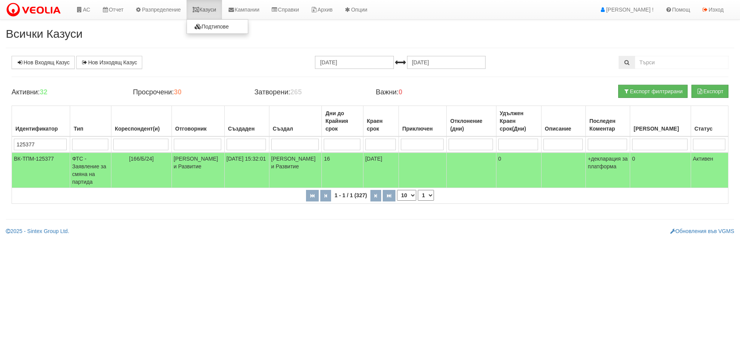
click at [208, 7] on link "Казуси" at bounding box center [203, 9] width 35 height 19
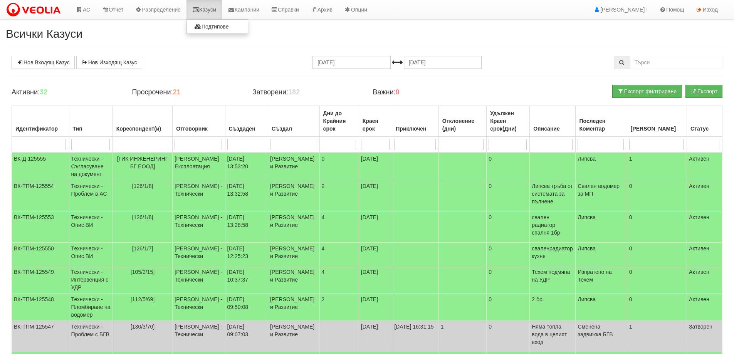
click at [215, 6] on link "Казуси" at bounding box center [203, 9] width 35 height 19
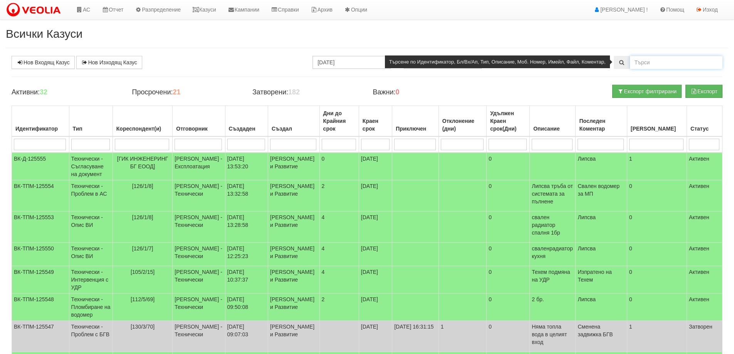
click at [656, 63] on input "text" at bounding box center [676, 62] width 92 height 13
type input "0"
type input "[DATE]"
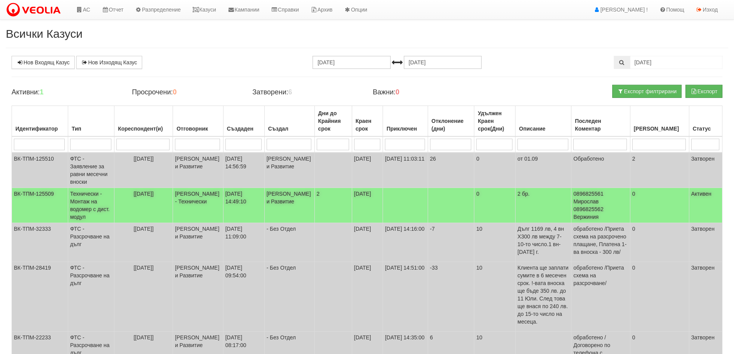
click at [85, 207] on td "Технически - Монтаж на водомер с дист. модул" at bounding box center [91, 205] width 46 height 35
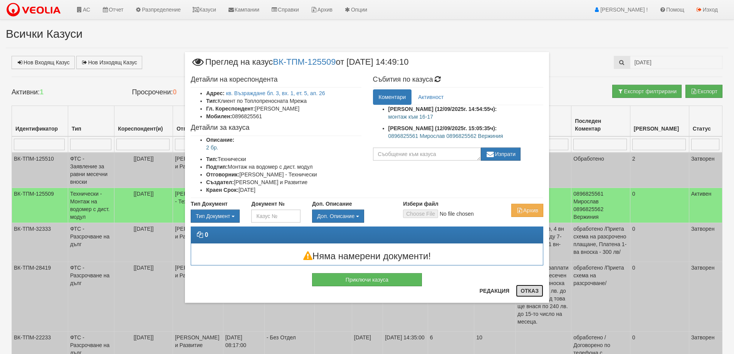
click at [535, 293] on button "Отказ" at bounding box center [529, 291] width 27 height 12
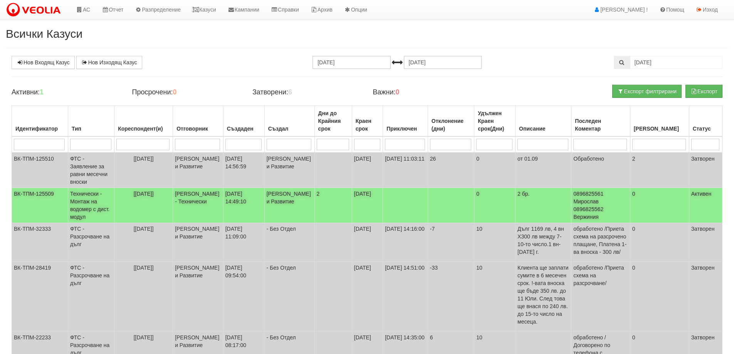
click at [90, 201] on td "Технически - Монтаж на водомер с дист. модул" at bounding box center [91, 205] width 46 height 35
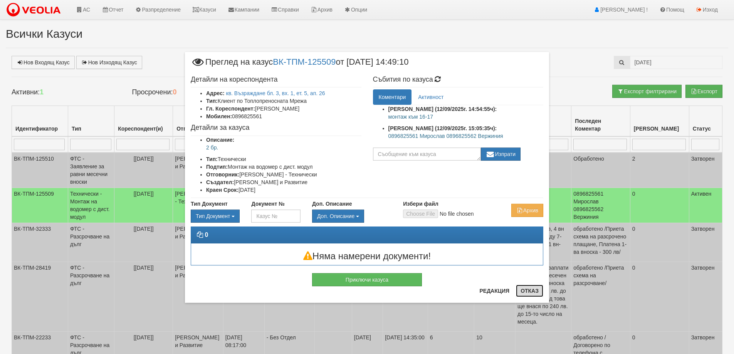
click at [525, 291] on button "Отказ" at bounding box center [529, 291] width 27 height 12
